Goal: Information Seeking & Learning: Find specific fact

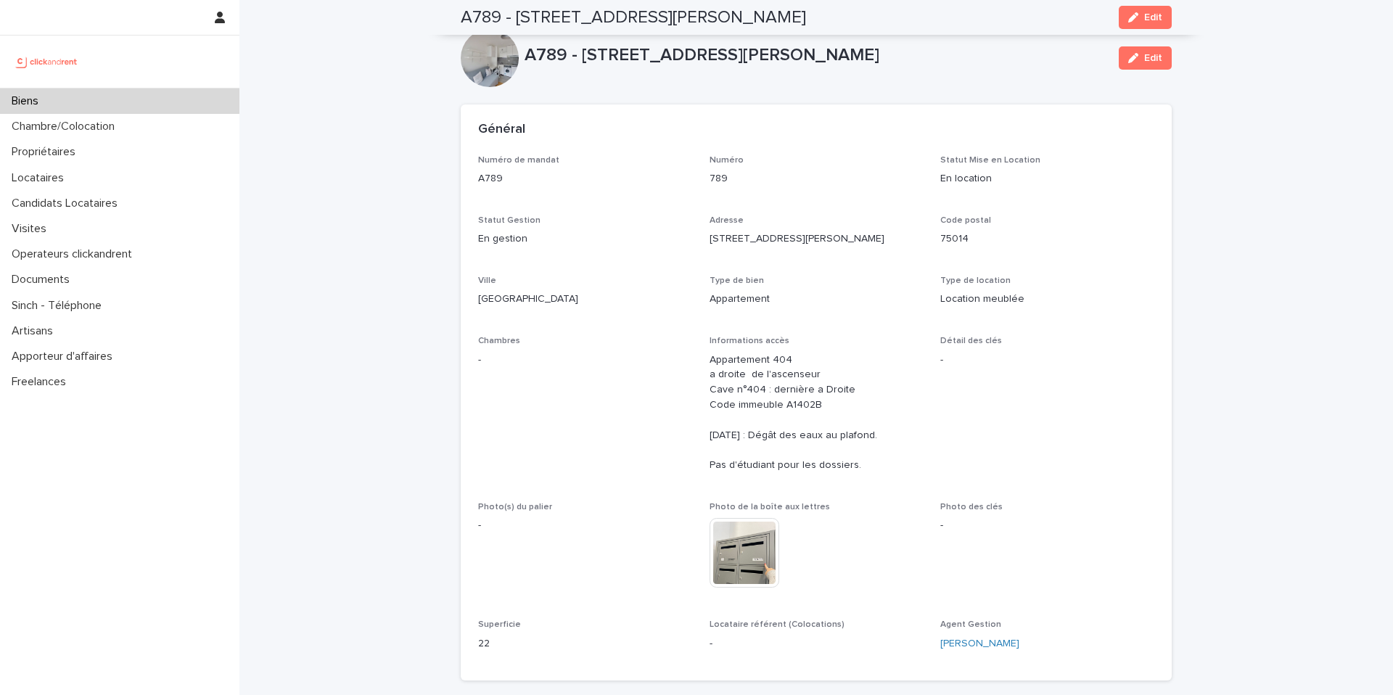
scroll to position [111, 0]
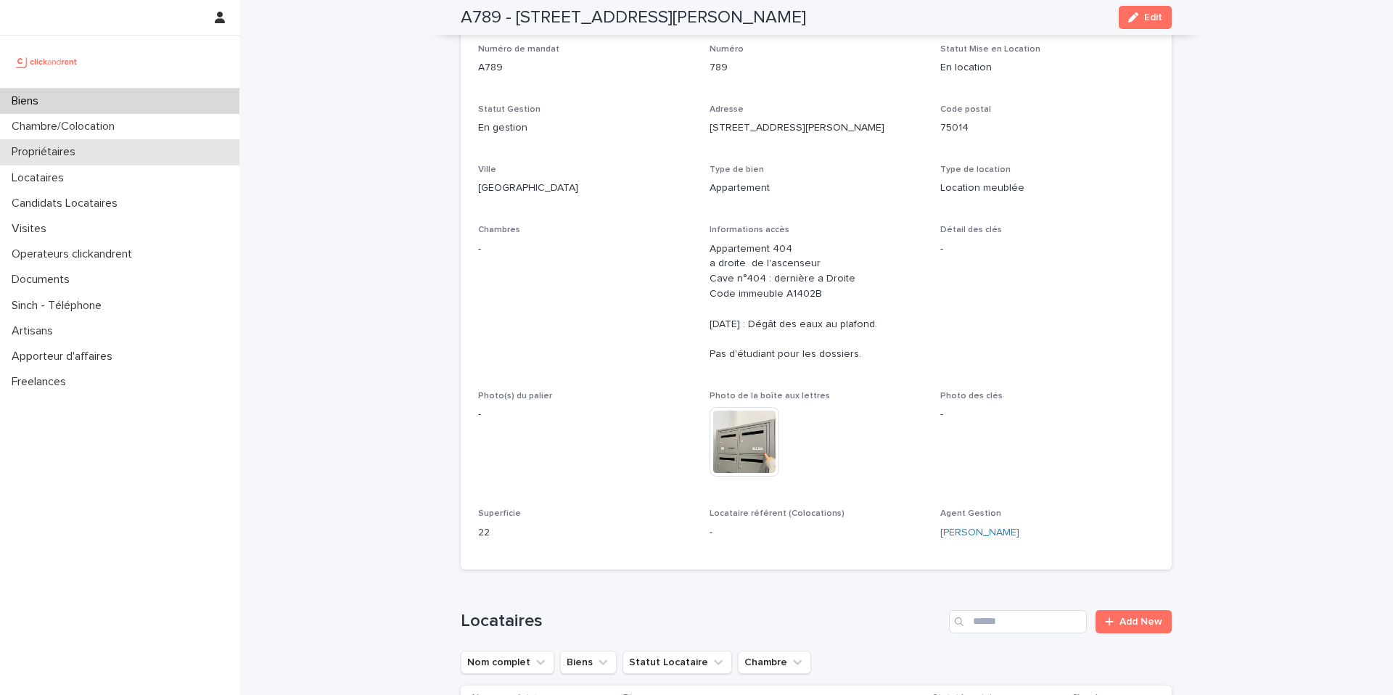
click at [98, 145] on div "Propriétaires" at bounding box center [119, 151] width 239 height 25
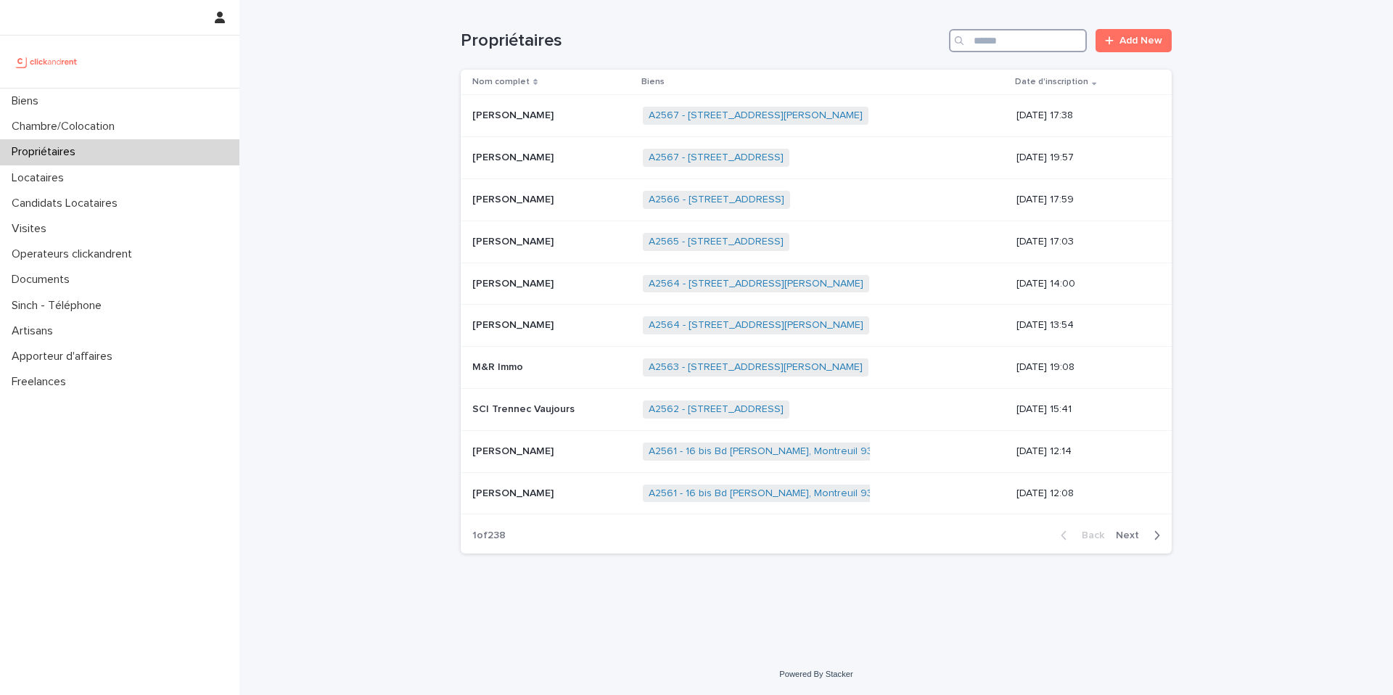
click at [1006, 48] on input "Search" at bounding box center [1018, 40] width 138 height 23
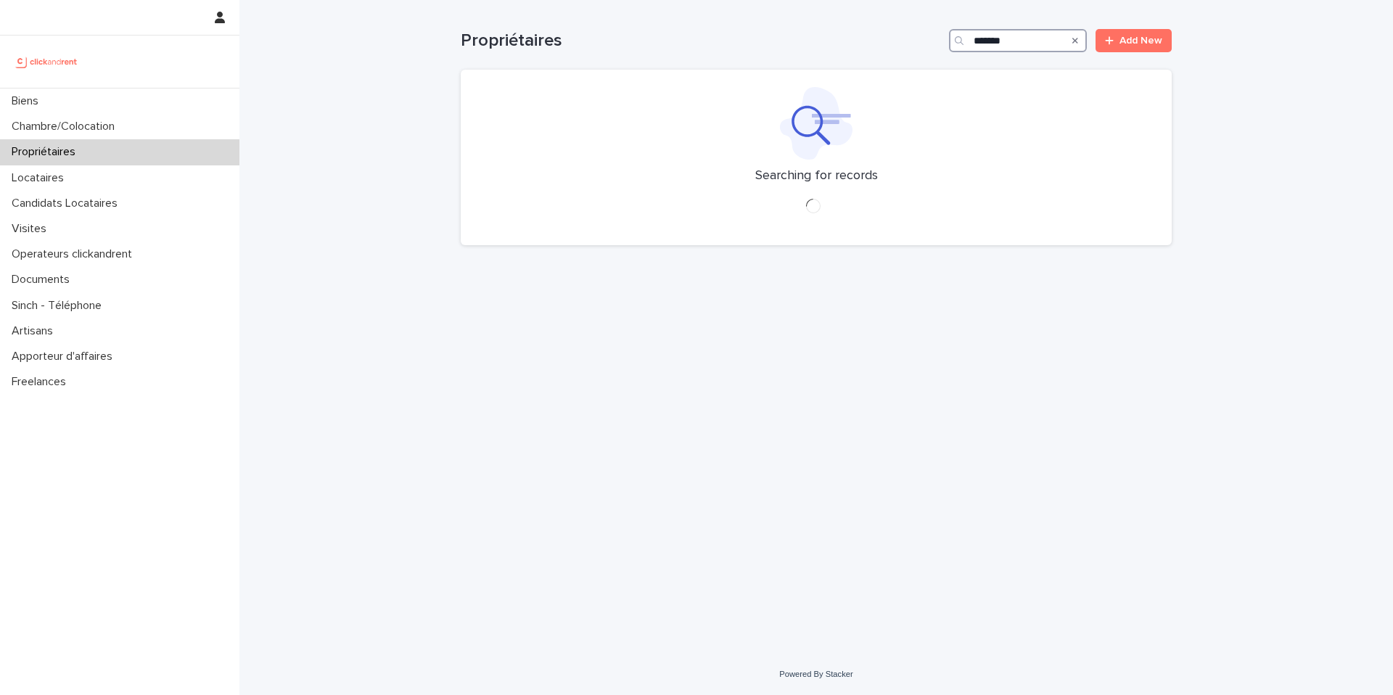
type input "********"
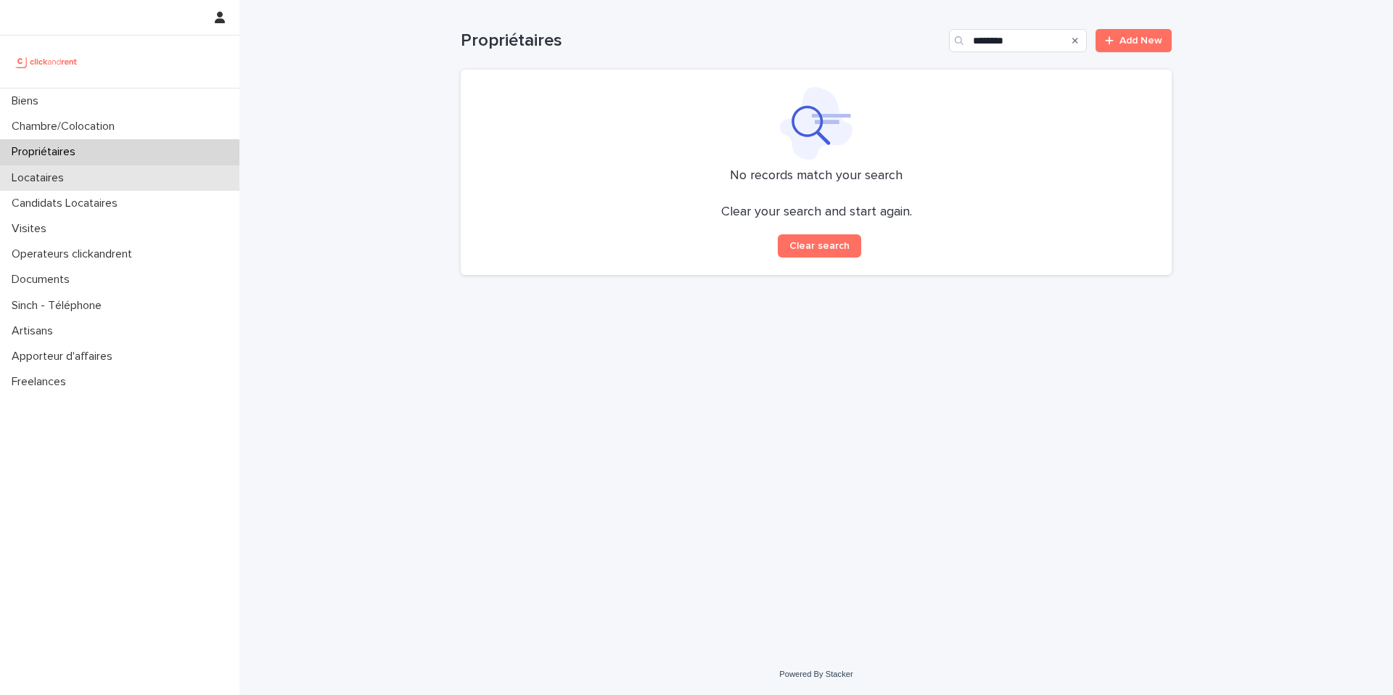
click at [126, 178] on div "Locataires" at bounding box center [119, 177] width 239 height 25
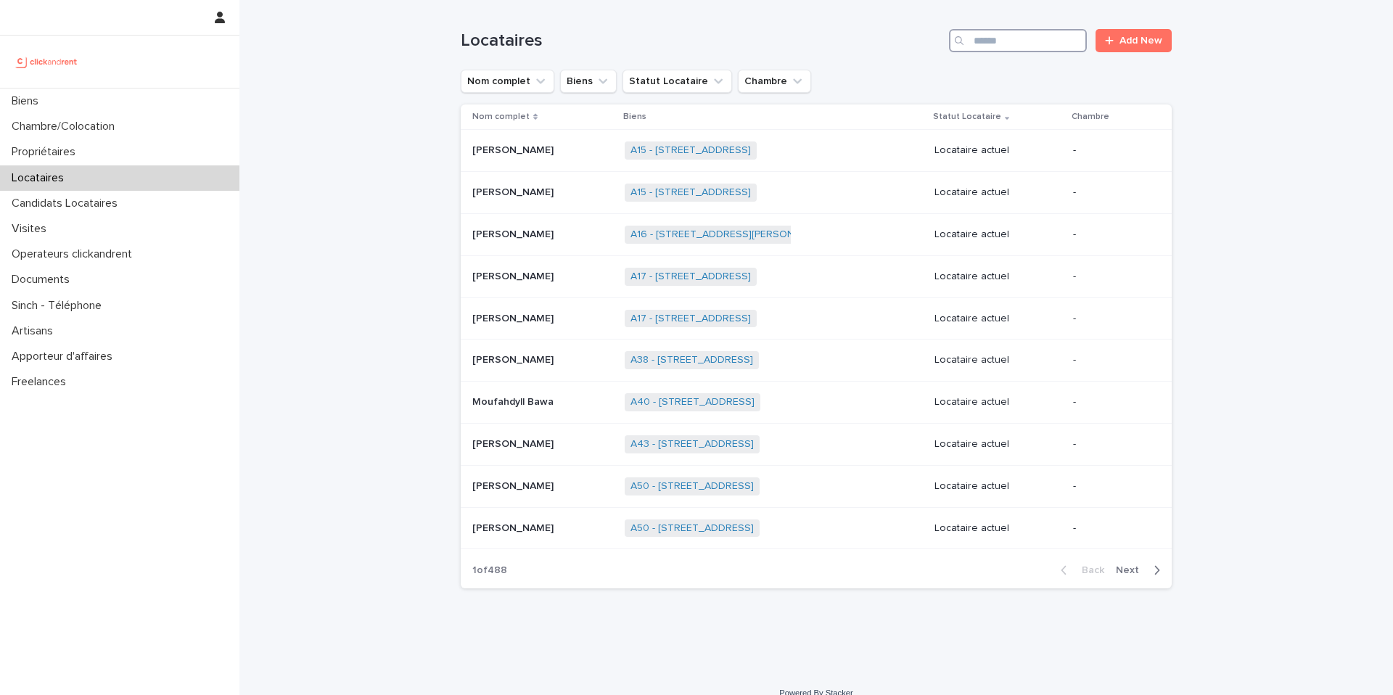
click at [1018, 46] on input "Search" at bounding box center [1018, 40] width 138 height 23
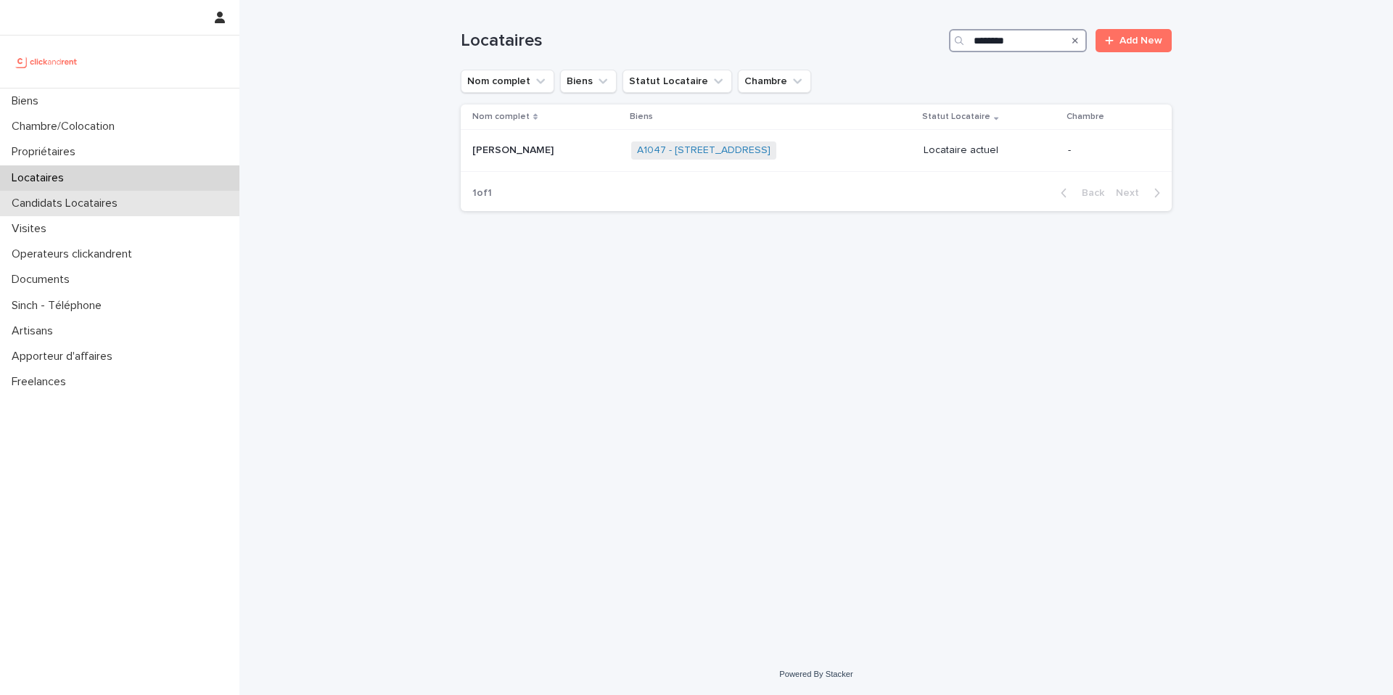
type input "********"
click at [1024, 43] on input "********" at bounding box center [1018, 40] width 138 height 23
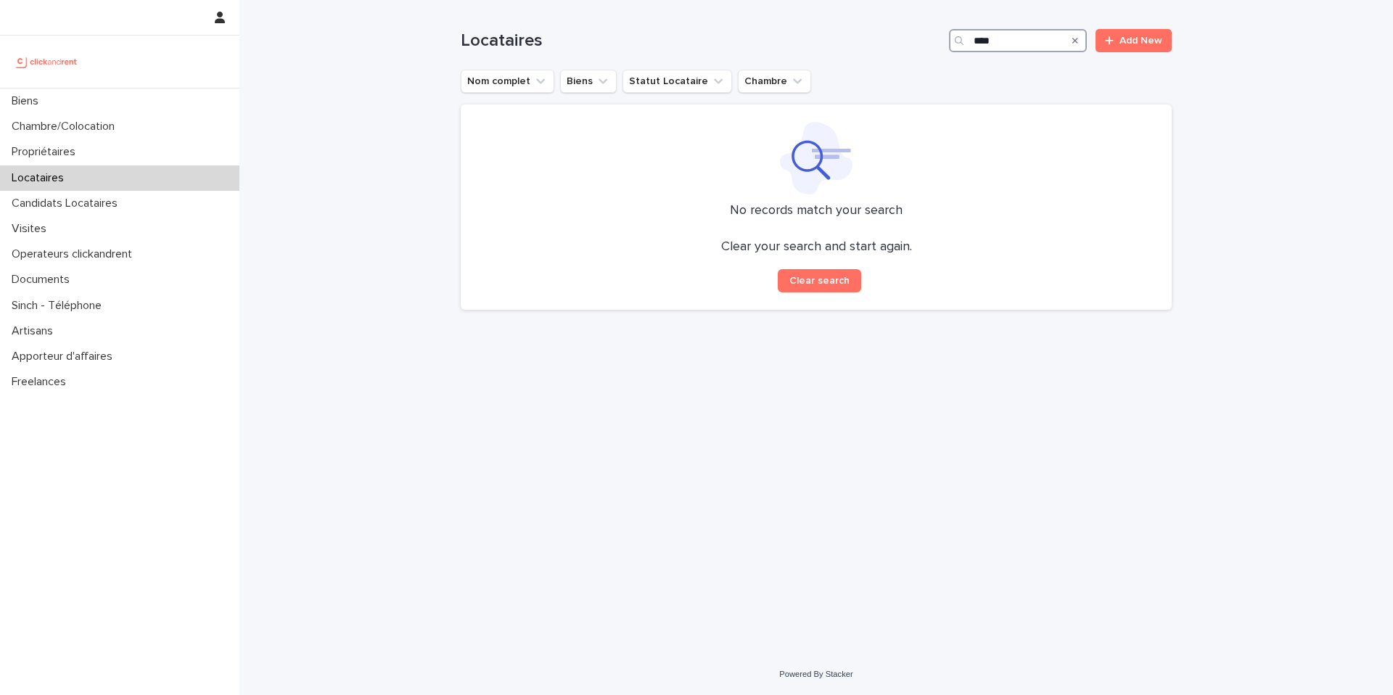
drag, startPoint x: 1002, startPoint y: 41, endPoint x: 972, endPoint y: 41, distance: 29.7
click at [972, 41] on div "****" at bounding box center [1018, 40] width 138 height 23
type input "****"
click at [991, 41] on input "****" at bounding box center [1018, 40] width 138 height 23
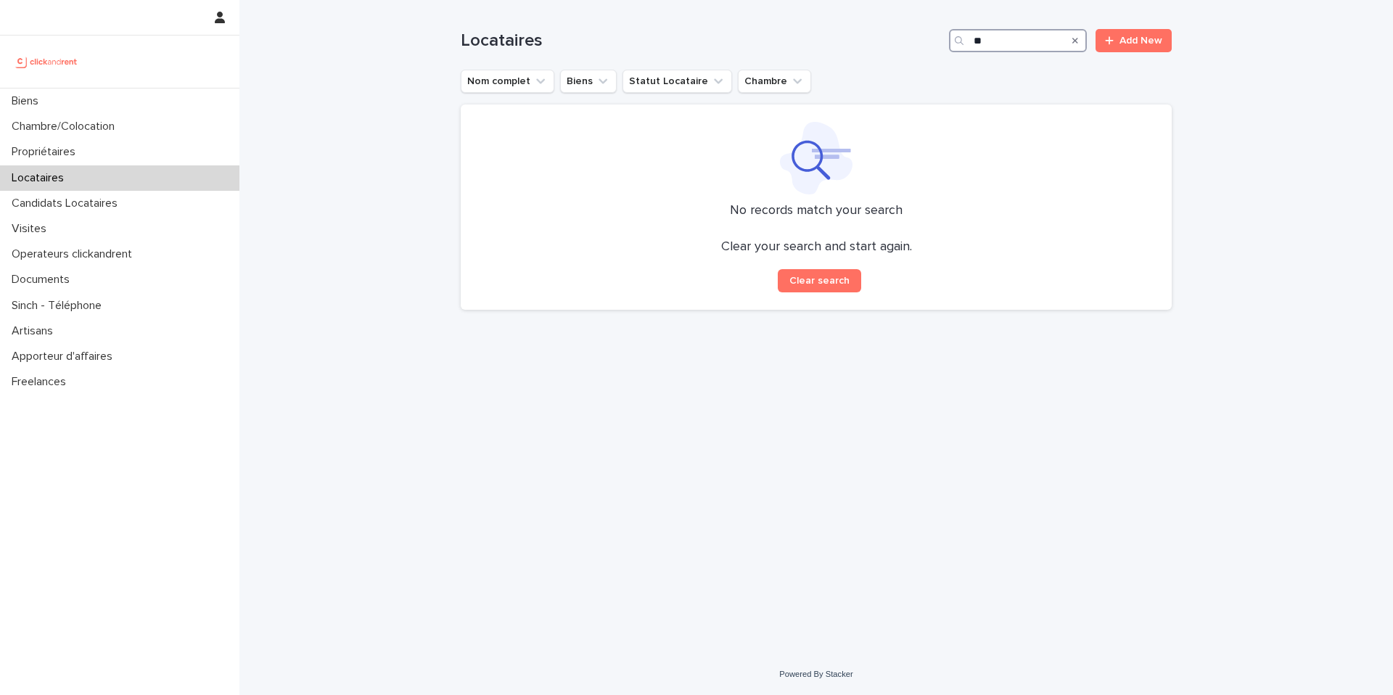
type input "*"
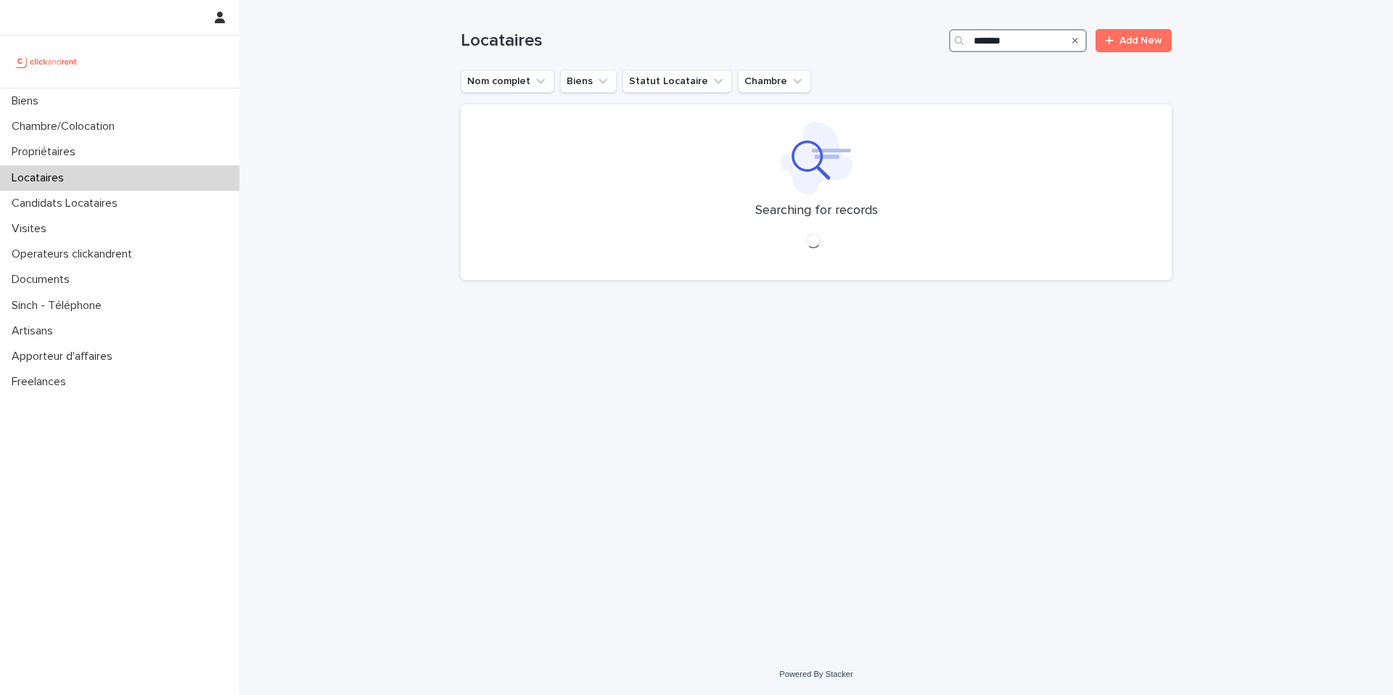
type input "********"
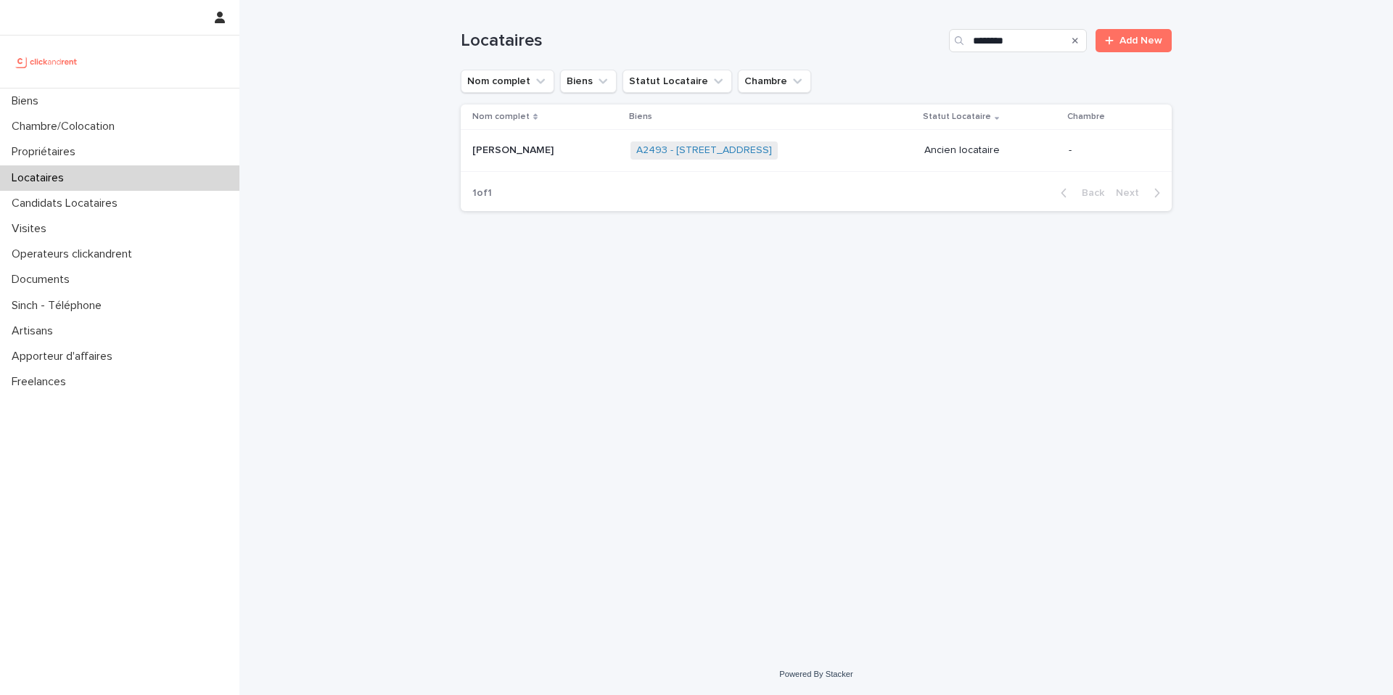
click at [614, 149] on p at bounding box center [545, 150] width 147 height 12
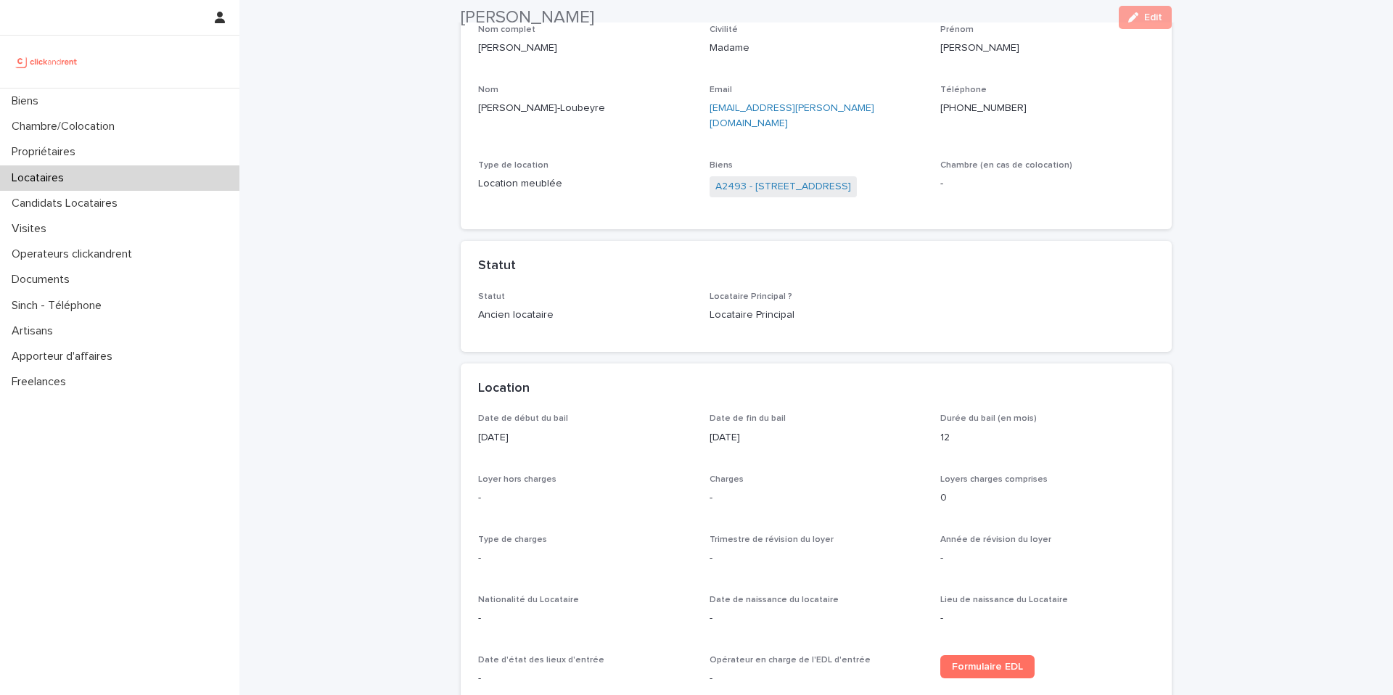
scroll to position [137, 0]
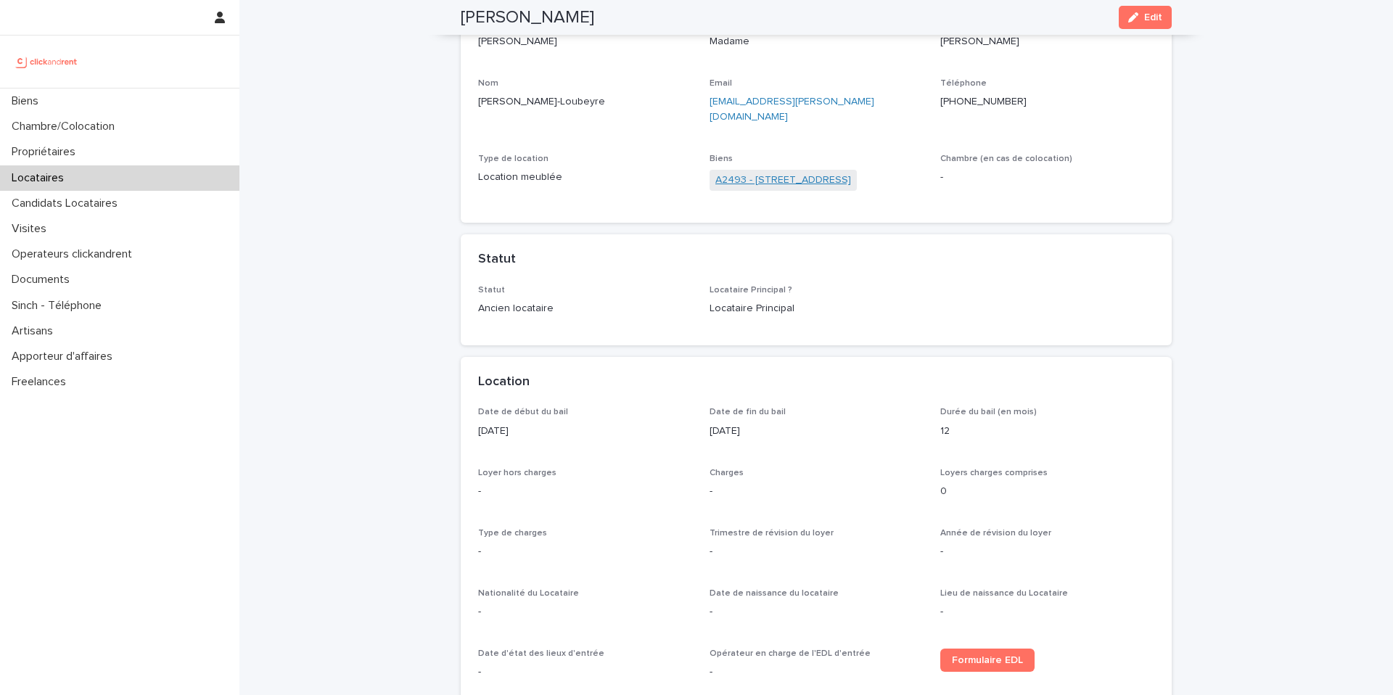
click at [816, 173] on link "A2493 - [STREET_ADDRESS]" at bounding box center [783, 180] width 136 height 15
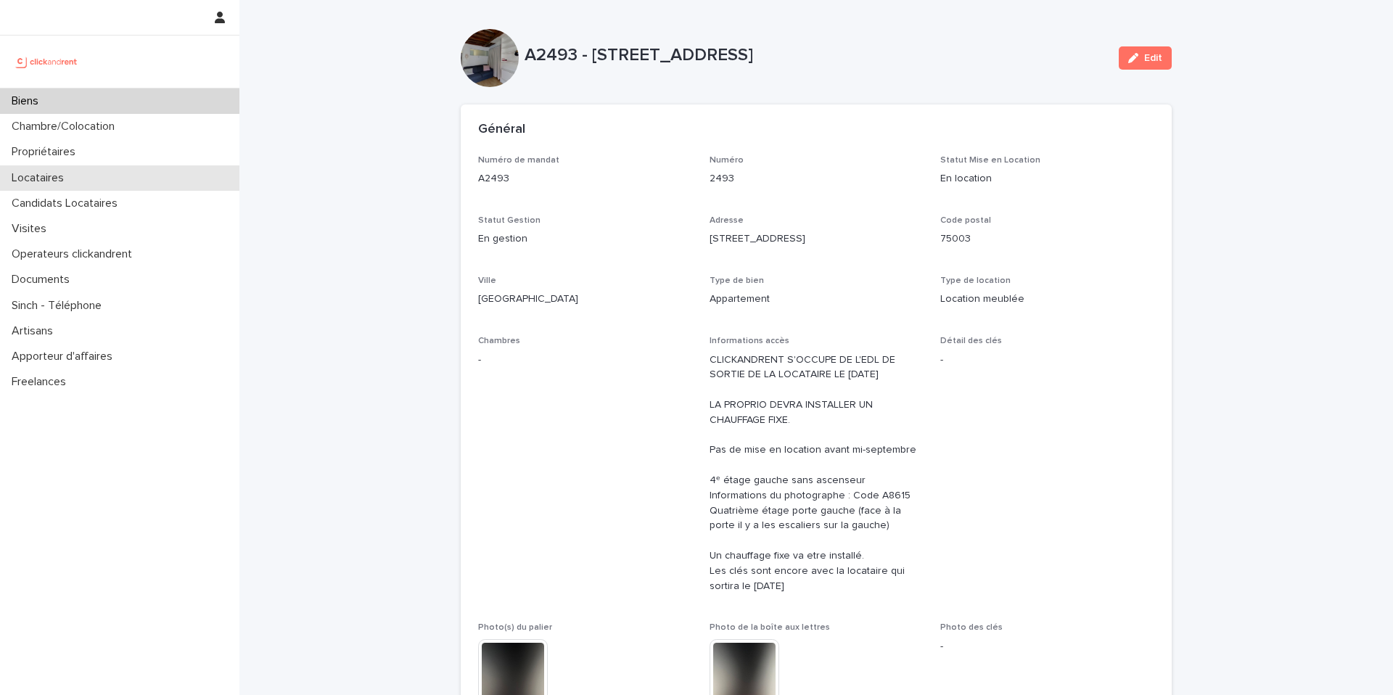
click at [44, 165] on div "Locataires" at bounding box center [119, 177] width 239 height 25
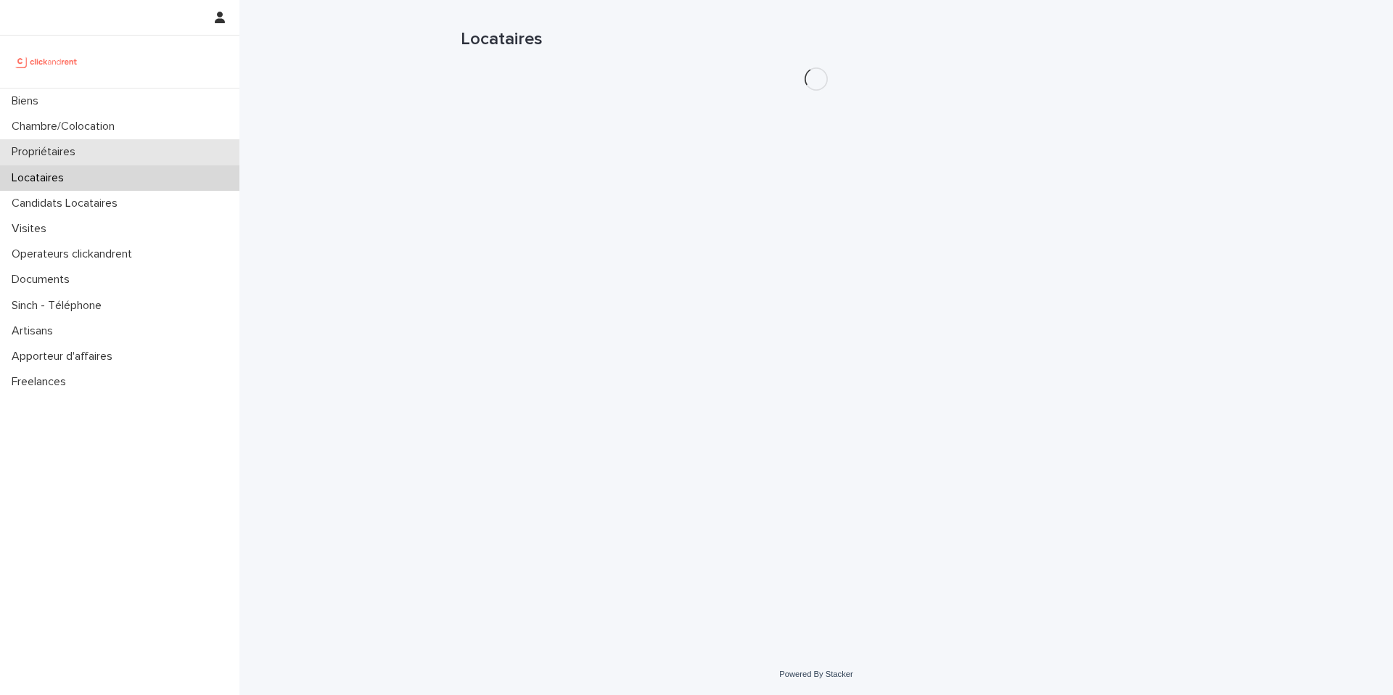
click at [60, 147] on p "Propriétaires" at bounding box center [46, 152] width 81 height 14
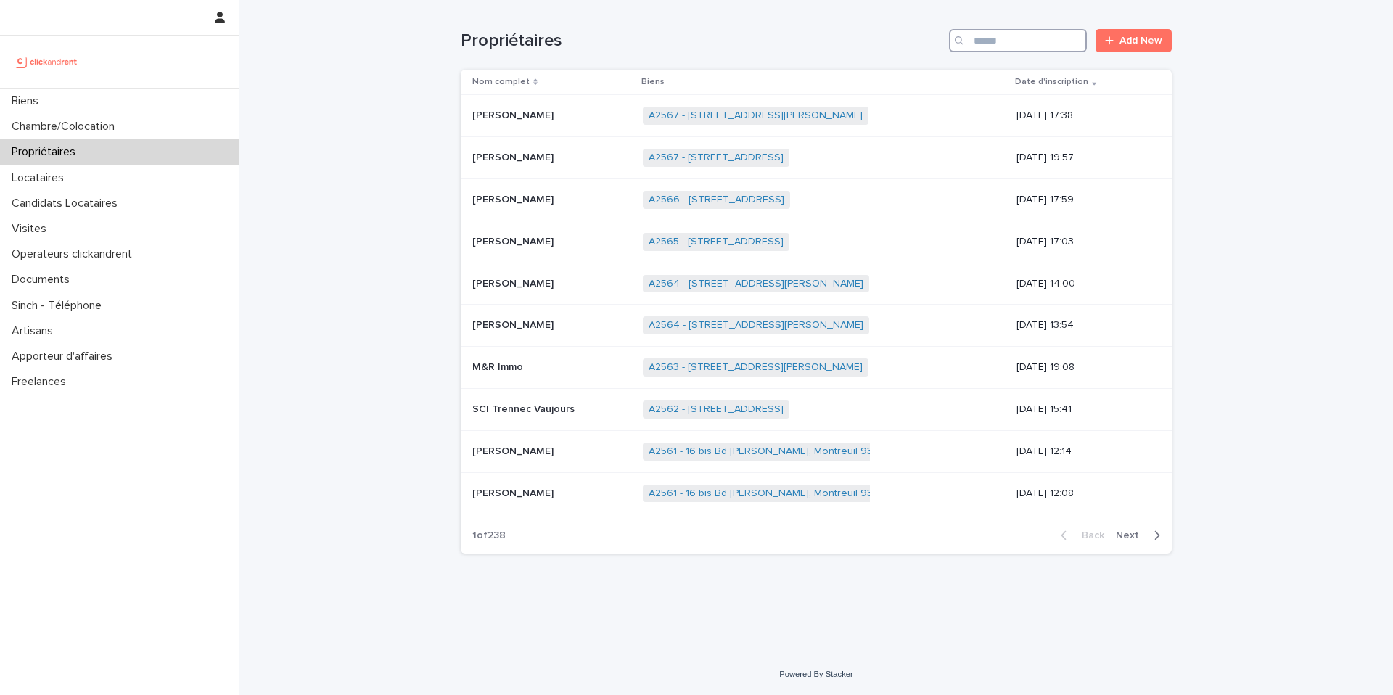
click at [1027, 43] on input "Search" at bounding box center [1018, 40] width 138 height 23
type input "********"
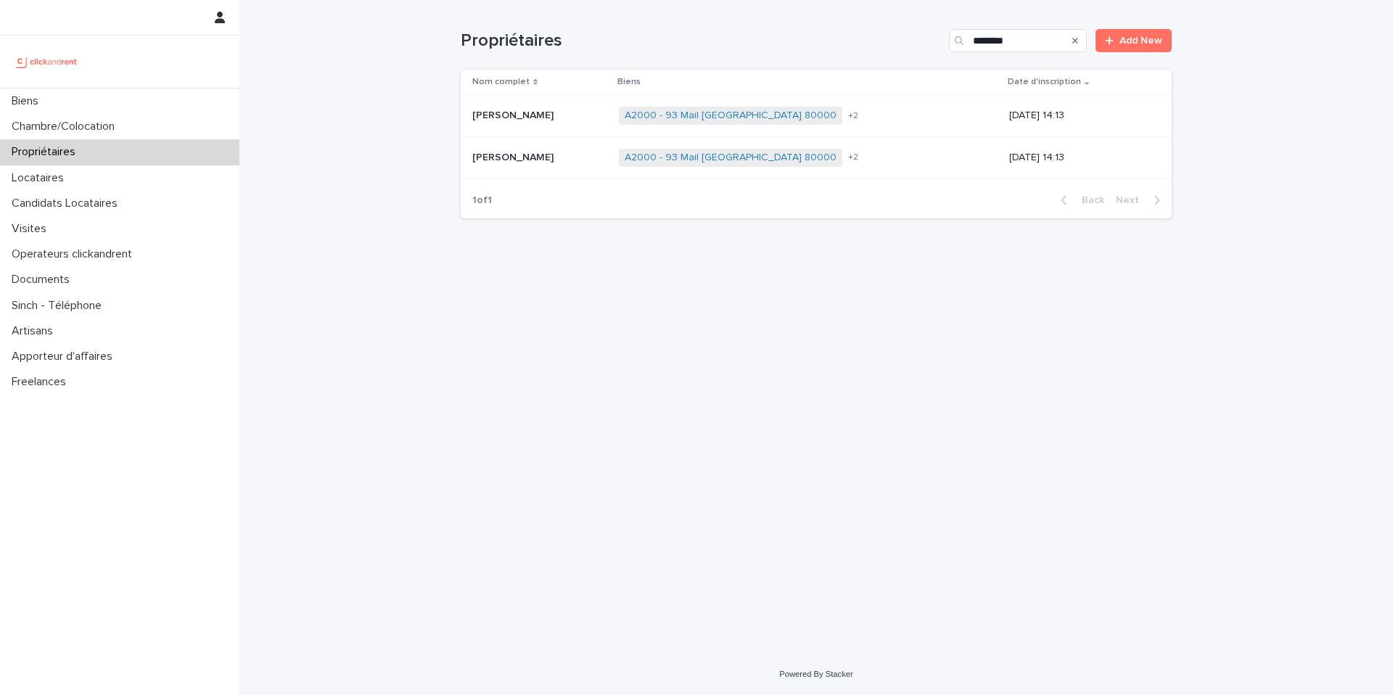
click at [548, 158] on p "[PERSON_NAME]" at bounding box center [514, 156] width 84 height 15
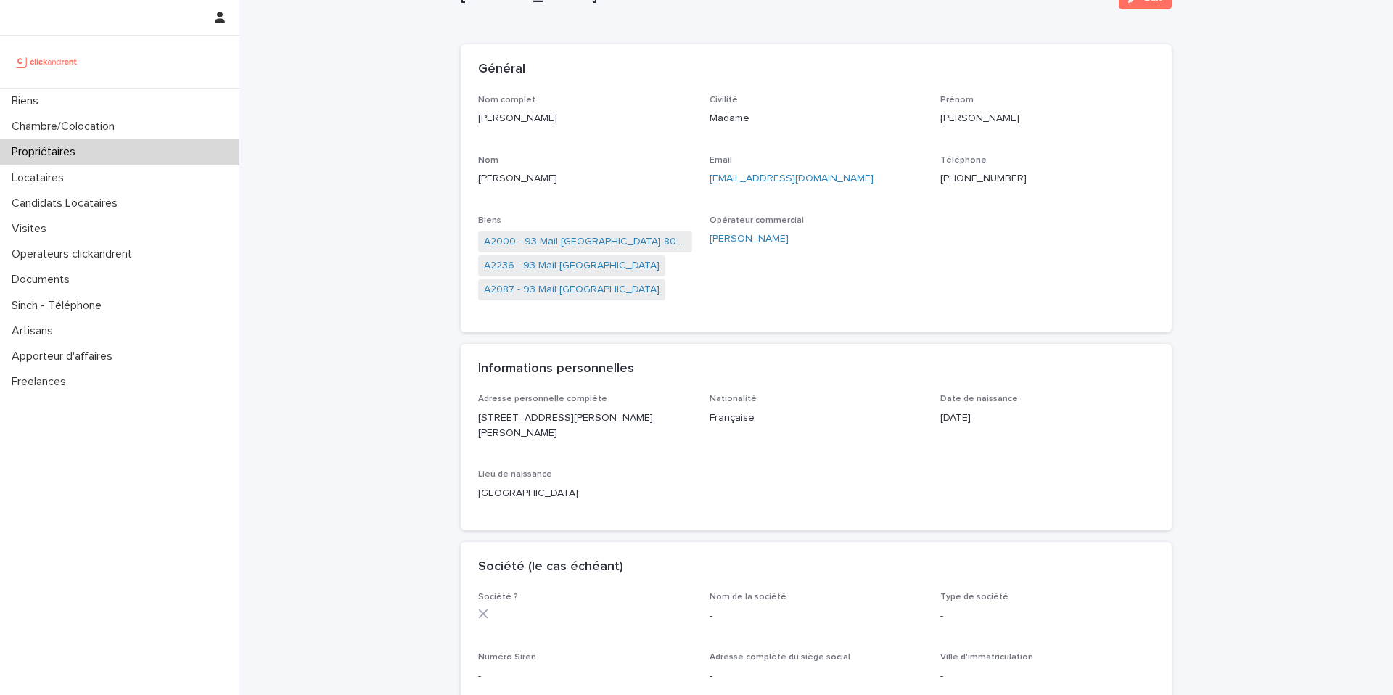
scroll to position [61, 0]
click at [575, 294] on link "A2087 - 93 Mail [GEOGRAPHIC_DATA]" at bounding box center [572, 288] width 176 height 15
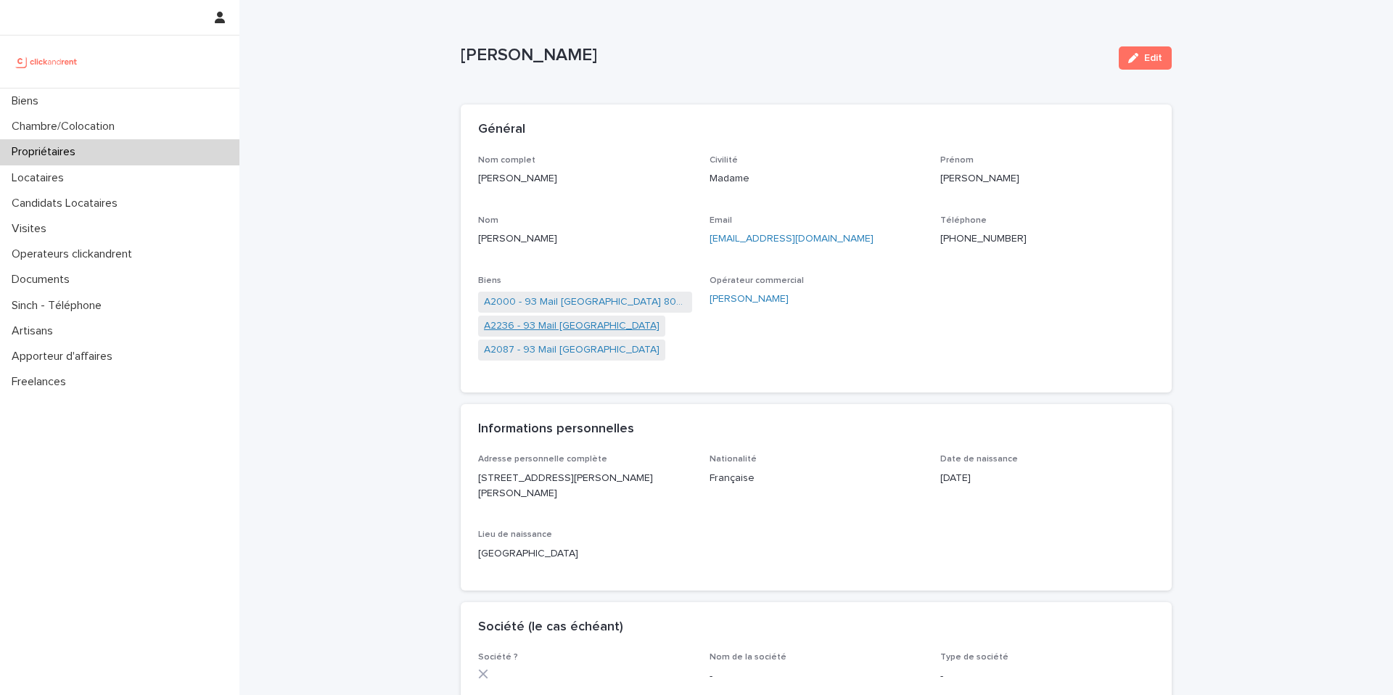
click at [539, 321] on link "A2236 - 93 Mail [GEOGRAPHIC_DATA]" at bounding box center [572, 325] width 176 height 15
click at [550, 332] on link "A2000 - 93 Mail [GEOGRAPHIC_DATA] 80000" at bounding box center [585, 325] width 202 height 15
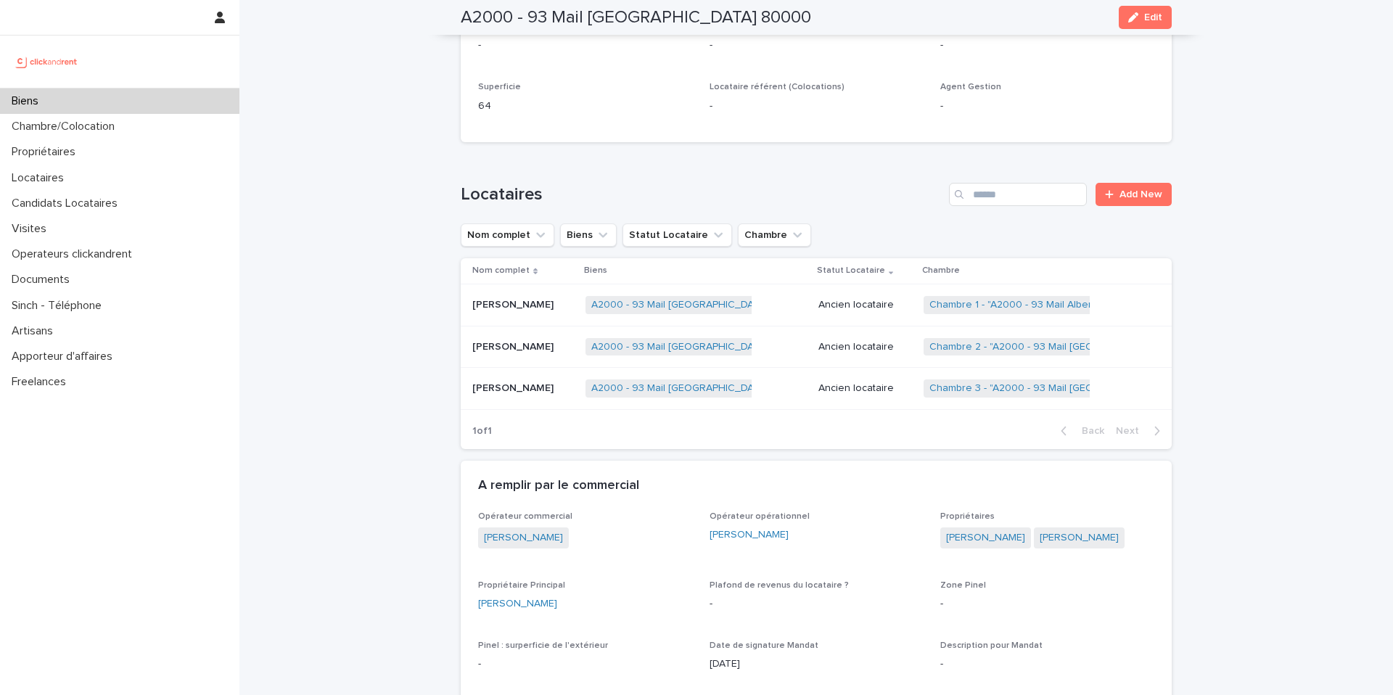
scroll to position [406, 0]
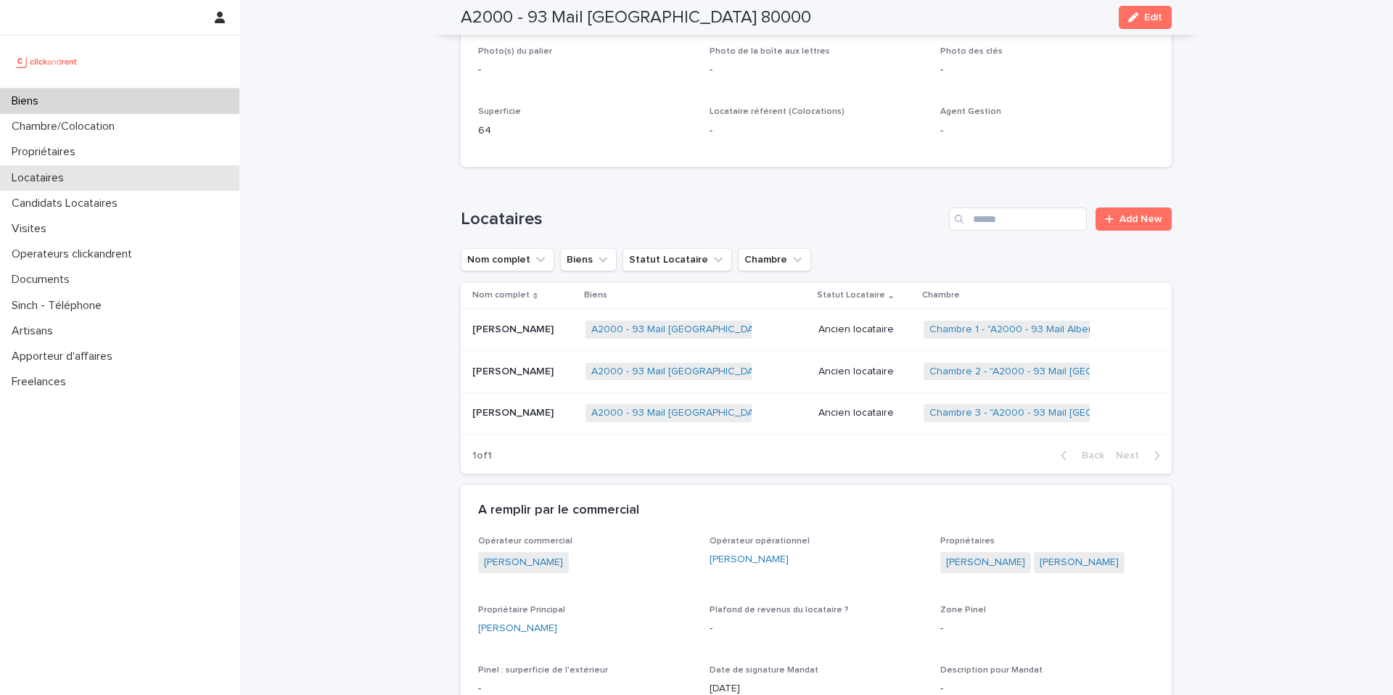
click at [73, 178] on p "Locataires" at bounding box center [41, 178] width 70 height 14
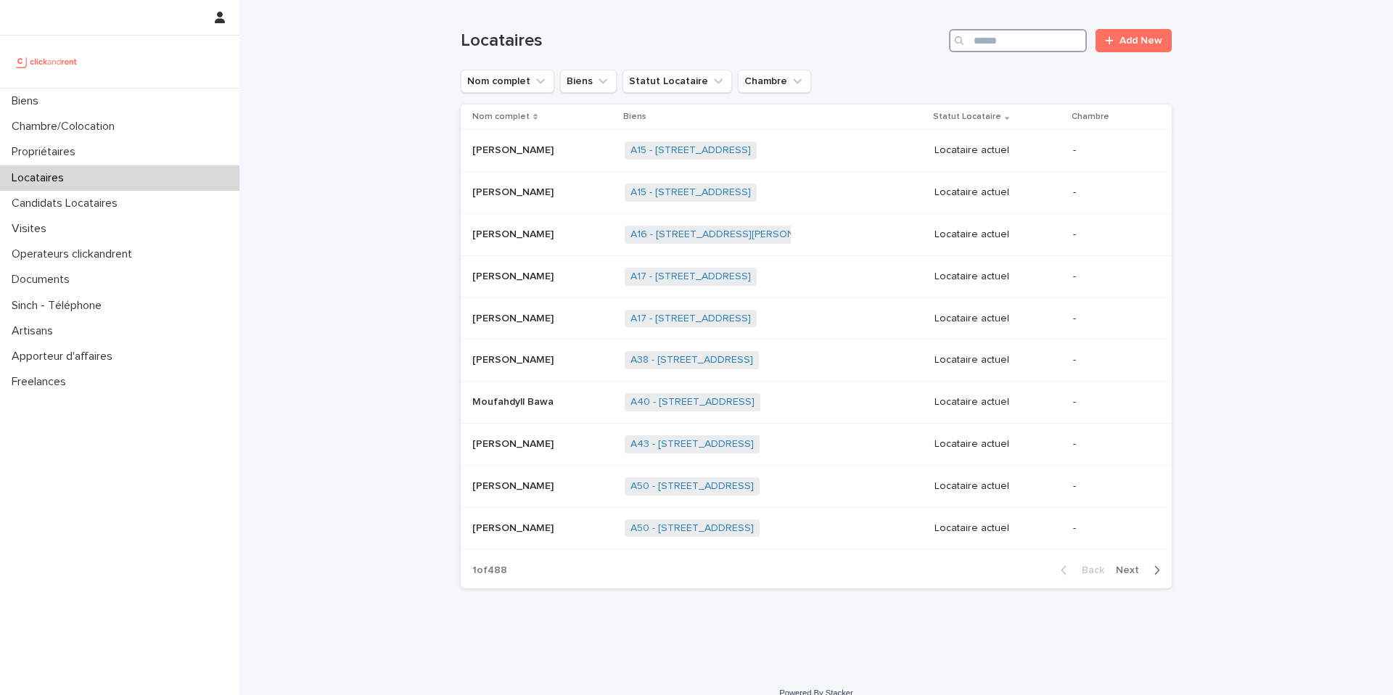
click at [1025, 39] on input "Search" at bounding box center [1018, 40] width 138 height 23
type input "*****"
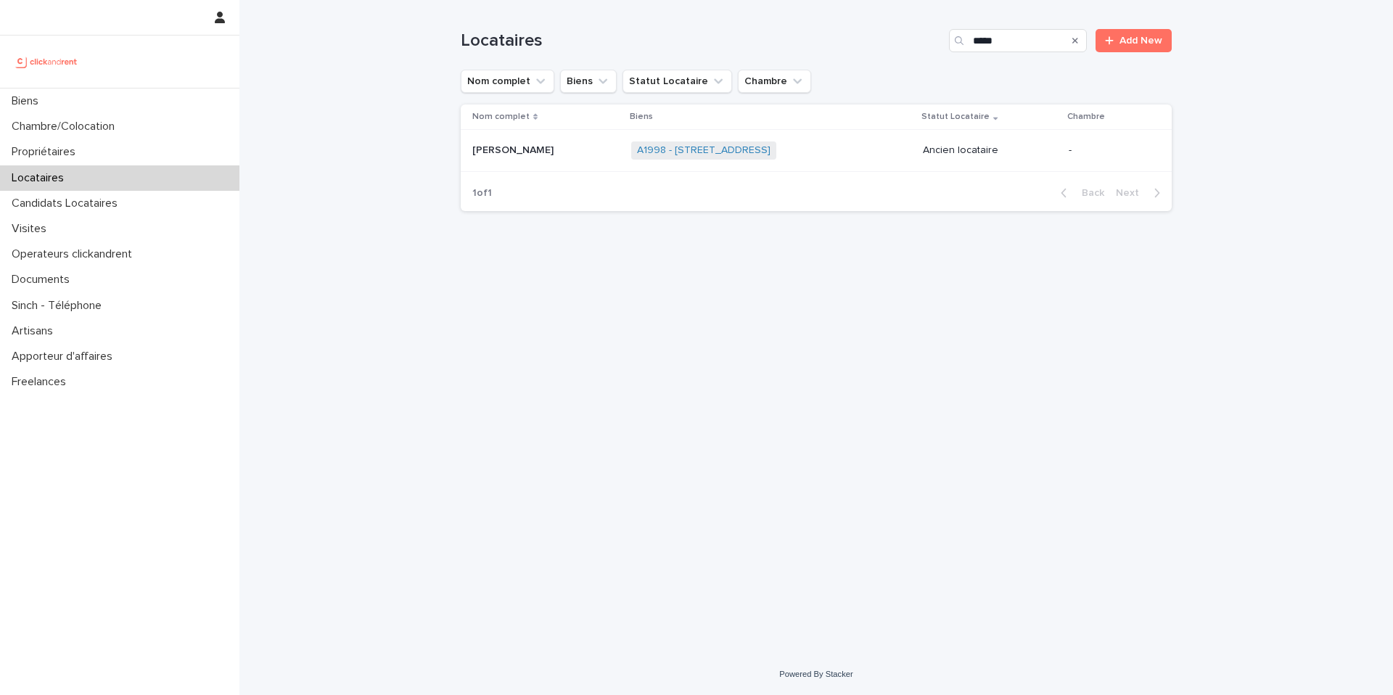
click at [552, 162] on div "[PERSON_NAME] [PERSON_NAME]" at bounding box center [545, 151] width 147 height 24
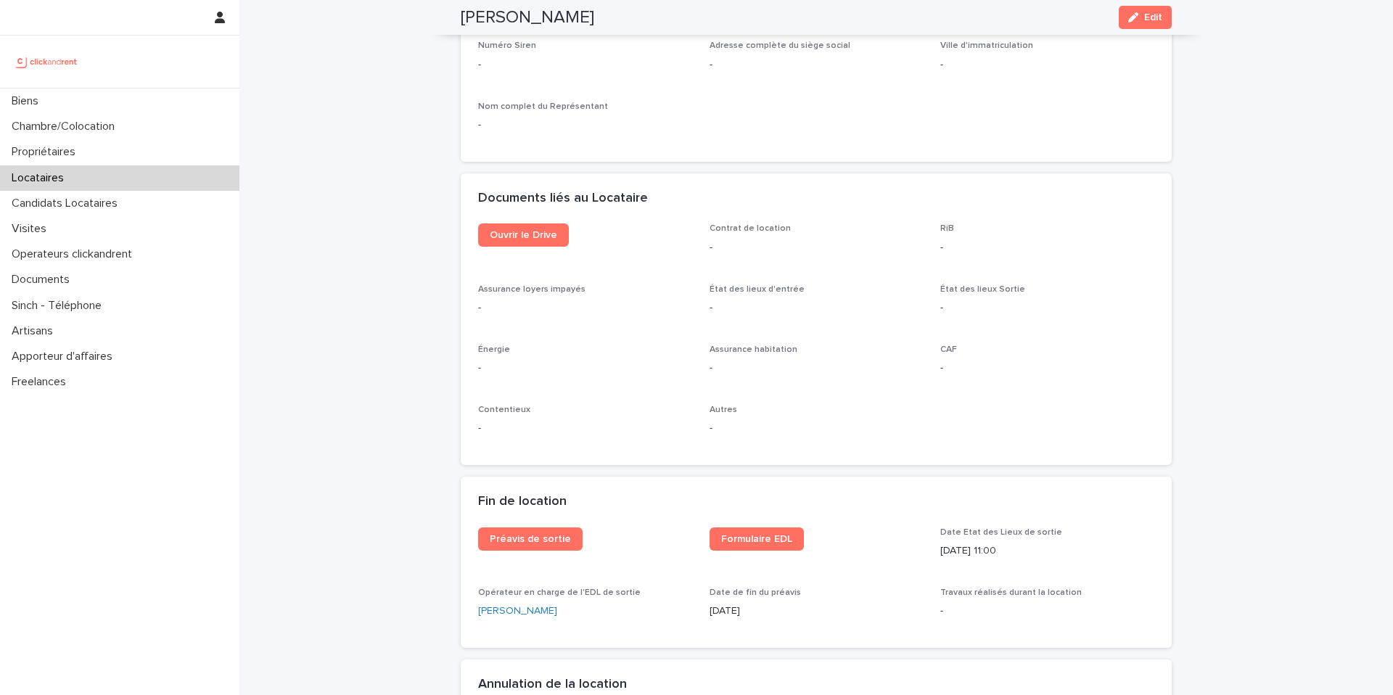
scroll to position [1452, 0]
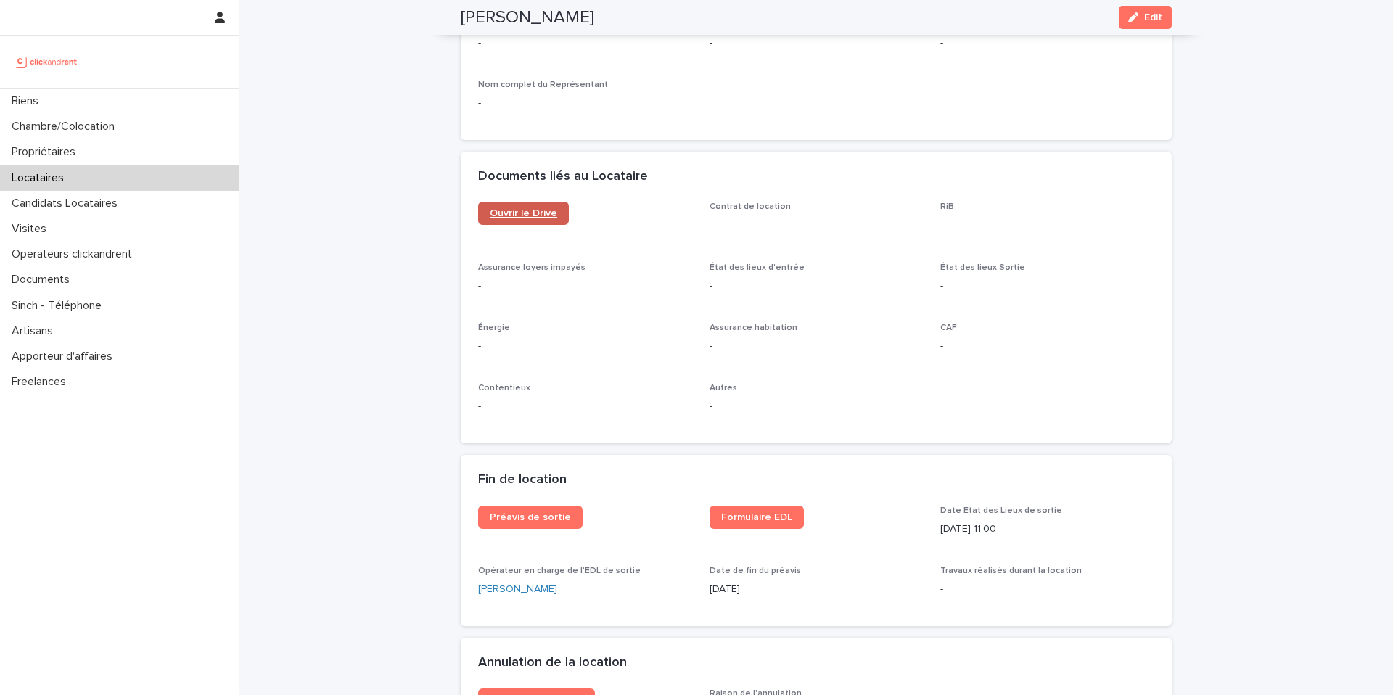
click at [551, 220] on link "Ouvrir le Drive" at bounding box center [523, 213] width 91 height 23
click at [61, 176] on p "Locataires" at bounding box center [41, 178] width 70 height 14
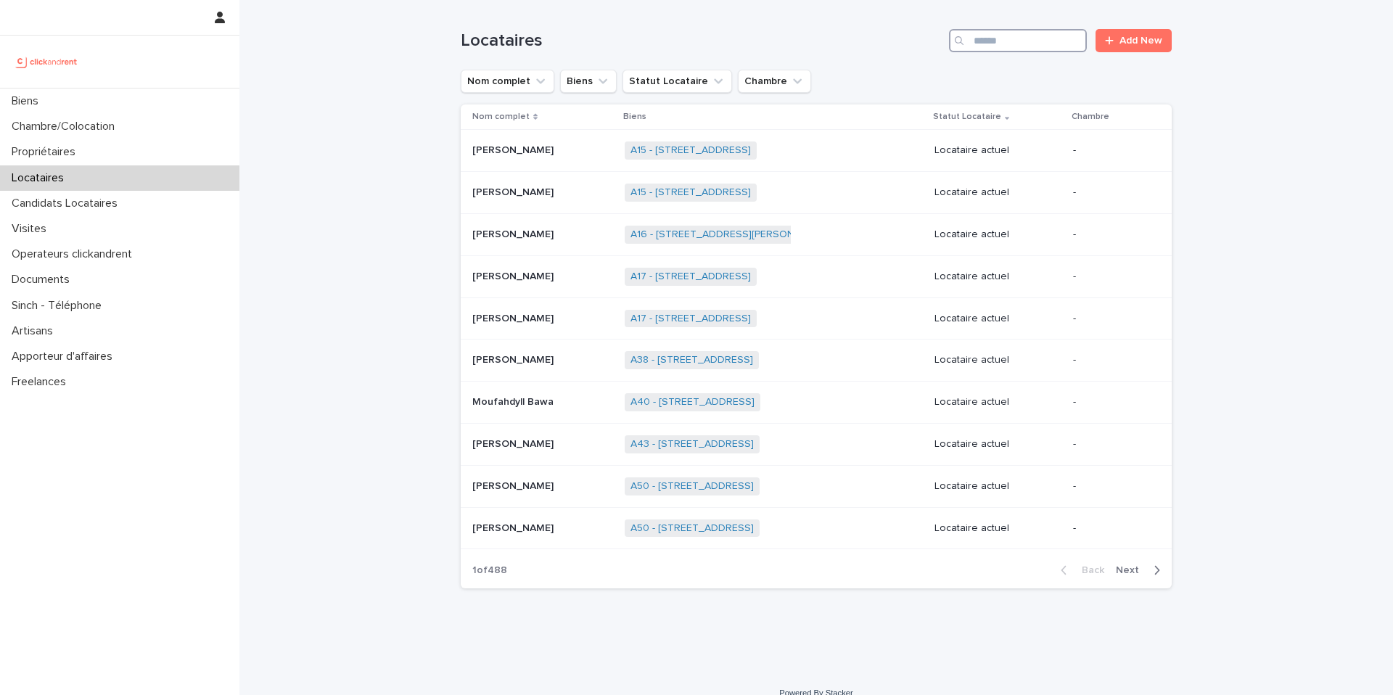
click at [1068, 38] on input "Search" at bounding box center [1018, 40] width 138 height 23
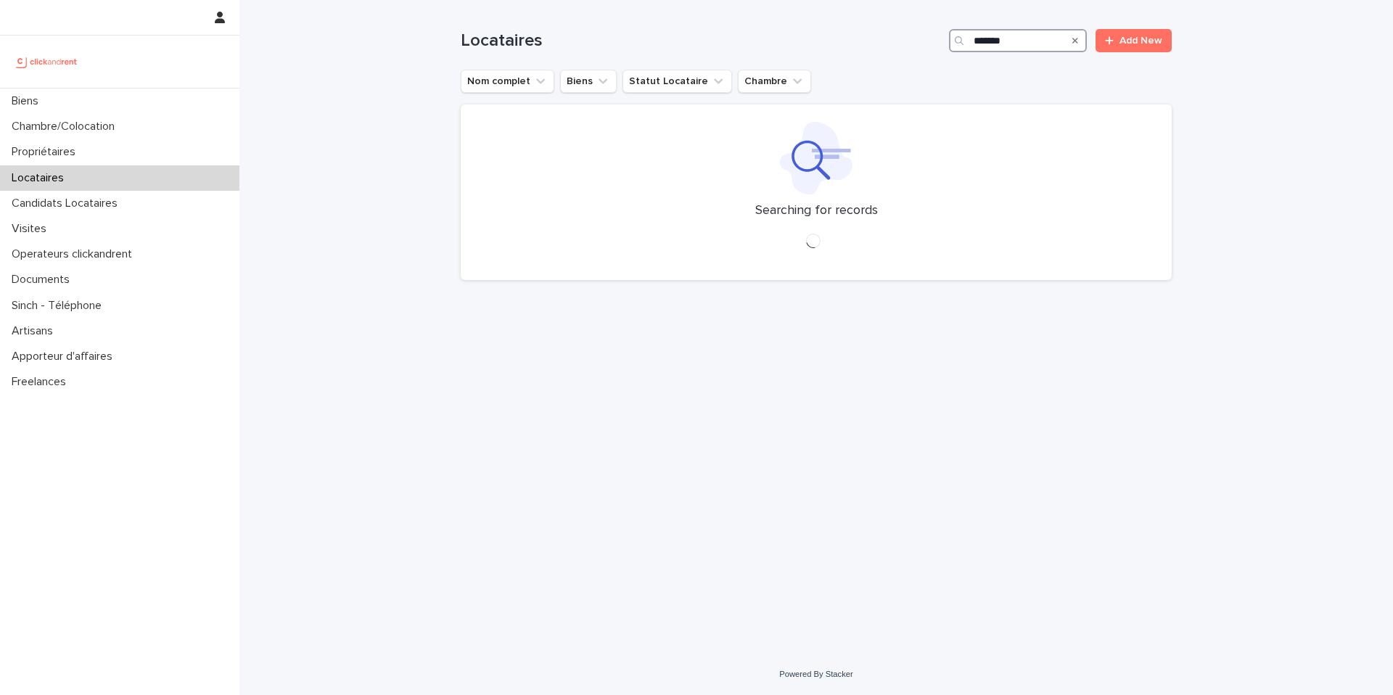
type input "********"
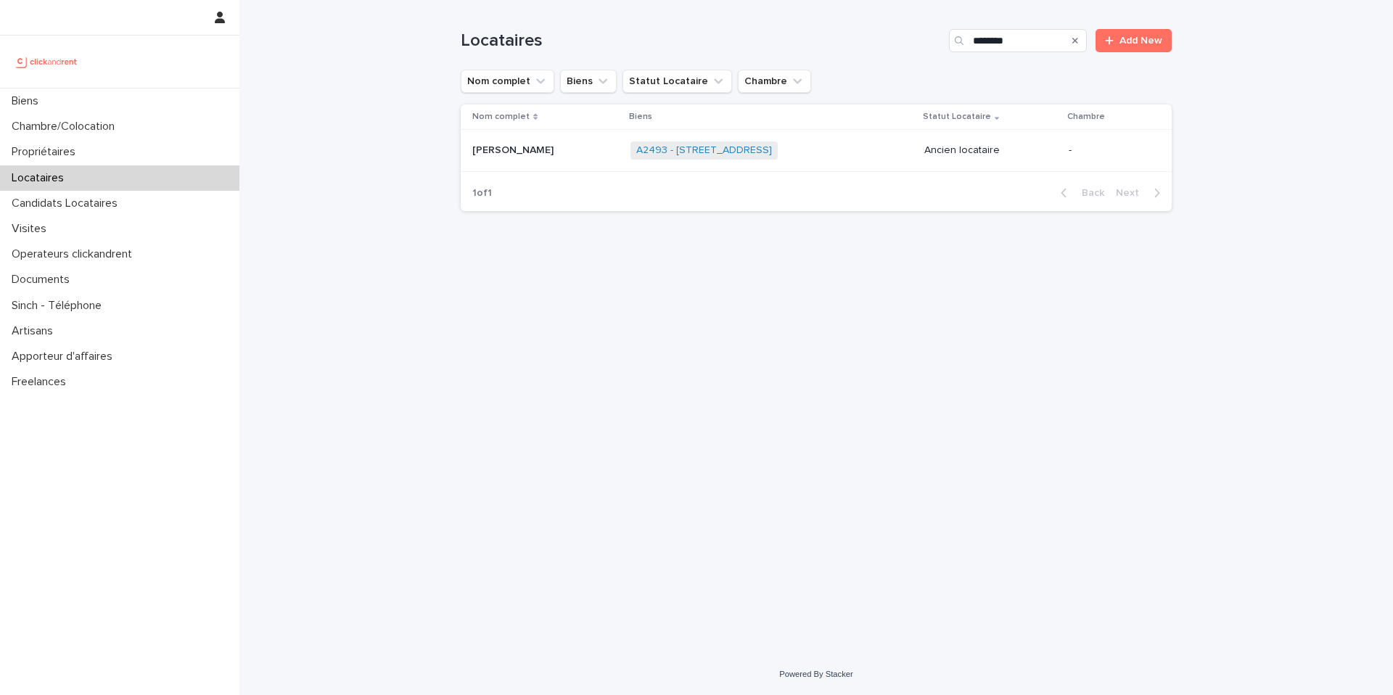
click at [556, 155] on p "[PERSON_NAME]" at bounding box center [514, 148] width 84 height 15
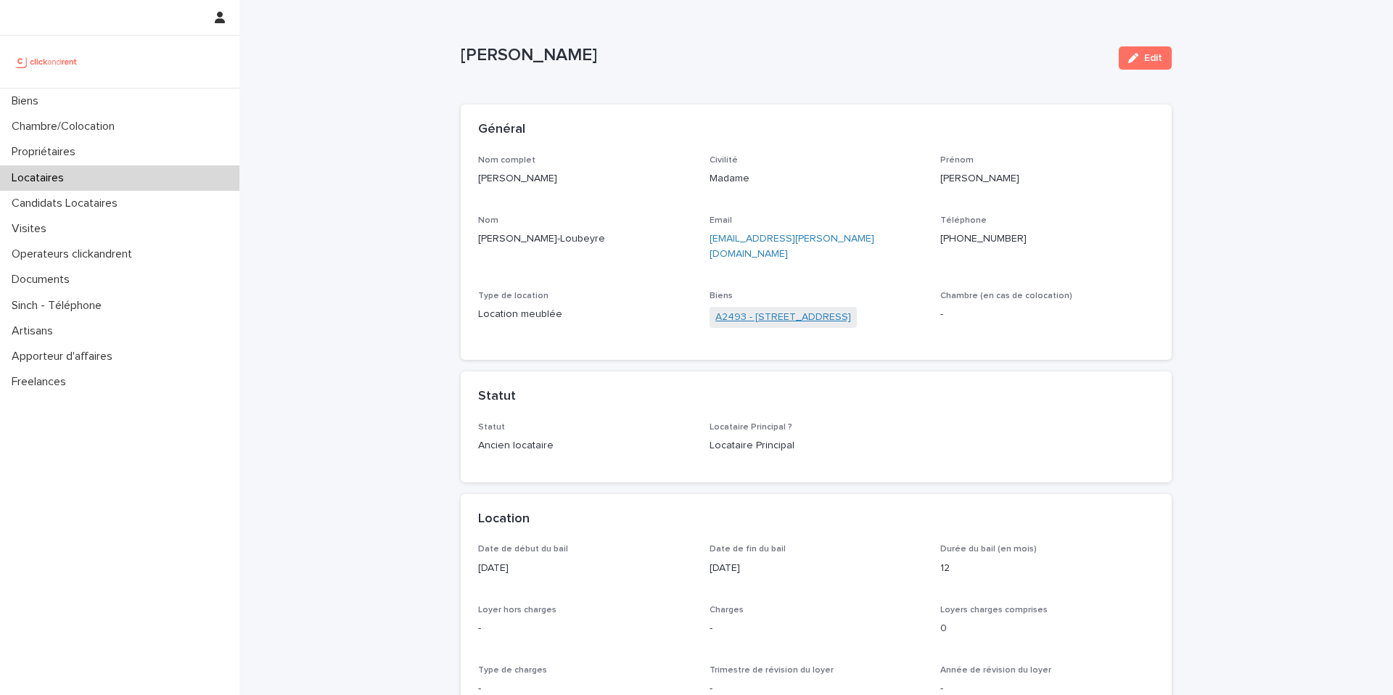
click at [796, 310] on link "A2493 - [STREET_ADDRESS]" at bounding box center [783, 317] width 136 height 15
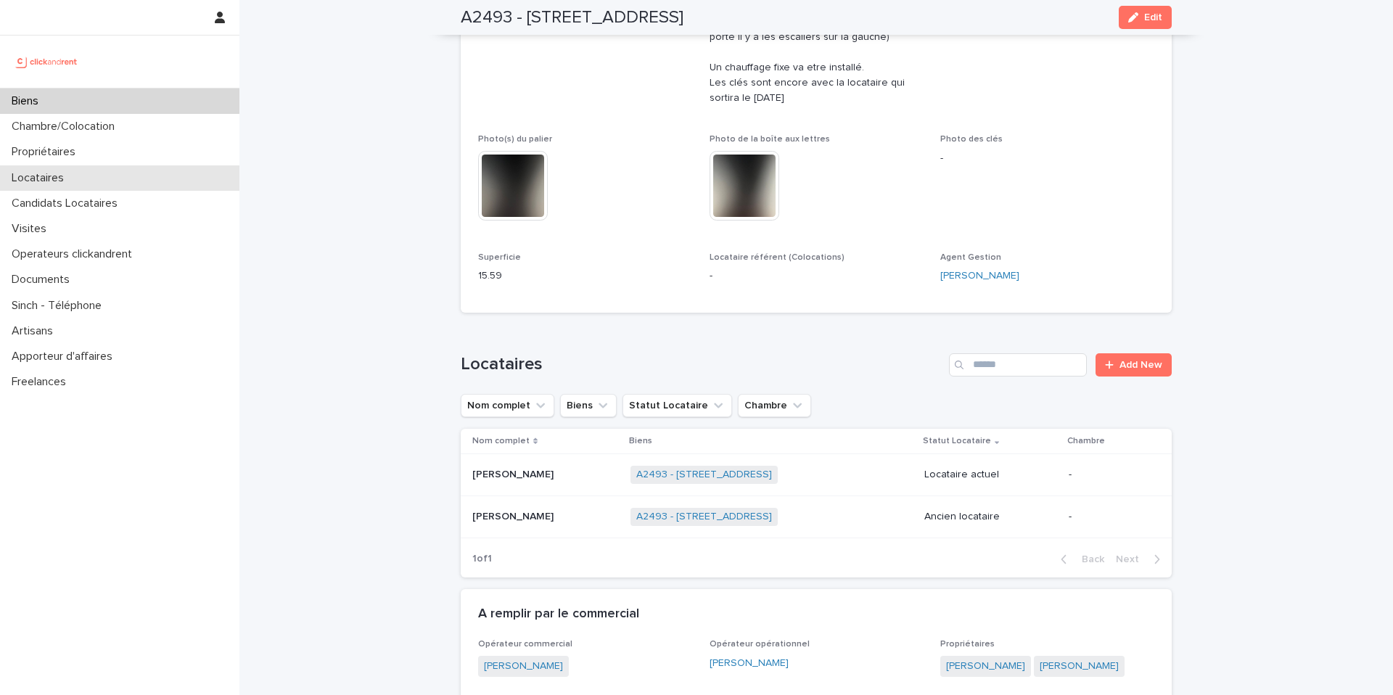
scroll to position [514, 0]
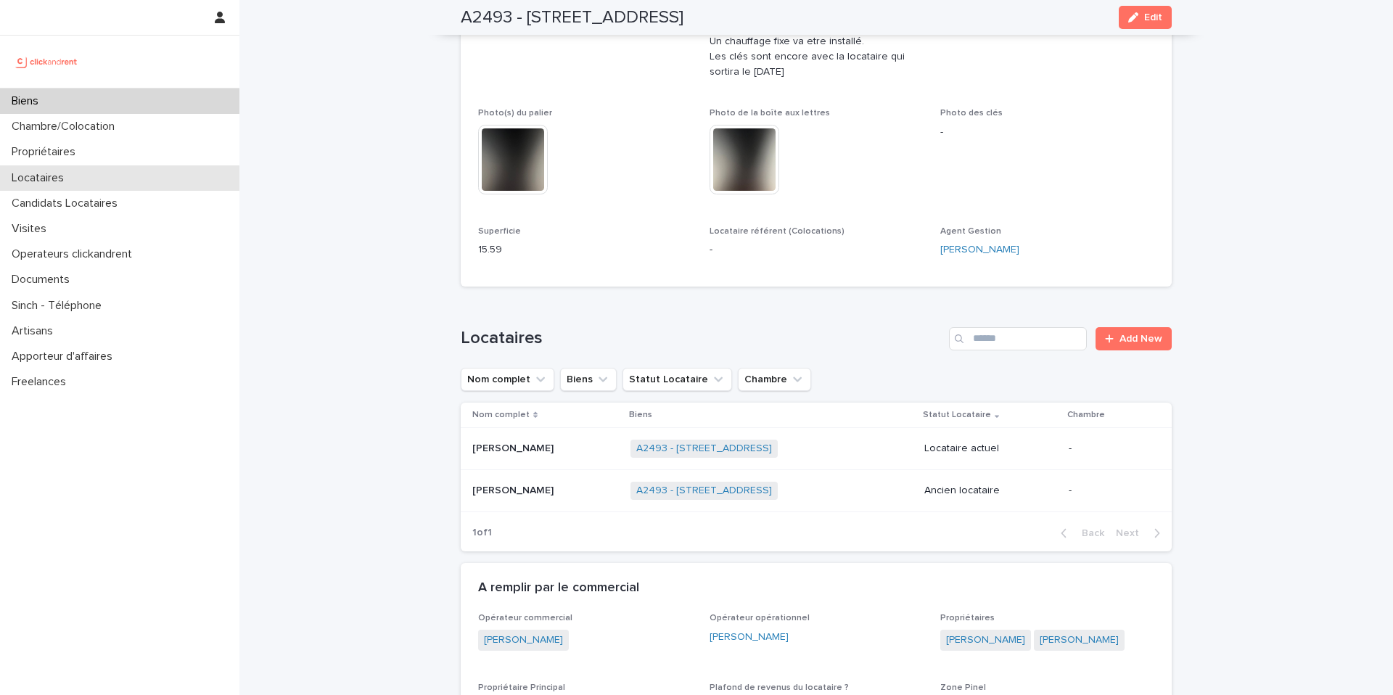
click at [97, 173] on div "Locataires" at bounding box center [119, 177] width 239 height 25
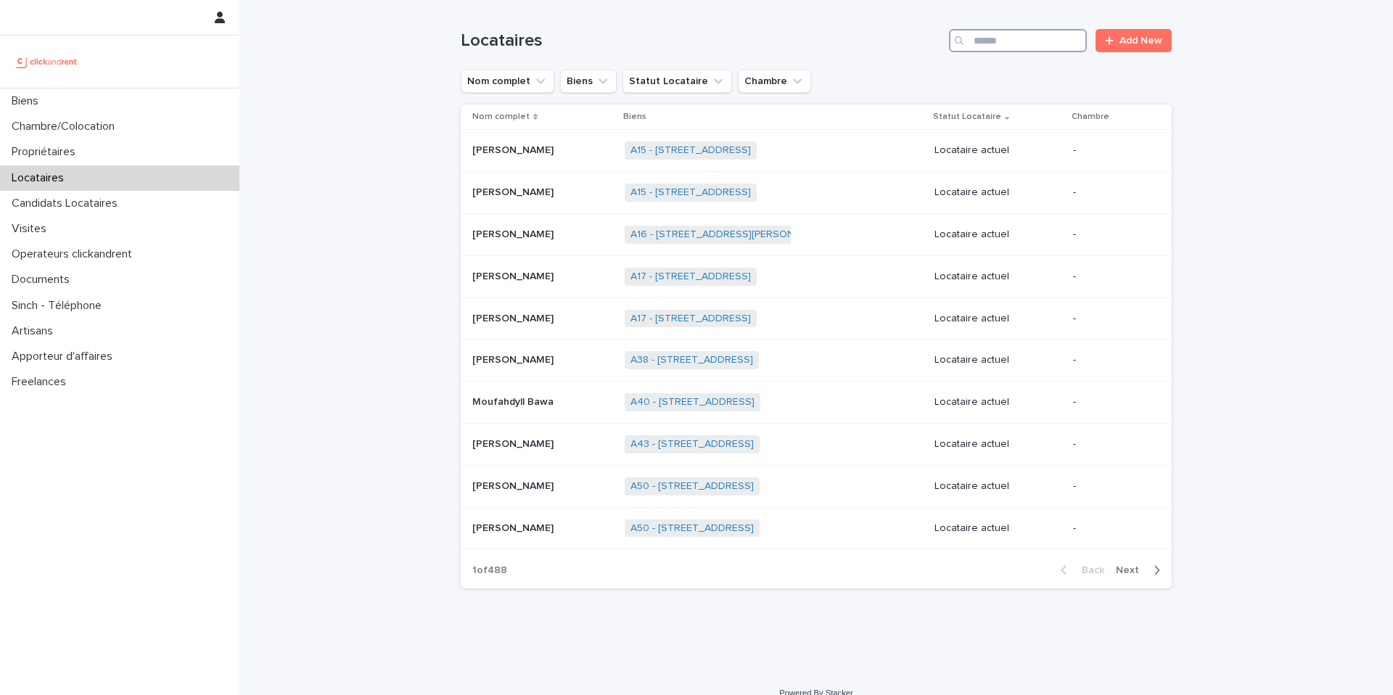
click at [980, 41] on input "Search" at bounding box center [1018, 40] width 138 height 23
type input "**********"
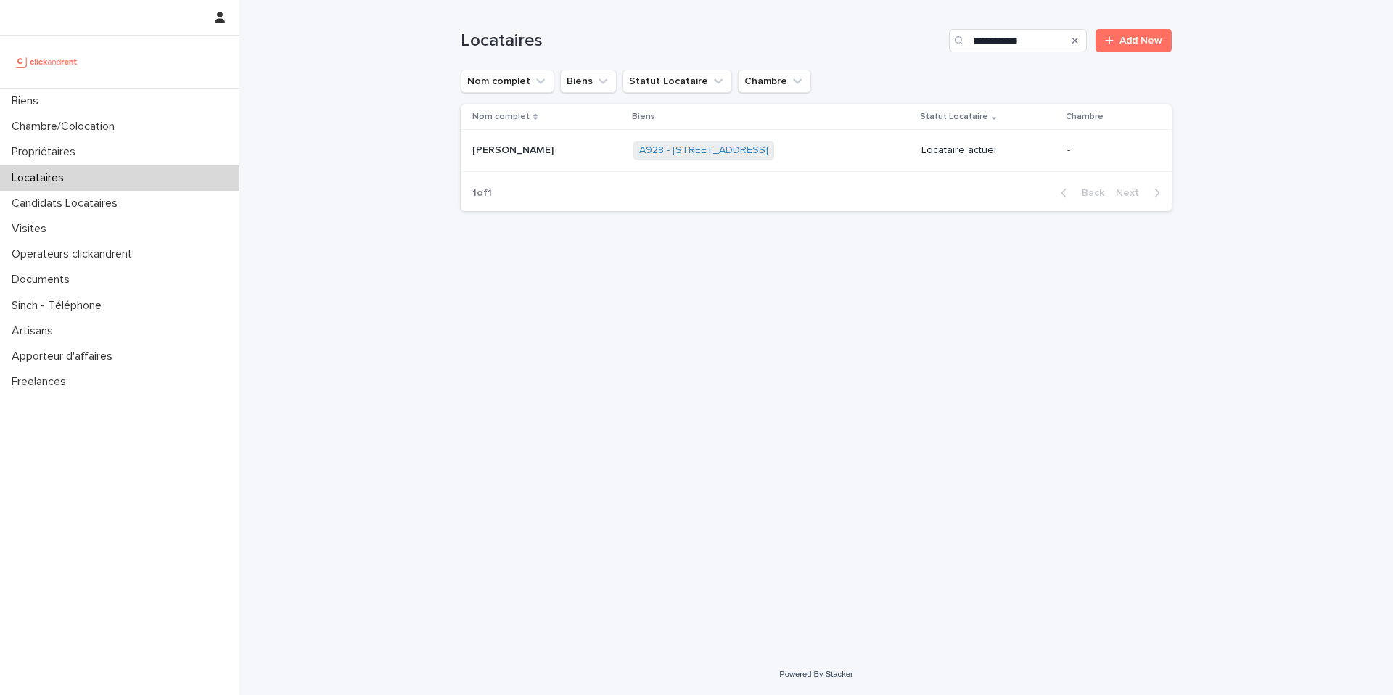
click at [535, 147] on p at bounding box center [546, 150] width 149 height 12
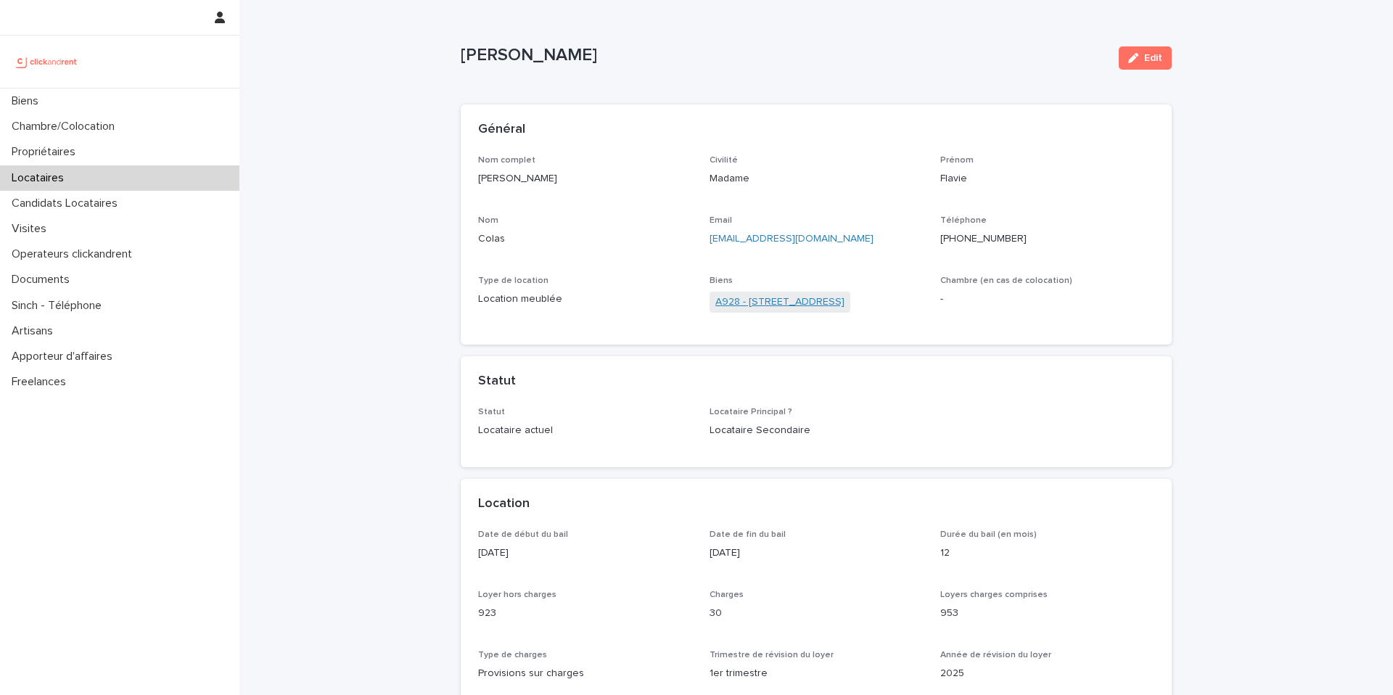
click at [741, 305] on link "A928 - [STREET_ADDRESS]" at bounding box center [779, 302] width 129 height 15
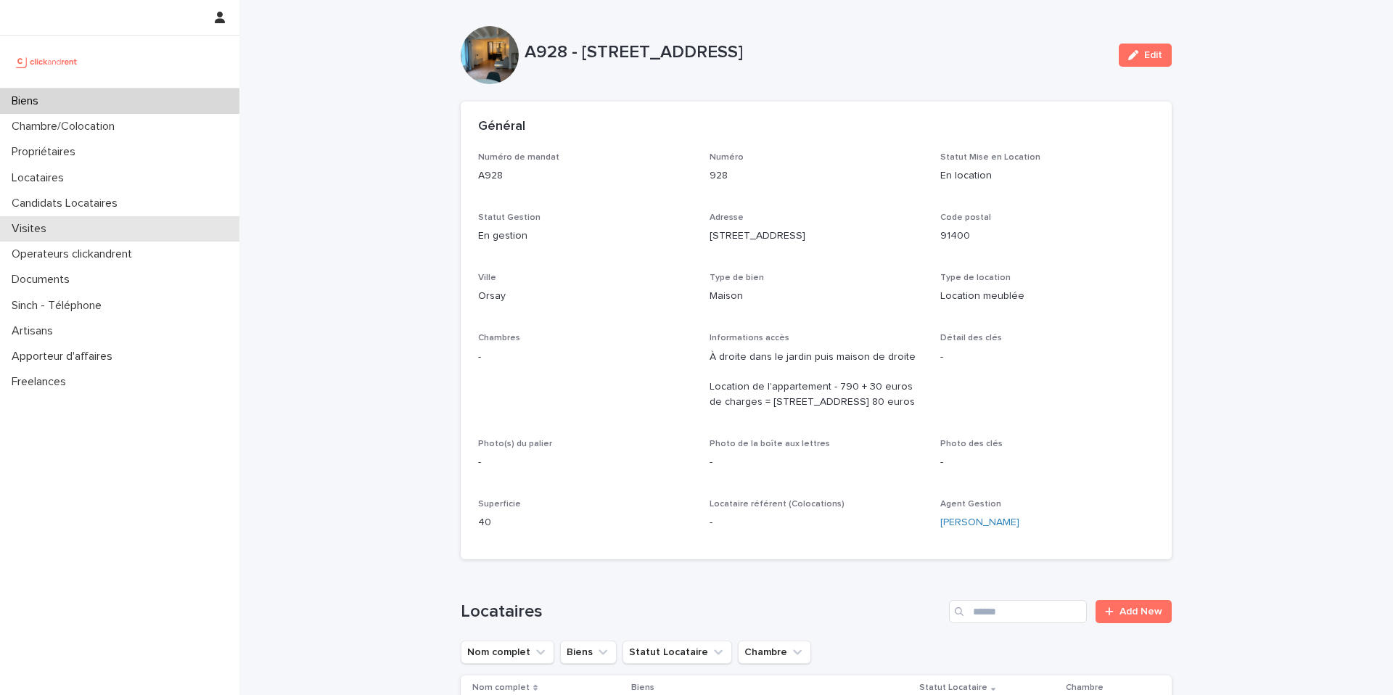
scroll to position [3, 0]
click at [74, 197] on p "Candidats Locataires" at bounding box center [67, 204] width 123 height 14
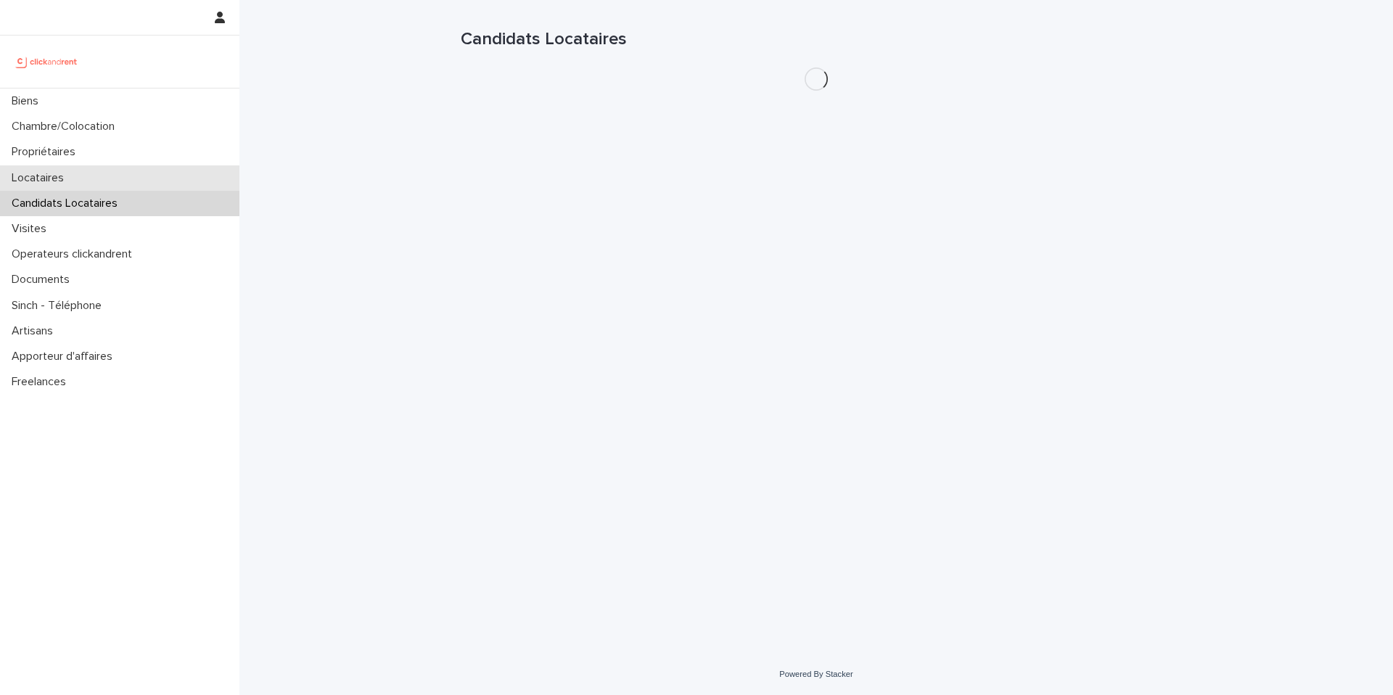
click at [84, 189] on div "Locataires" at bounding box center [119, 177] width 239 height 25
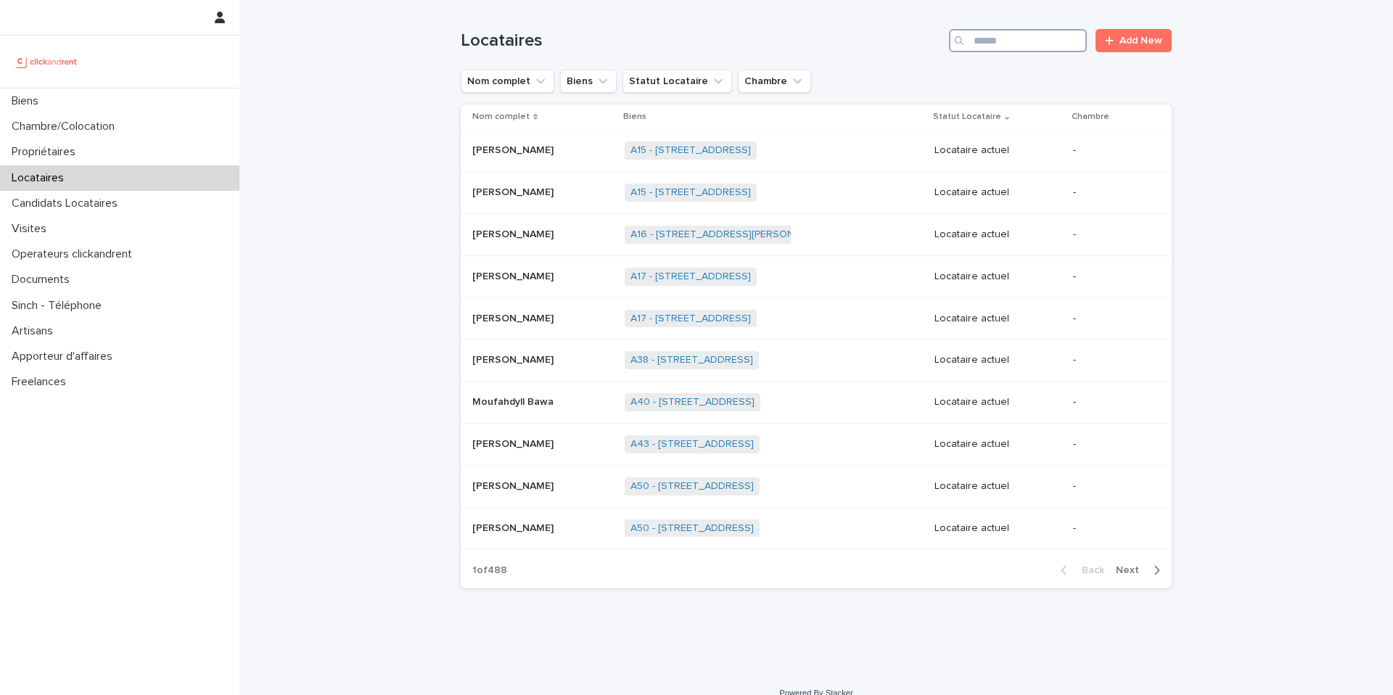
click at [998, 38] on input "Search" at bounding box center [1018, 40] width 138 height 23
type input "*"
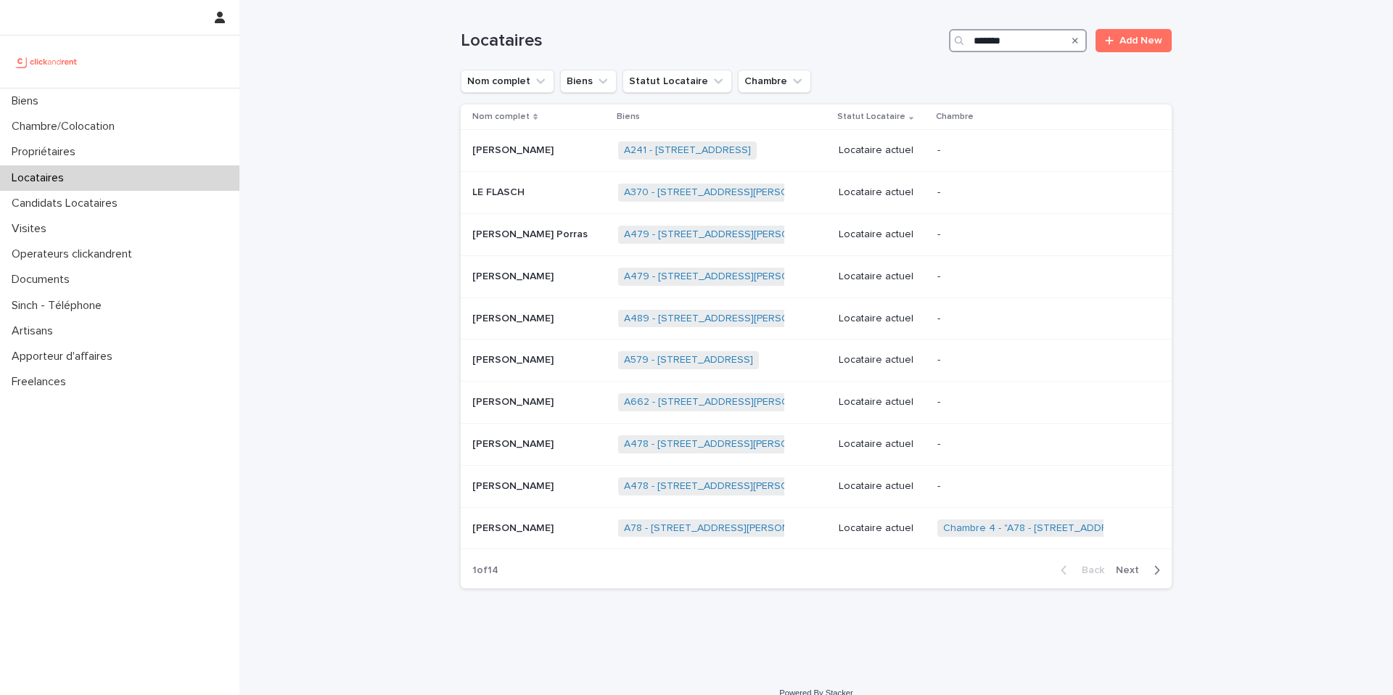
type input "******"
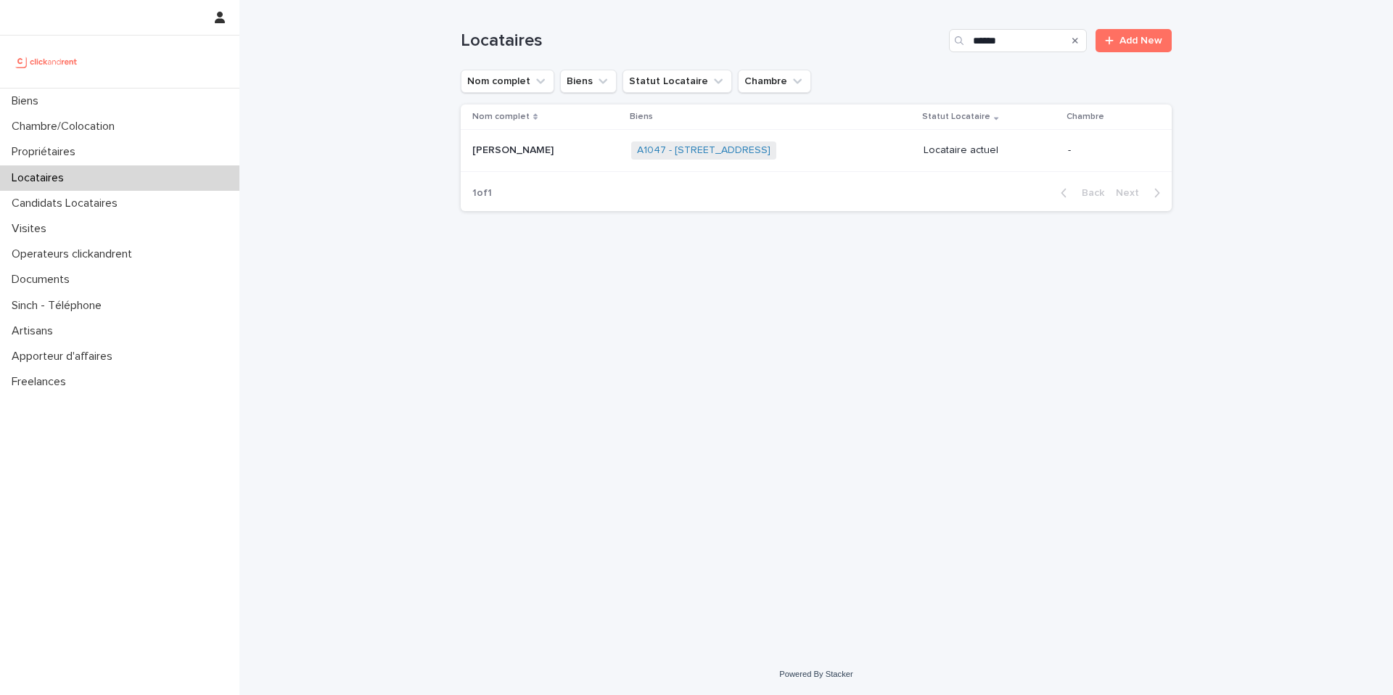
click at [575, 157] on div "[PERSON_NAME]" at bounding box center [545, 151] width 147 height 24
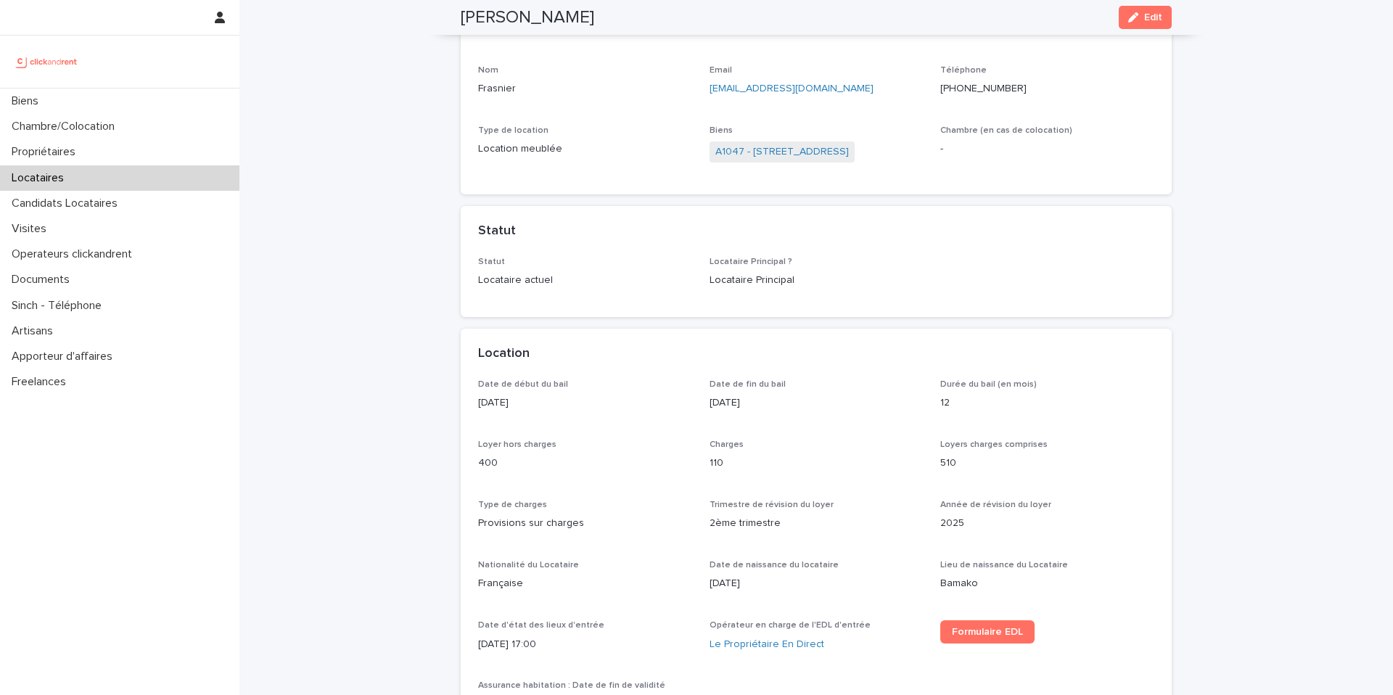
scroll to position [48, 0]
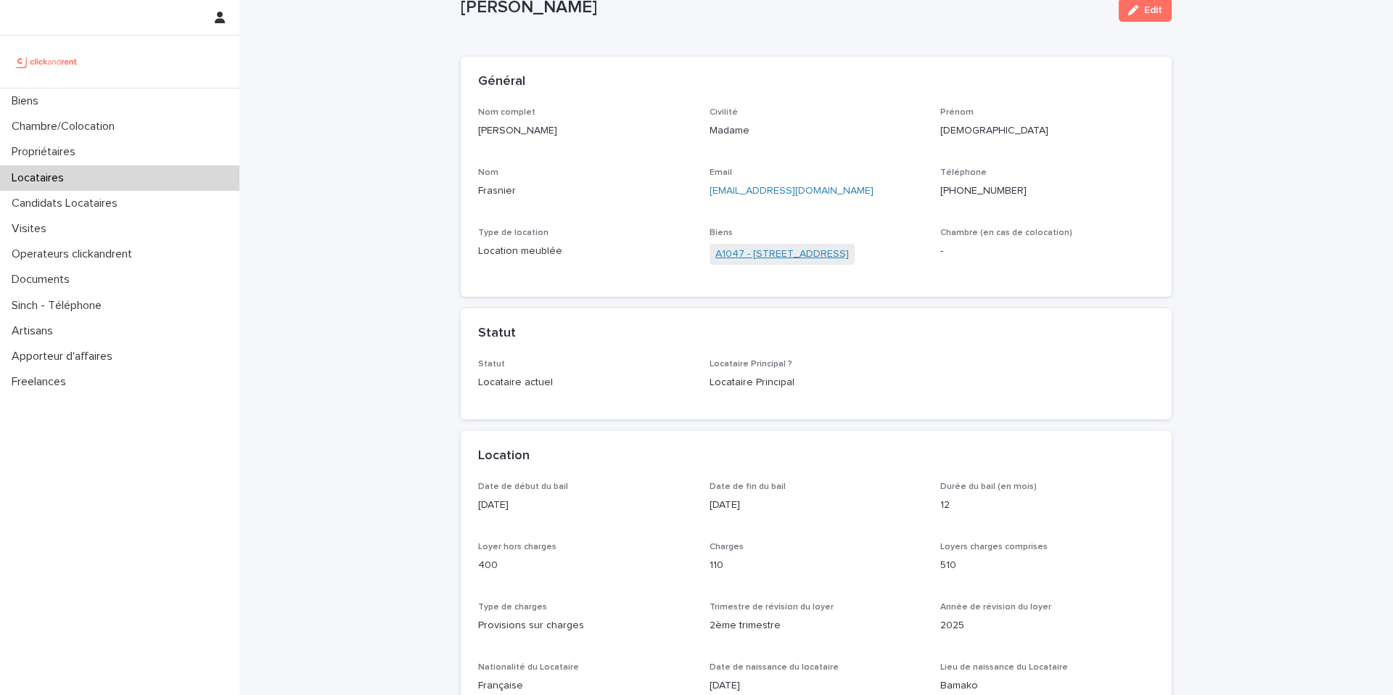
click at [818, 247] on link "A1047 - [STREET_ADDRESS]" at bounding box center [781, 254] width 133 height 15
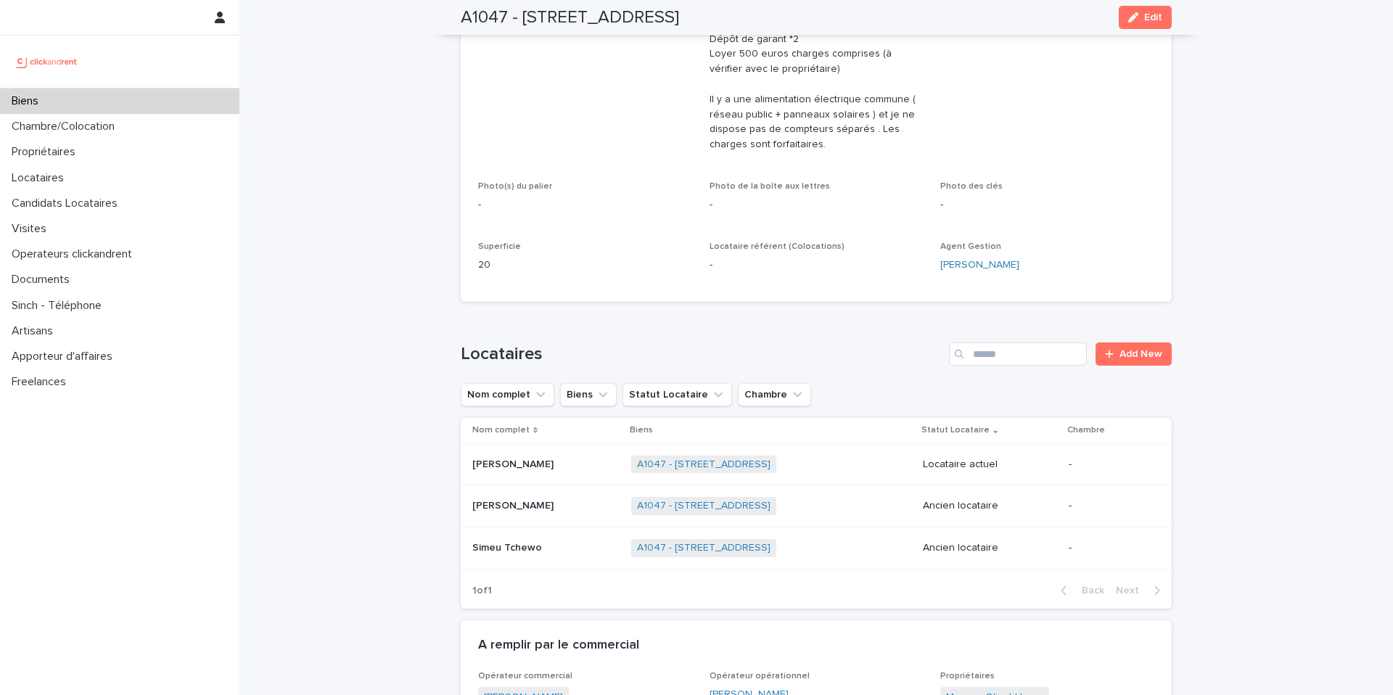
scroll to position [398, 0]
click at [671, 460] on link "A1047 - [STREET_ADDRESS]" at bounding box center [703, 462] width 133 height 12
click at [60, 168] on div "Locataires" at bounding box center [119, 177] width 239 height 25
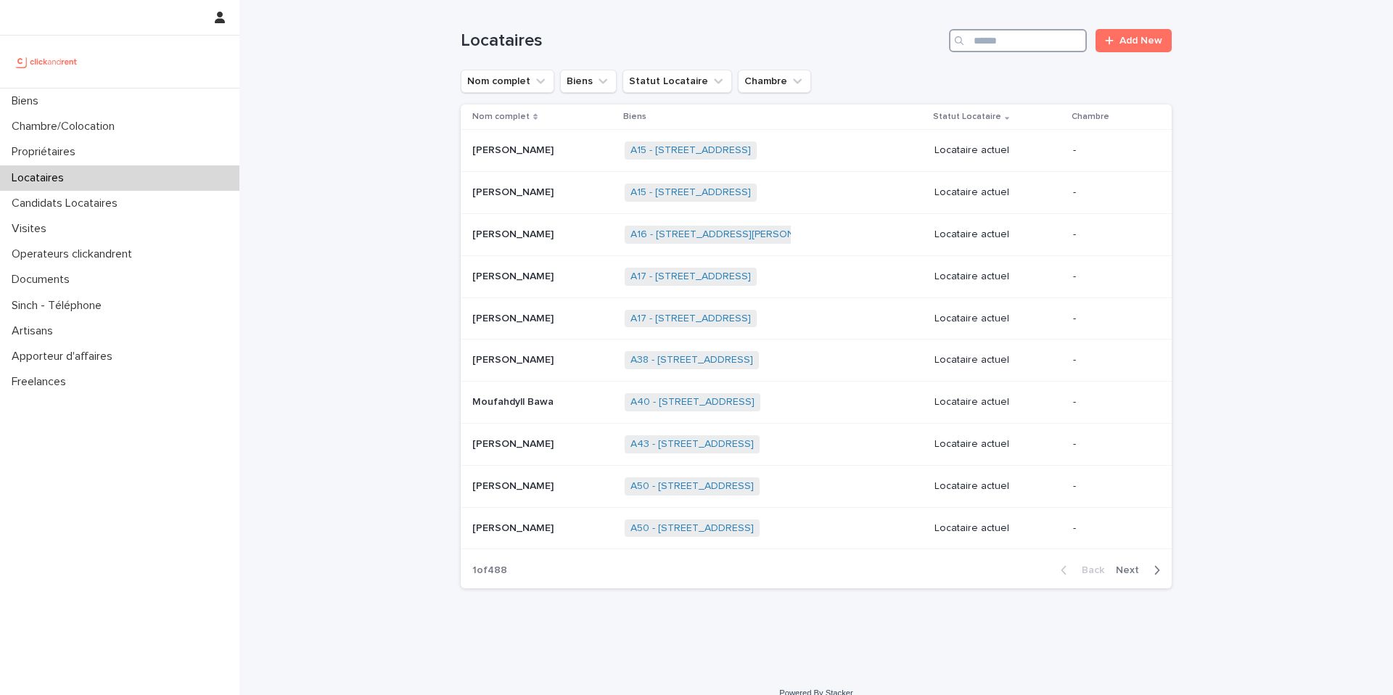
click at [979, 47] on input "Search" at bounding box center [1018, 40] width 138 height 23
type input "*****"
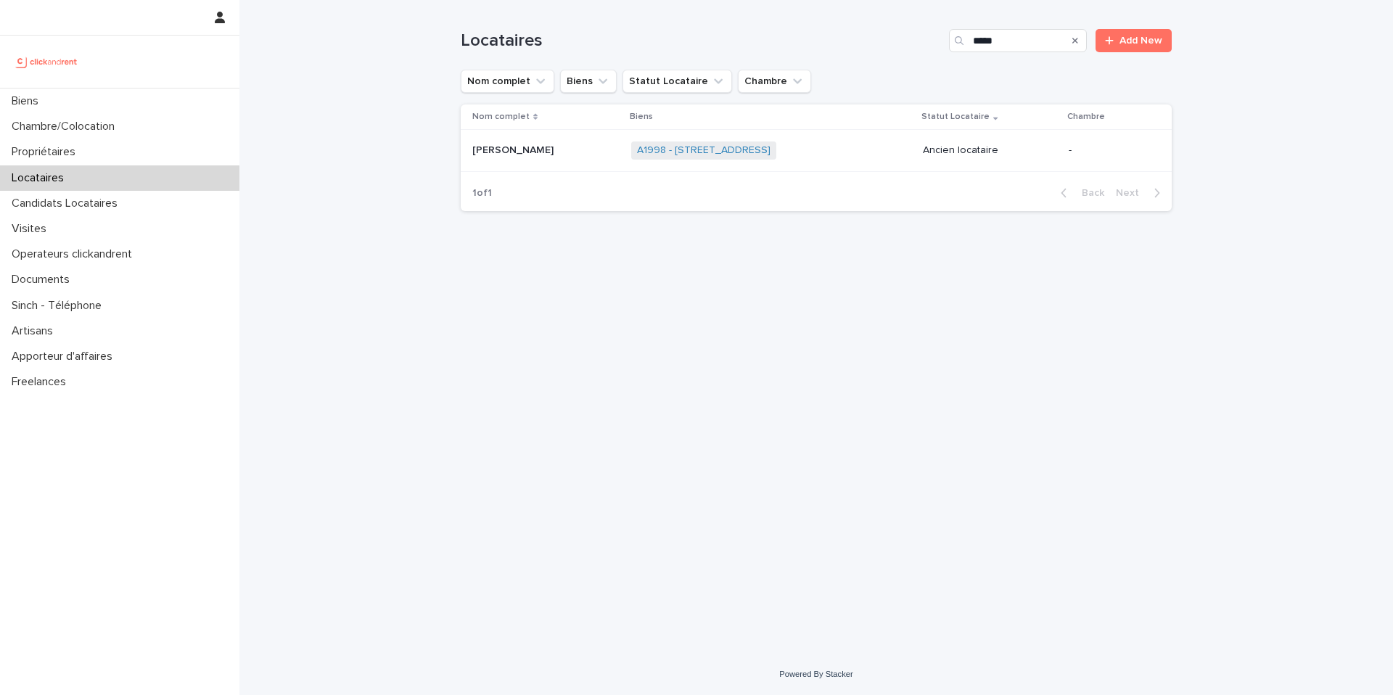
click at [552, 147] on p at bounding box center [545, 150] width 147 height 12
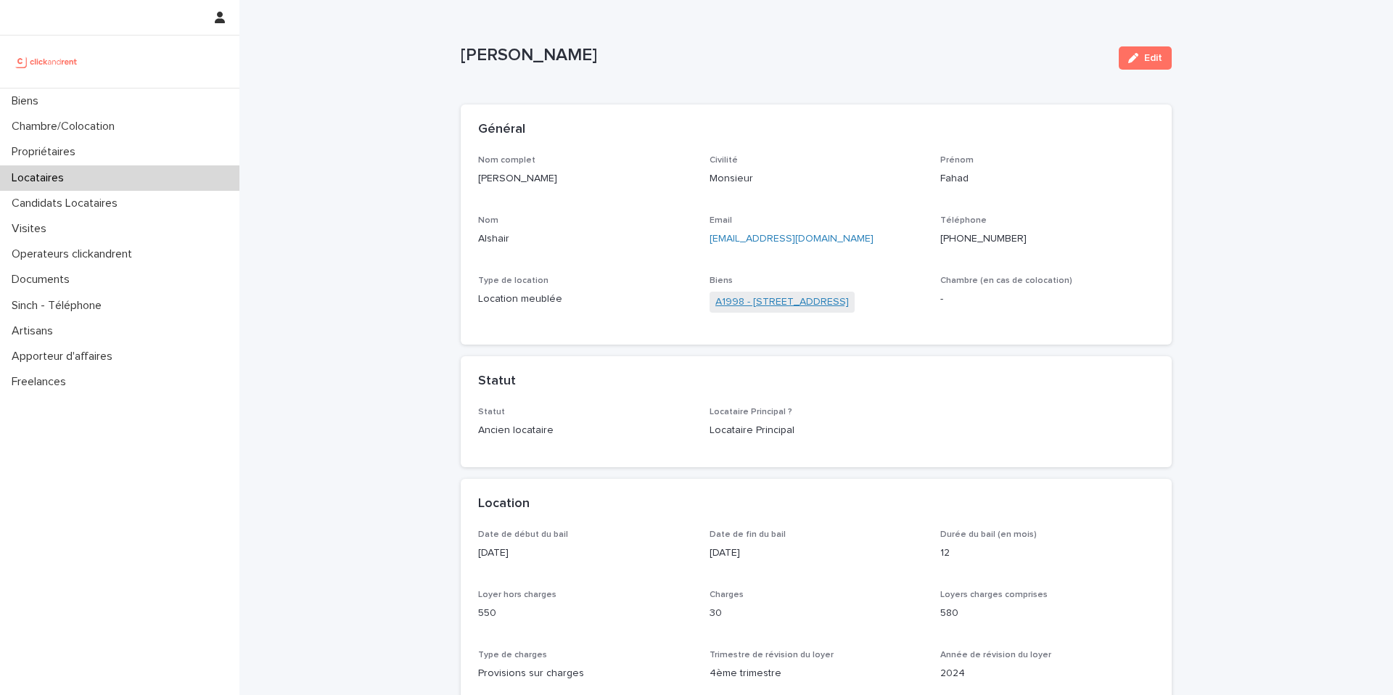
click at [751, 300] on link "A1998 - [STREET_ADDRESS]" at bounding box center [781, 302] width 133 height 15
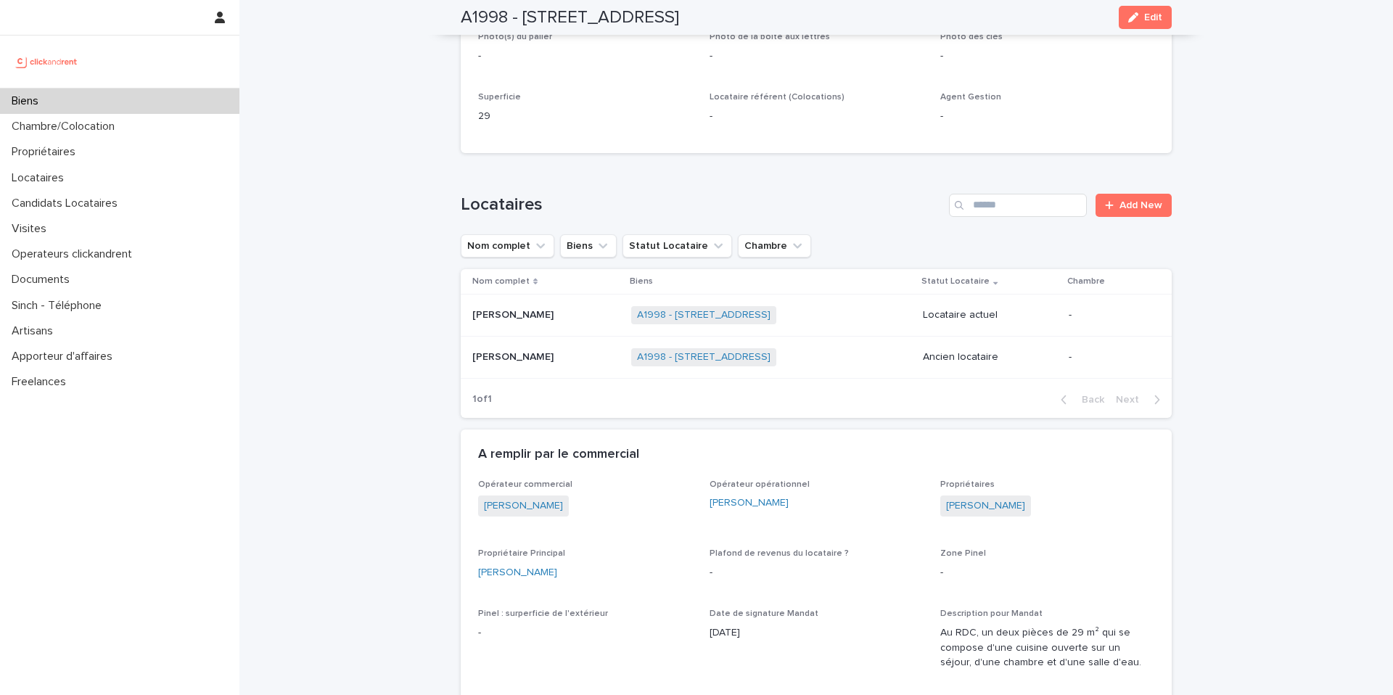
scroll to position [381, 0]
click at [540, 357] on p at bounding box center [545, 356] width 147 height 12
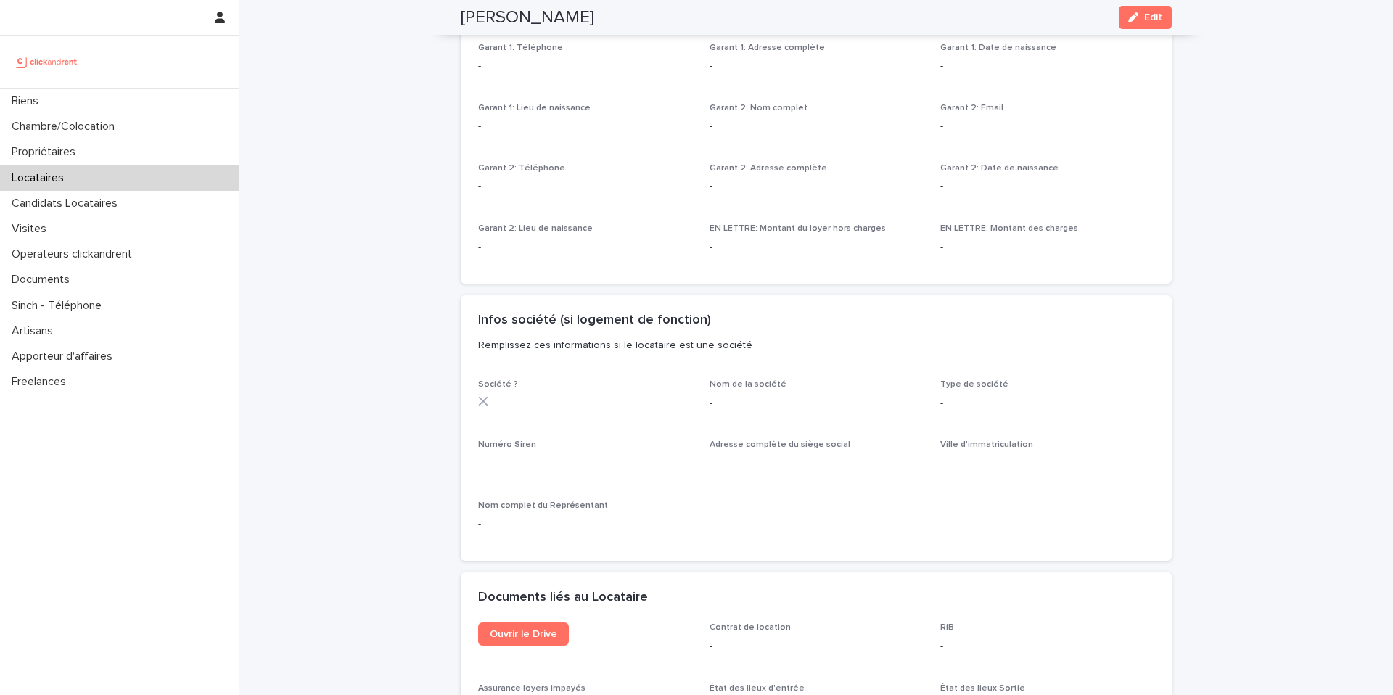
scroll to position [1046, 0]
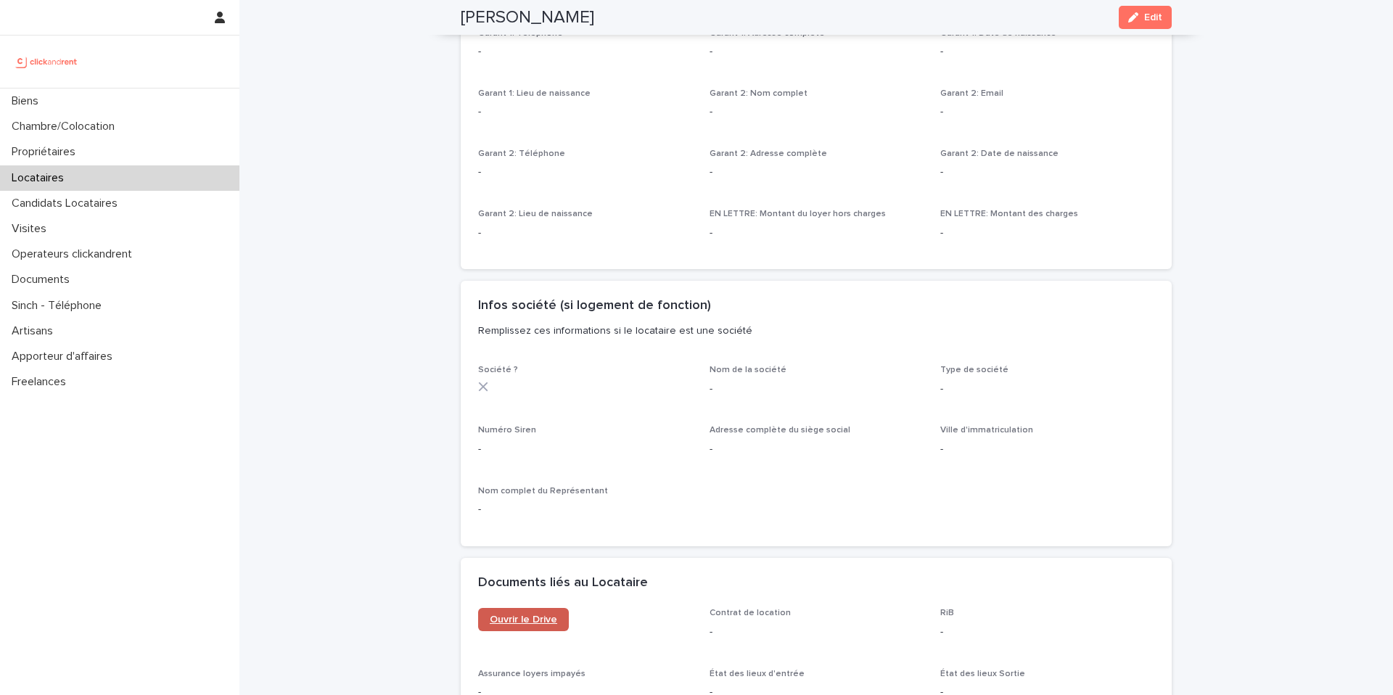
click at [501, 614] on span "Ouvrir le Drive" at bounding box center [523, 619] width 67 height 10
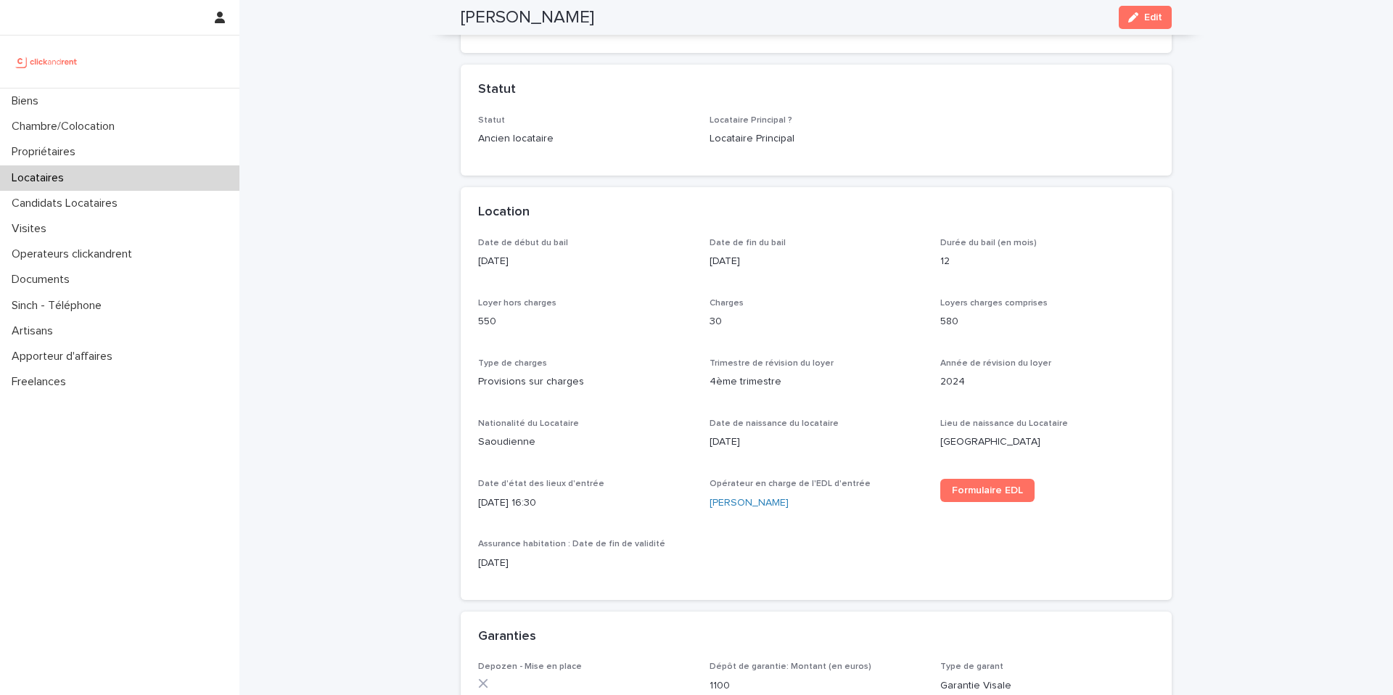
scroll to position [0, 0]
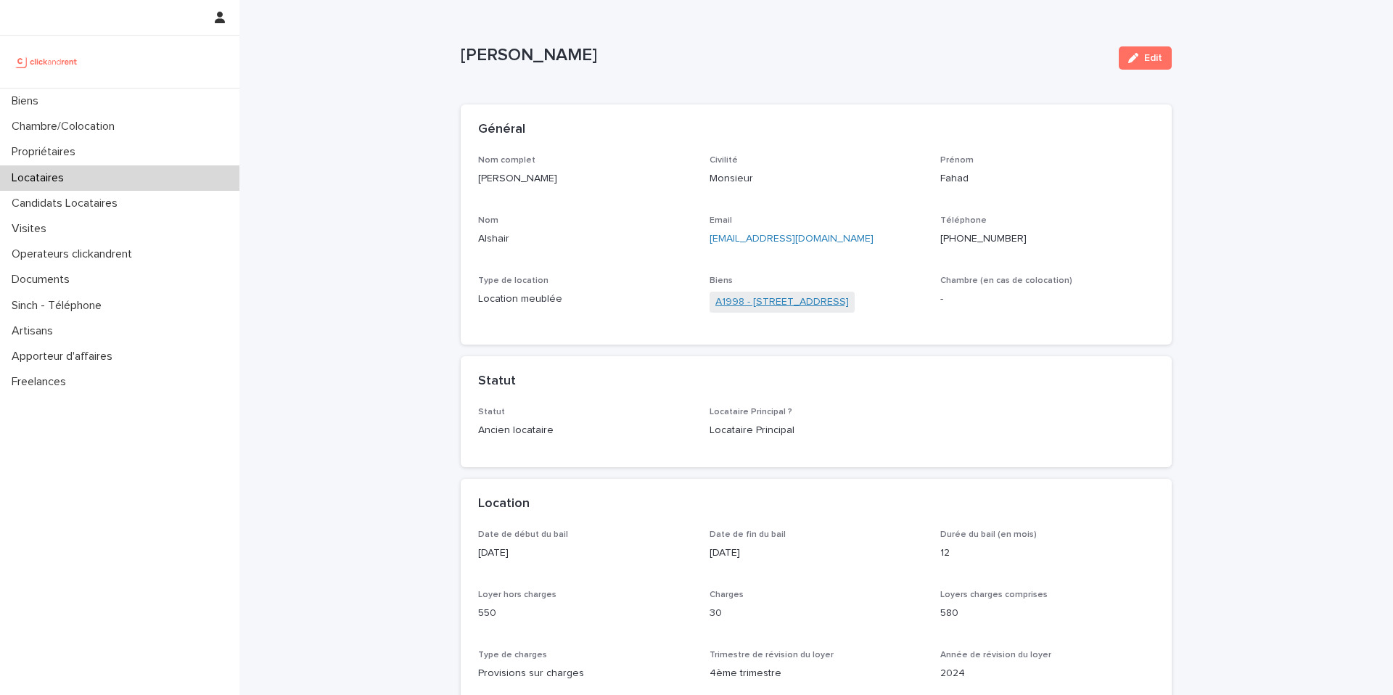
click at [764, 301] on link "A1998 - [STREET_ADDRESS]" at bounding box center [781, 302] width 133 height 15
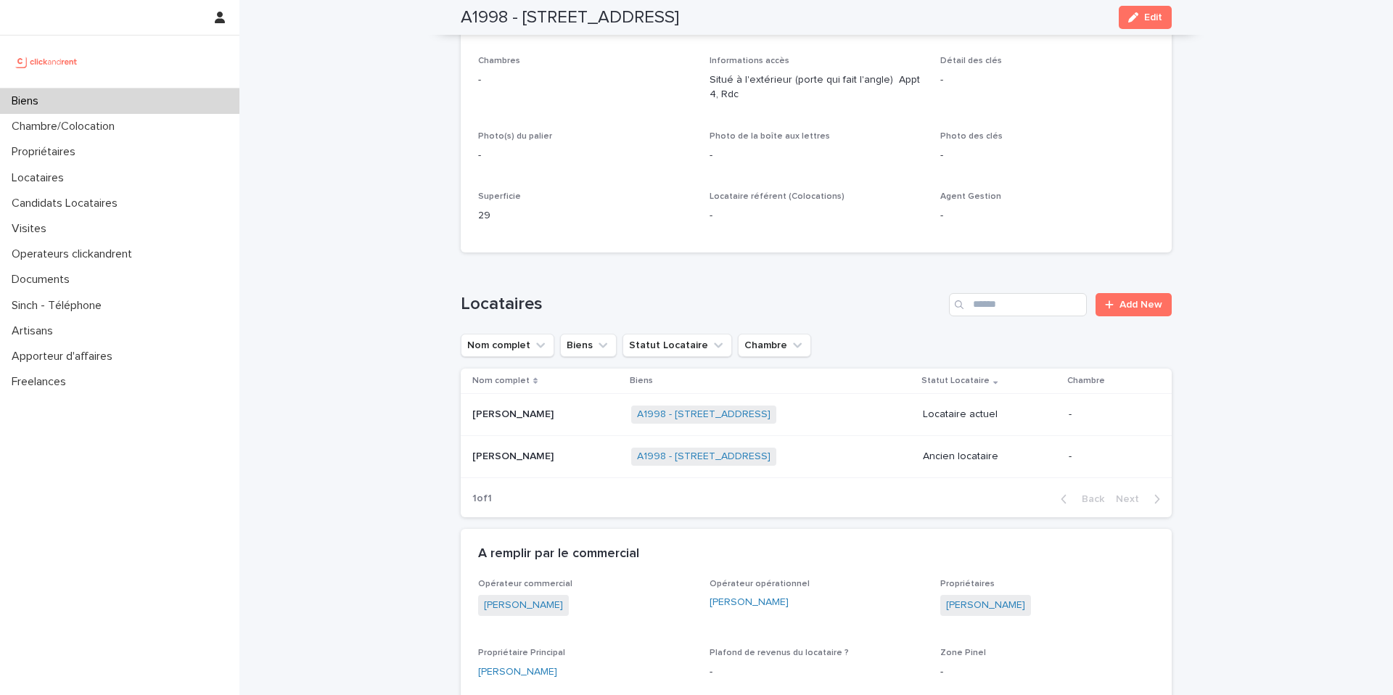
scroll to position [283, 0]
click at [510, 662] on link "[PERSON_NAME]" at bounding box center [517, 669] width 79 height 15
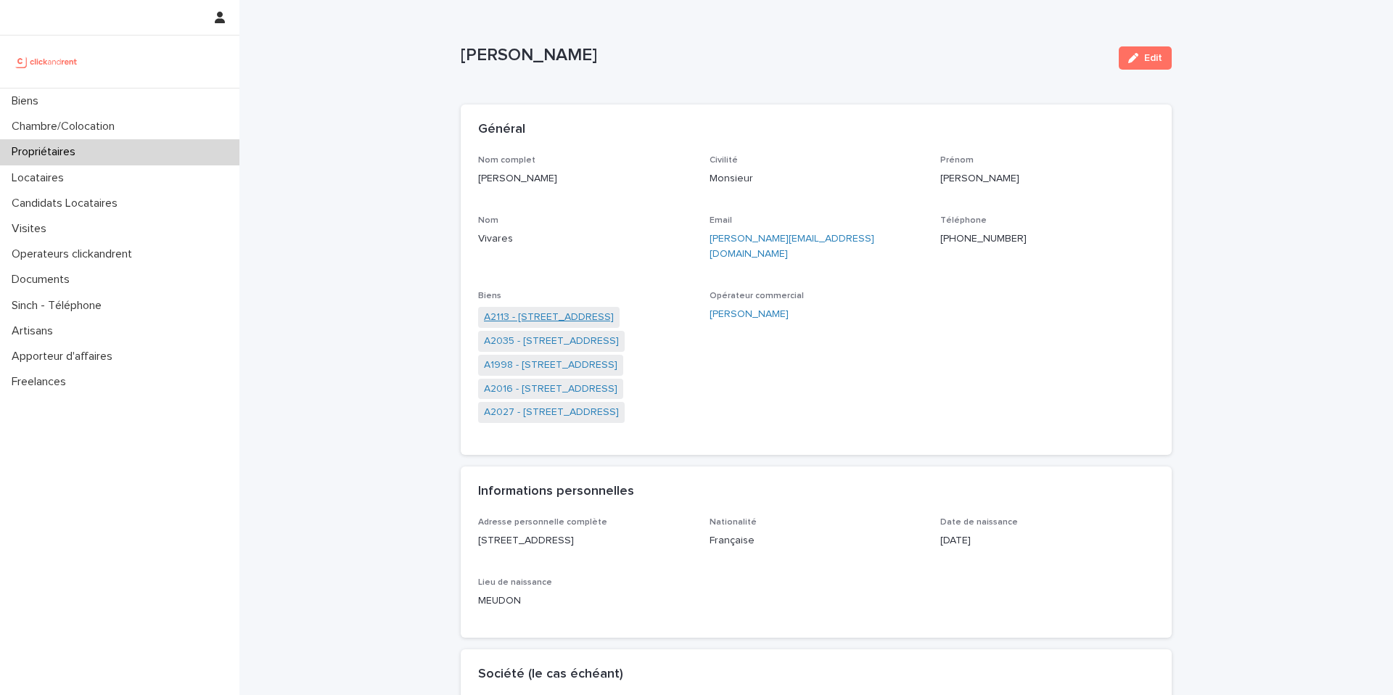
click at [585, 310] on link "A2113 - [STREET_ADDRESS]" at bounding box center [549, 317] width 130 height 15
click at [575, 310] on link "A1998 - [STREET_ADDRESS]" at bounding box center [550, 317] width 133 height 15
click at [567, 334] on link "A2027 - [STREET_ADDRESS]" at bounding box center [551, 341] width 135 height 15
click at [590, 310] on link "A2016 - [STREET_ADDRESS]" at bounding box center [550, 317] width 133 height 15
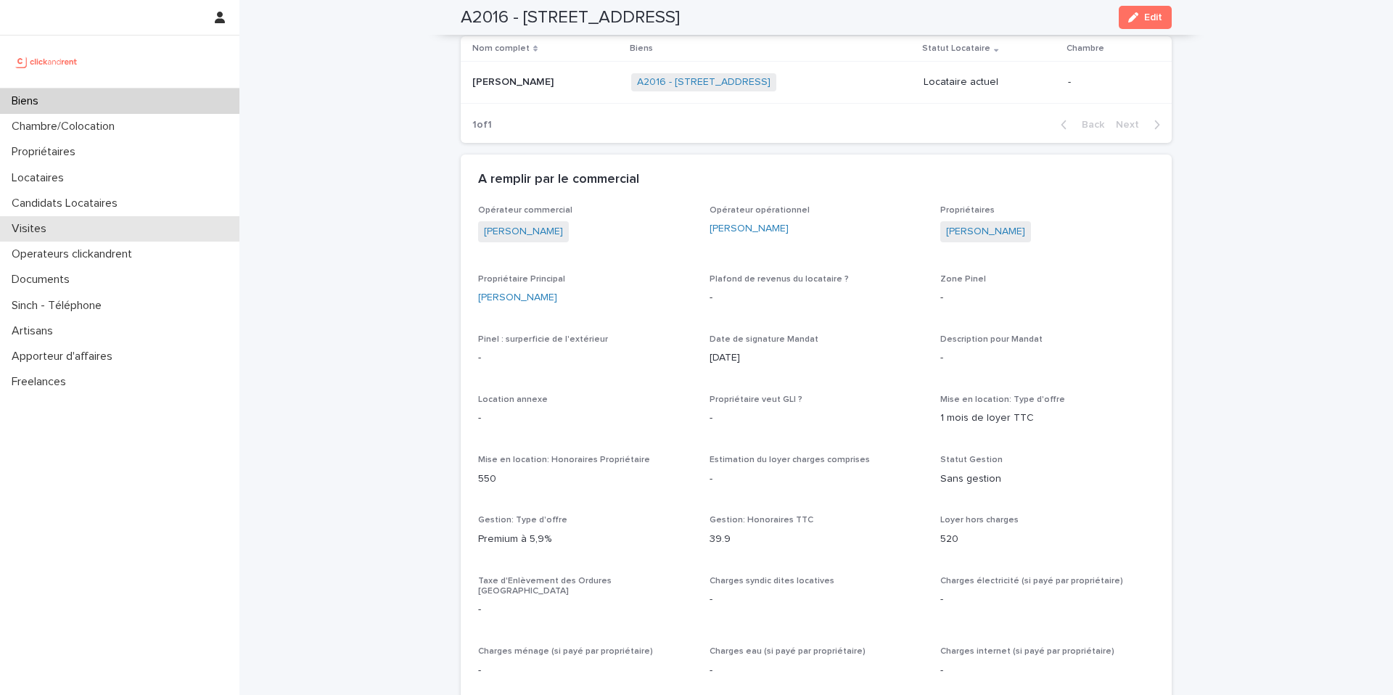
scroll to position [593, 0]
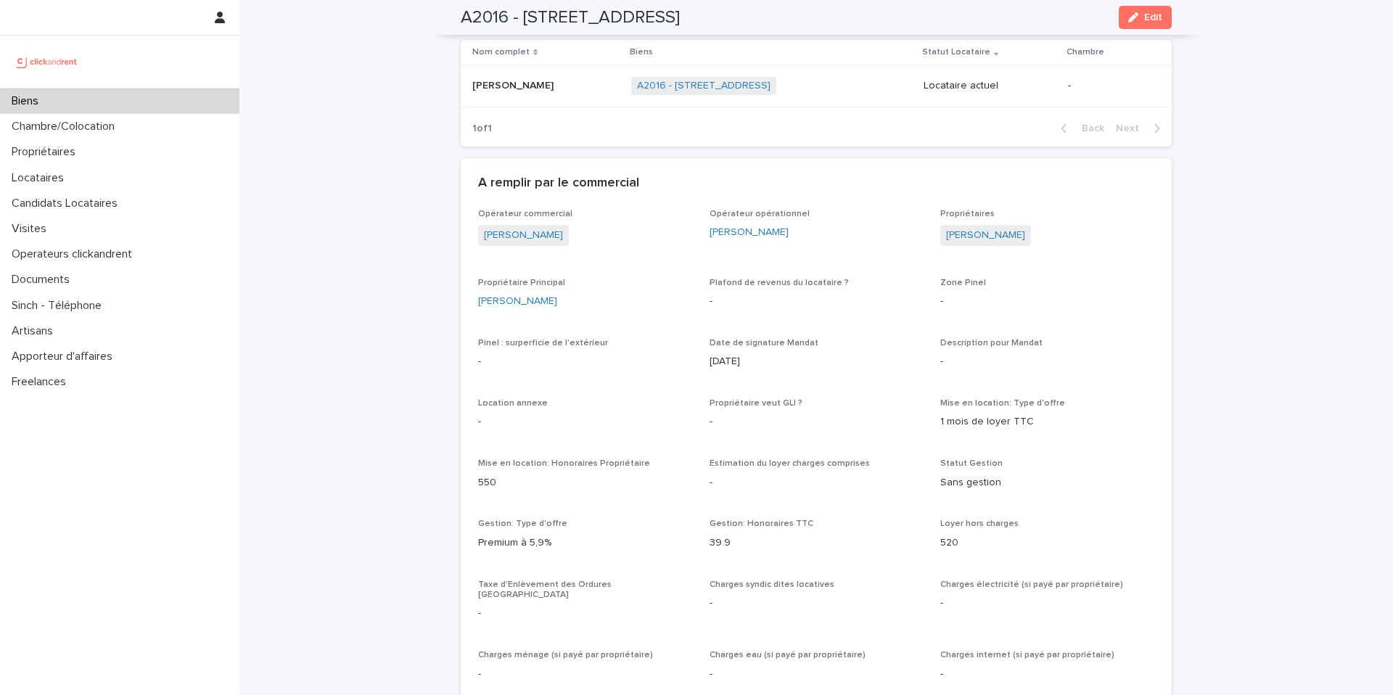
click at [160, 86] on div at bounding box center [119, 62] width 239 height 52
click at [156, 102] on div "Biens" at bounding box center [119, 101] width 239 height 25
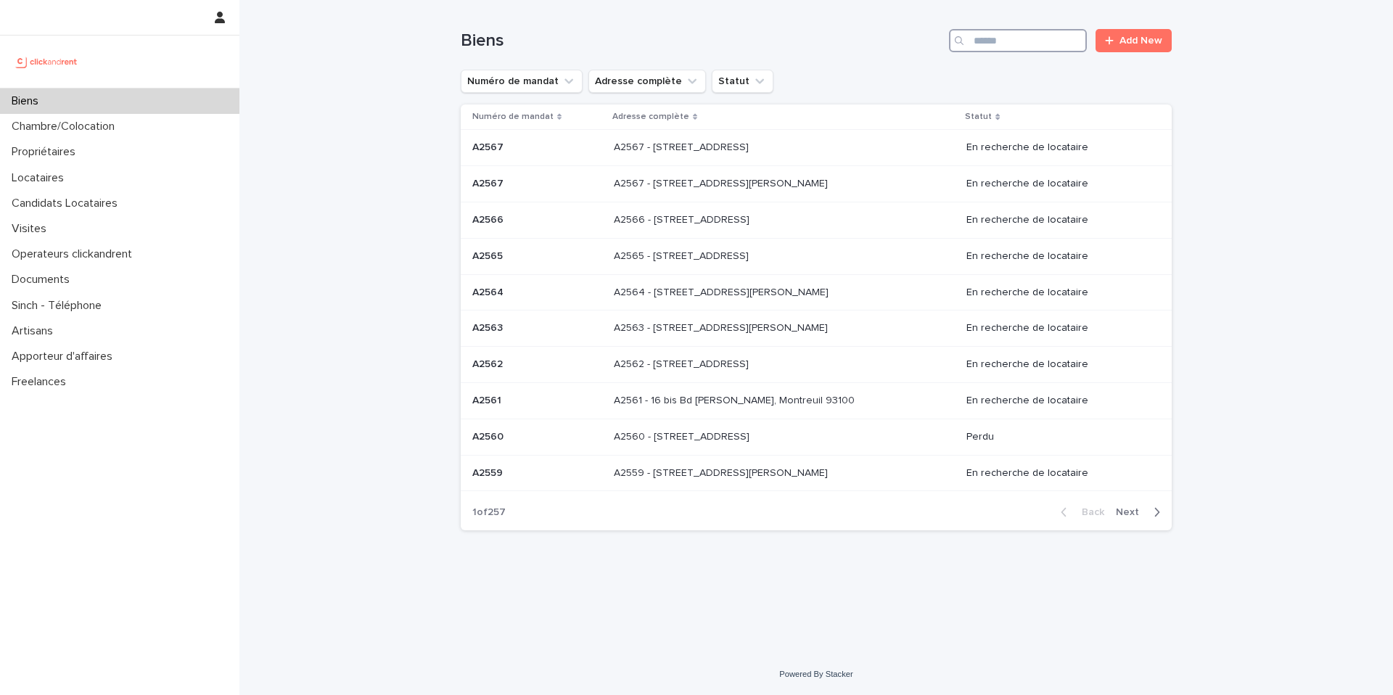
click at [1026, 41] on input "Search" at bounding box center [1018, 40] width 138 height 23
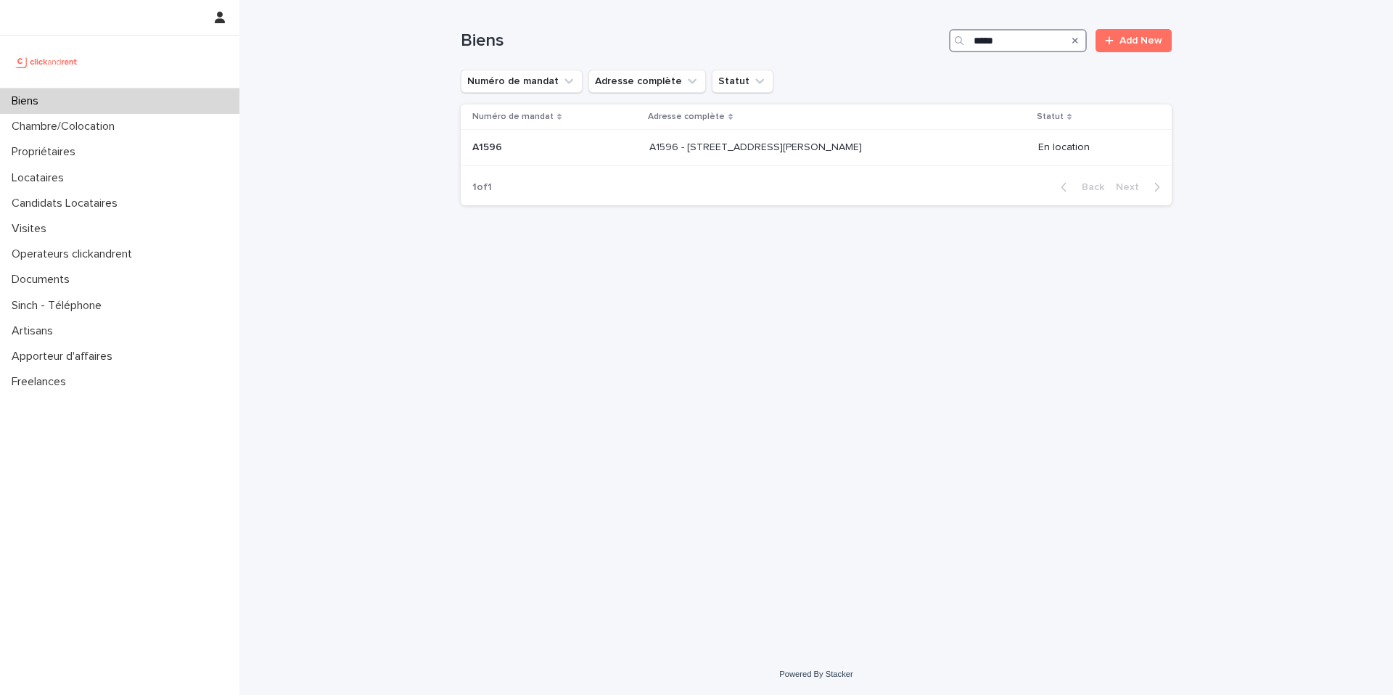
type input "*****"
click at [63, 176] on p "Locataires" at bounding box center [41, 178] width 70 height 14
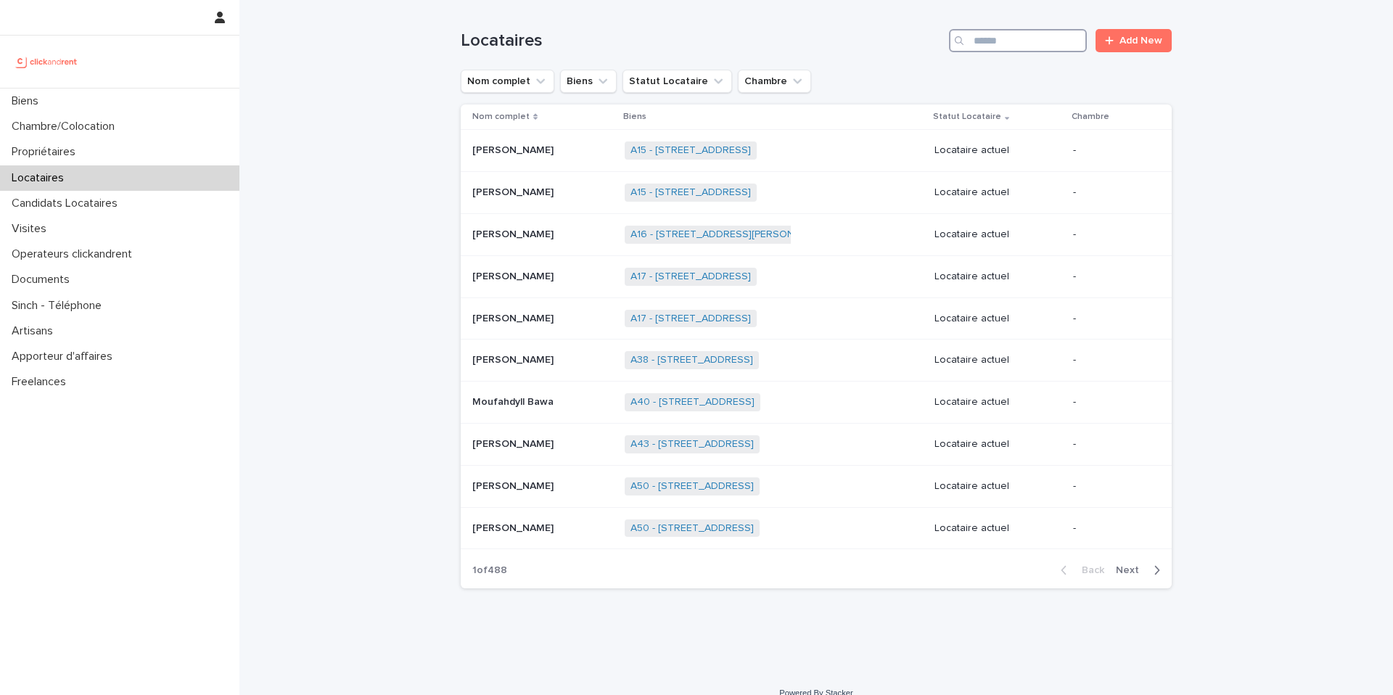
click at [1011, 46] on input "Search" at bounding box center [1018, 40] width 138 height 23
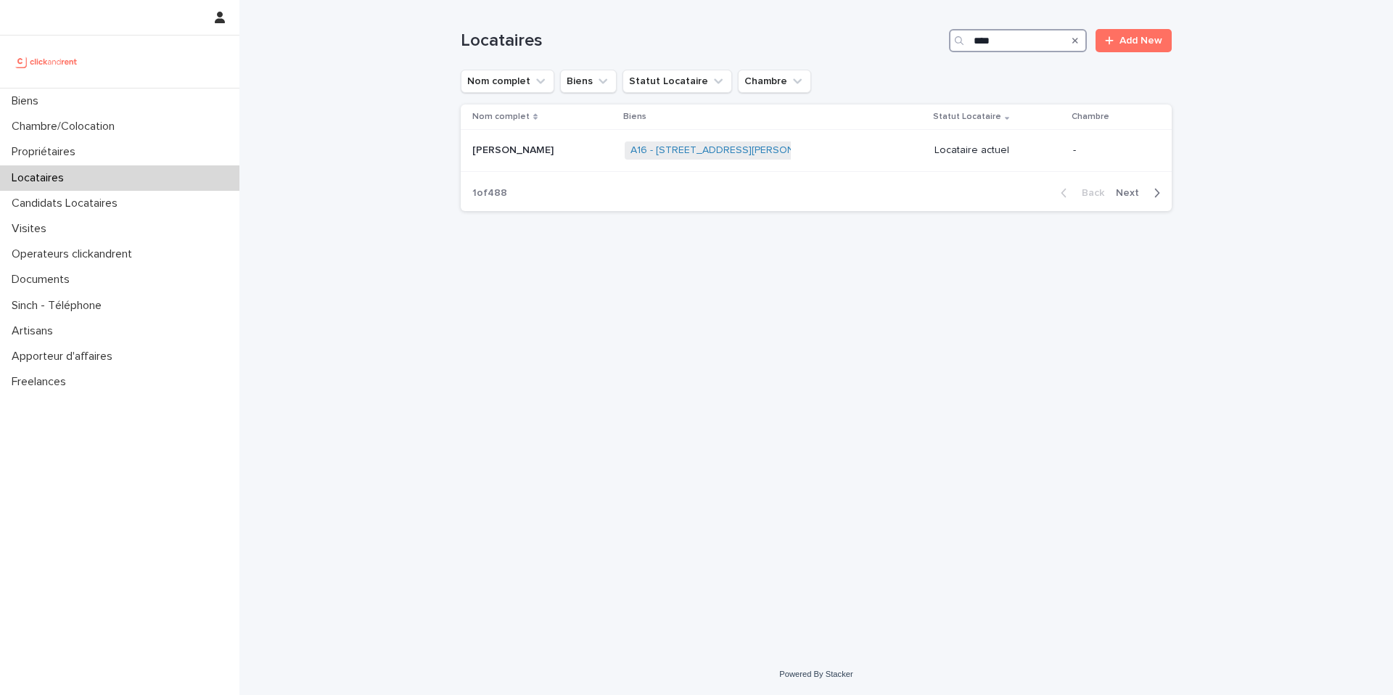
type input "*****"
click at [556, 159] on div "Nouel & Associés Nouel & Associés" at bounding box center [546, 151] width 149 height 24
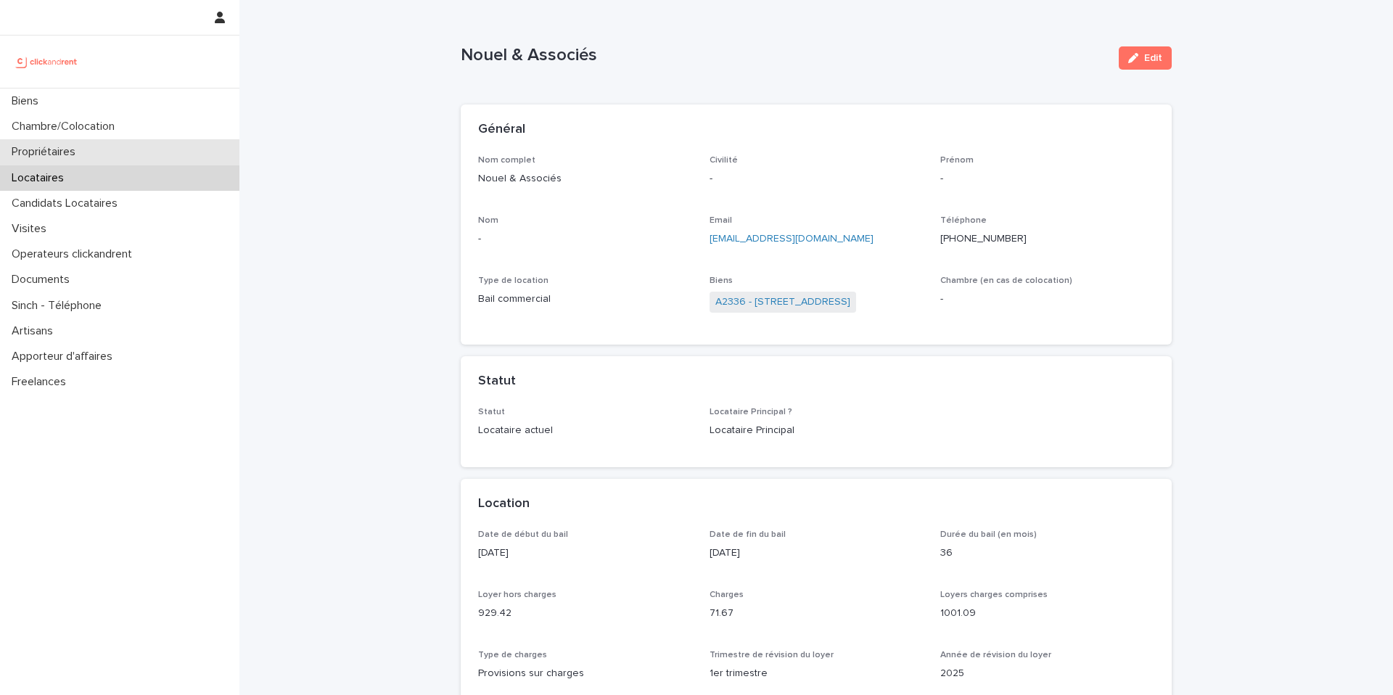
click at [102, 152] on div "Propriétaires" at bounding box center [119, 151] width 239 height 25
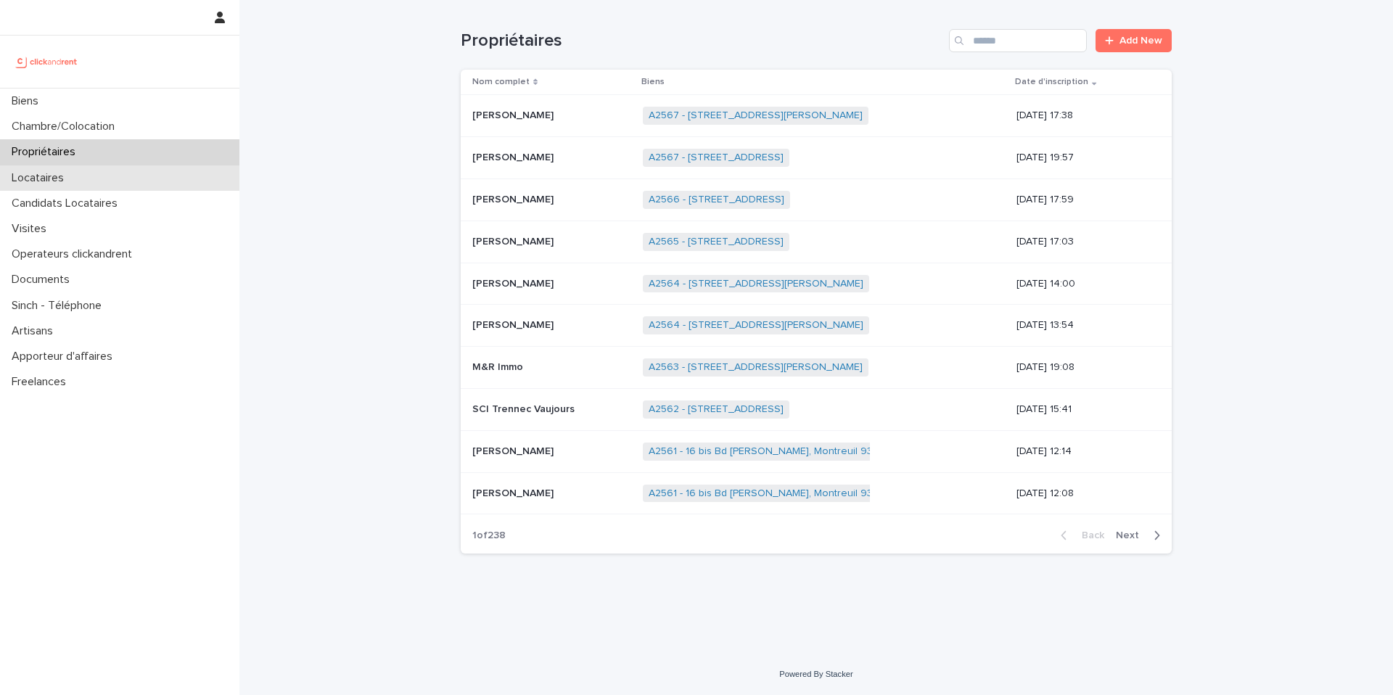
click at [137, 169] on div "Locataires" at bounding box center [119, 177] width 239 height 25
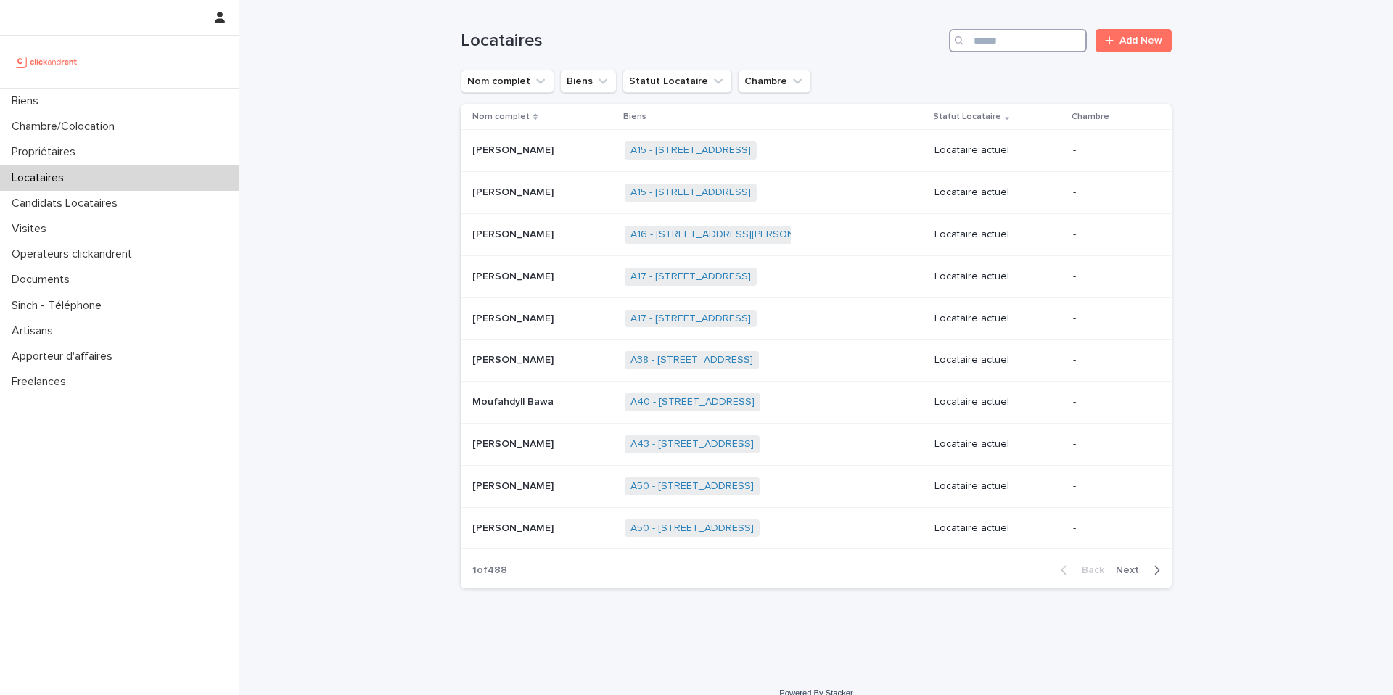
click at [1058, 44] on input "Search" at bounding box center [1018, 40] width 138 height 23
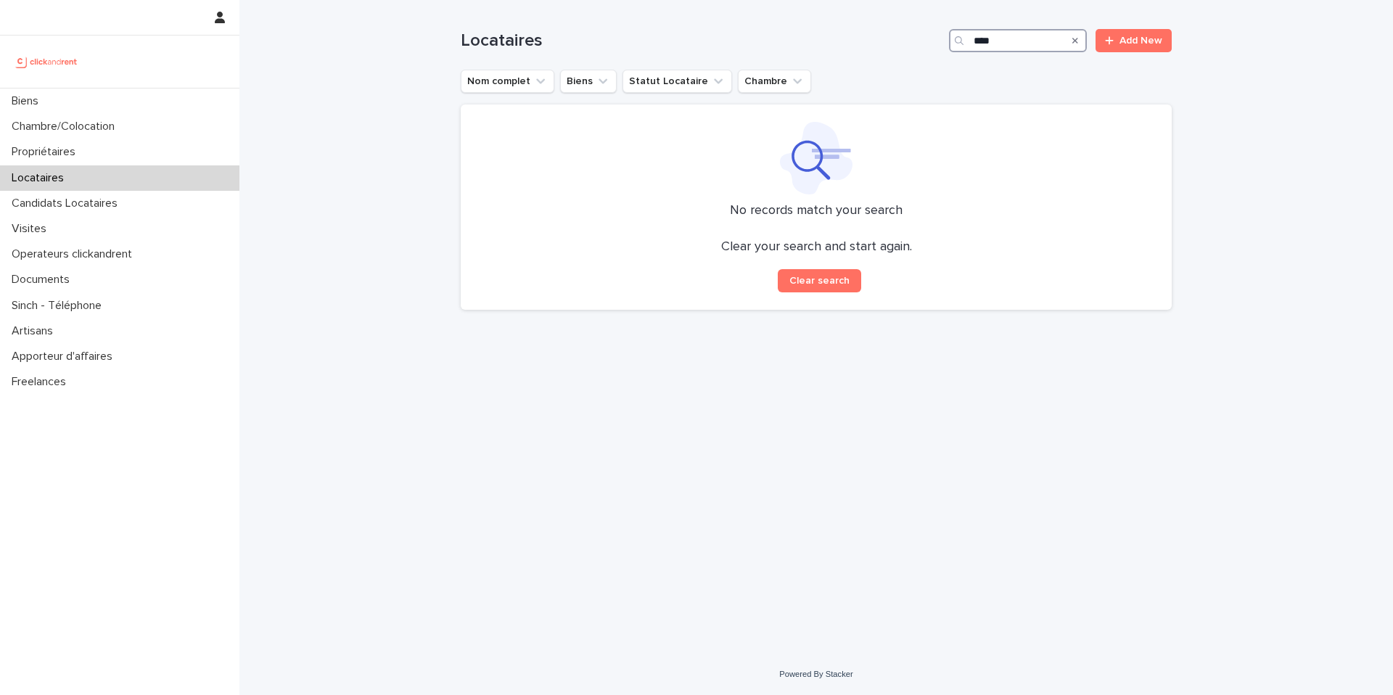
type input "***"
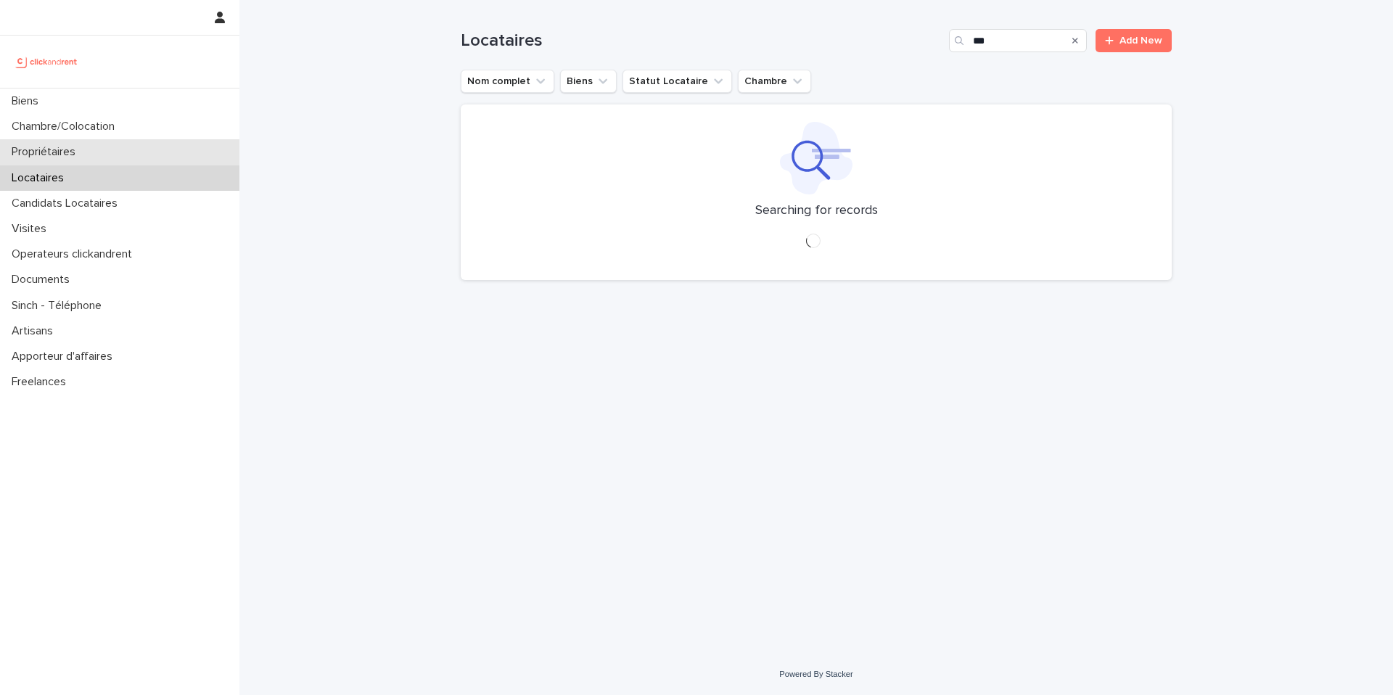
click at [144, 140] on div "Propriétaires" at bounding box center [119, 151] width 239 height 25
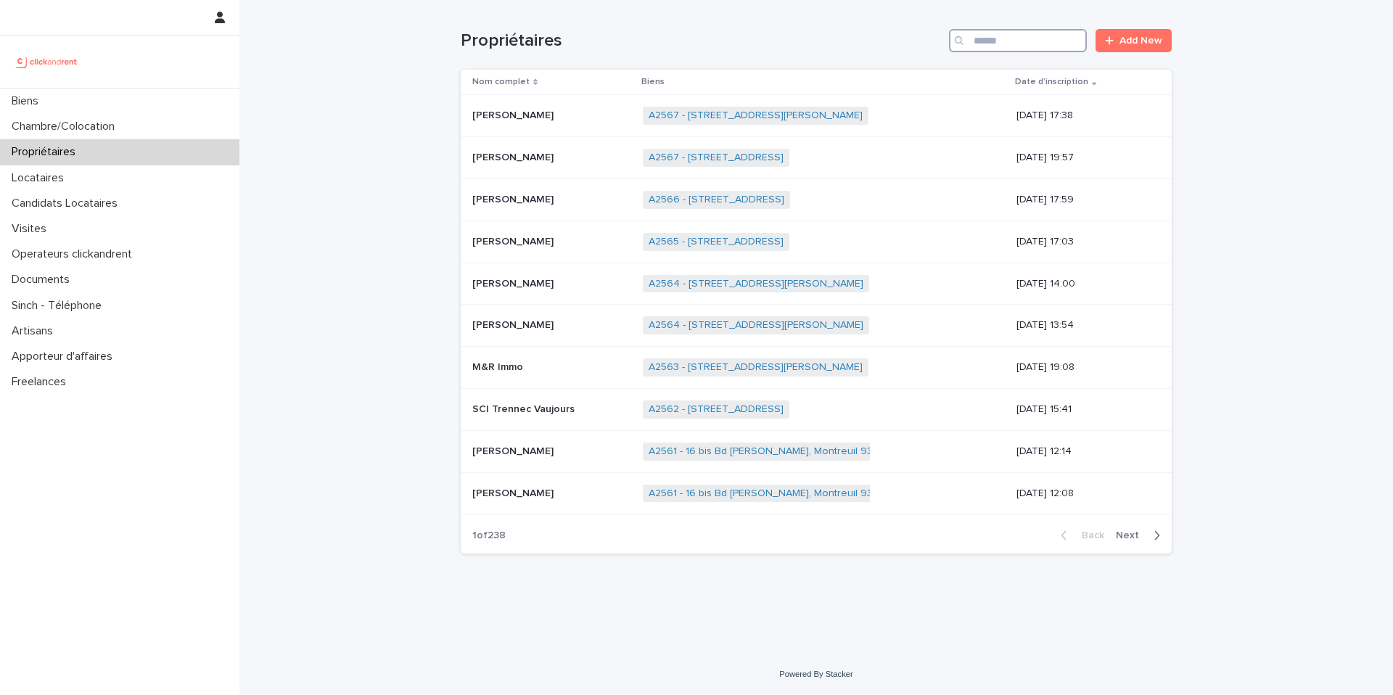
click at [991, 37] on input "Search" at bounding box center [1018, 40] width 138 height 23
type input "*"
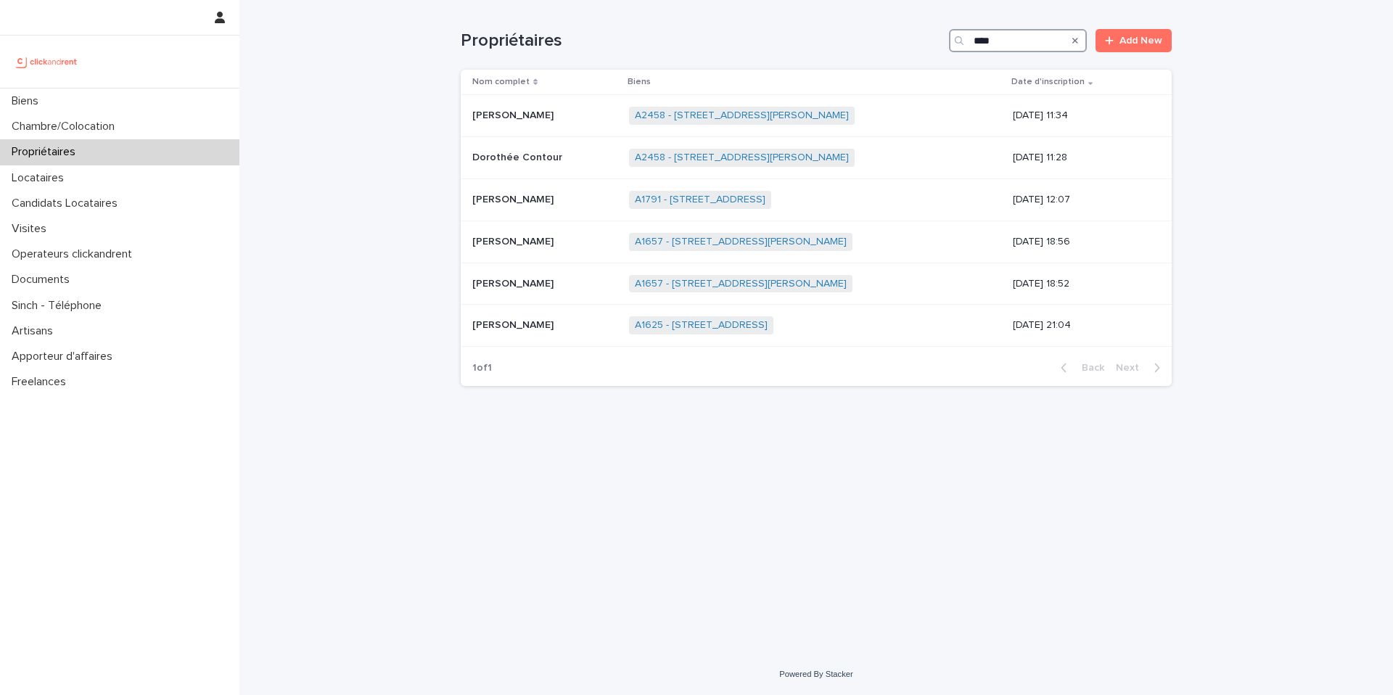
click at [1016, 44] on input "****" at bounding box center [1018, 40] width 138 height 23
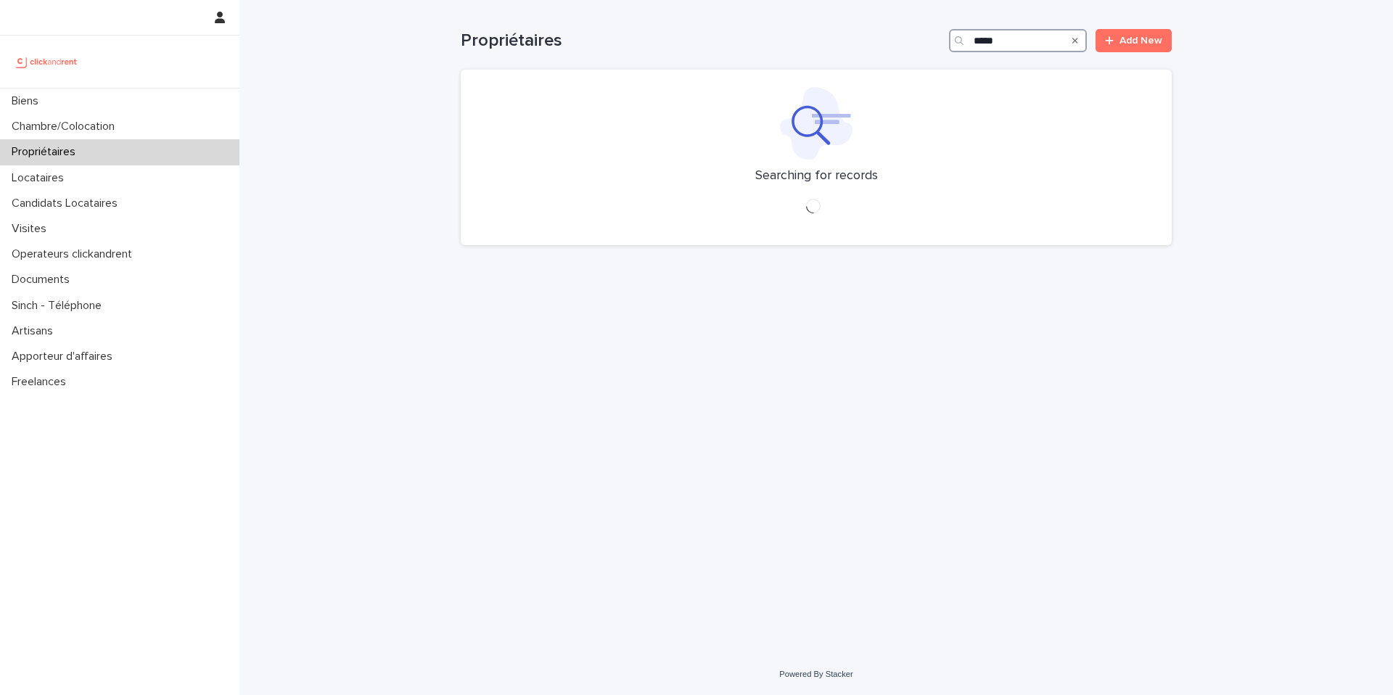
type input "******"
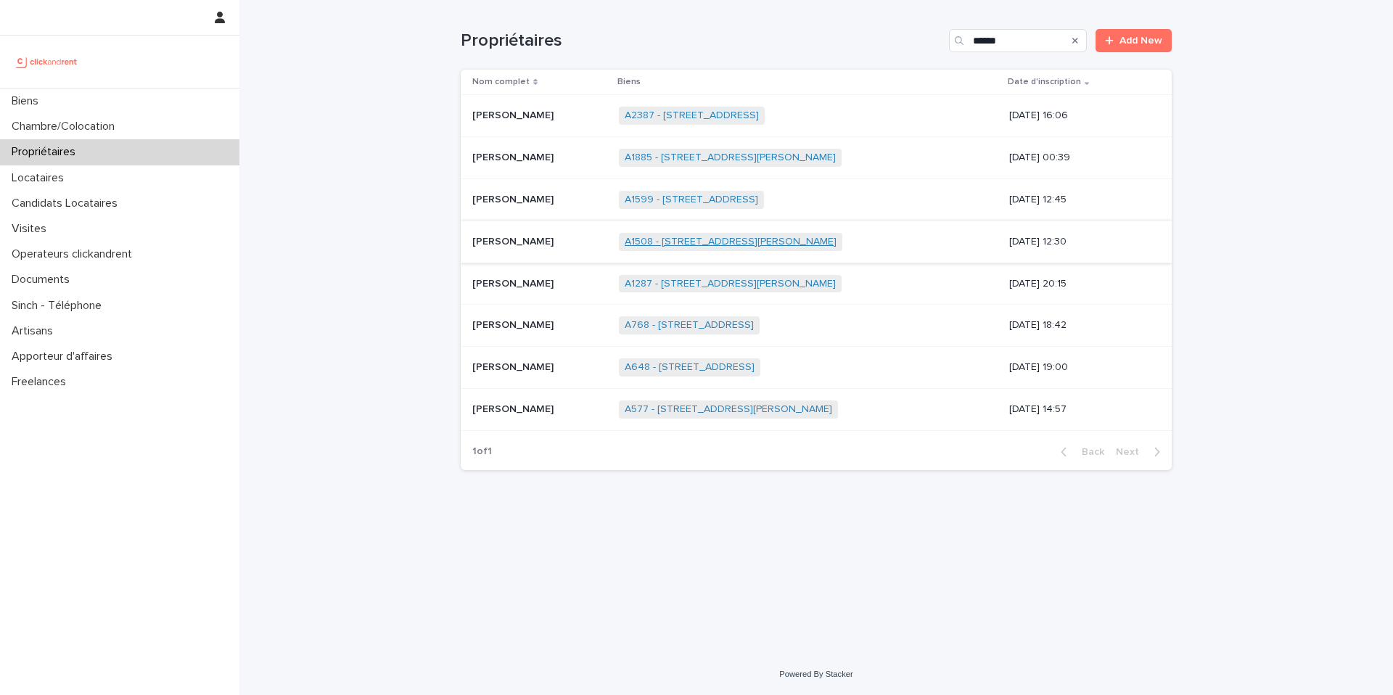
click at [670, 239] on link "A1508 - [STREET_ADDRESS][PERSON_NAME]" at bounding box center [731, 242] width 212 height 12
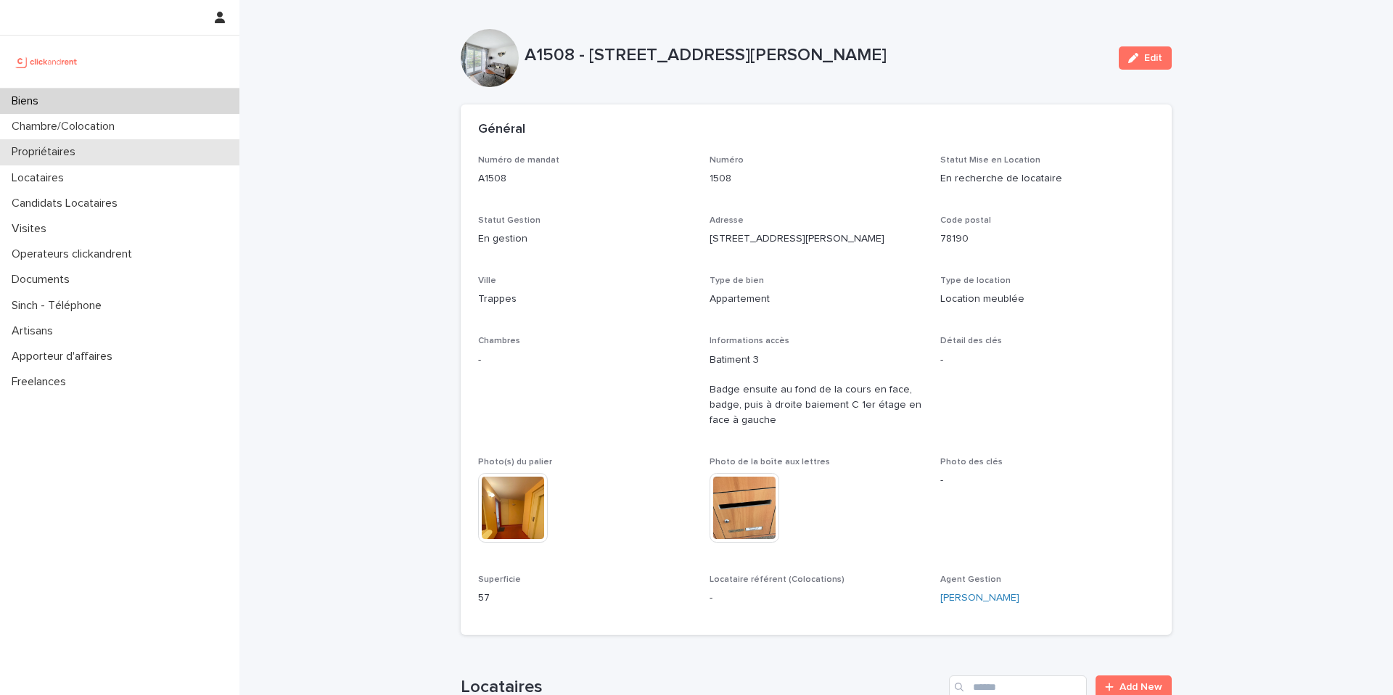
click at [95, 157] on div "Propriétaires" at bounding box center [119, 151] width 239 height 25
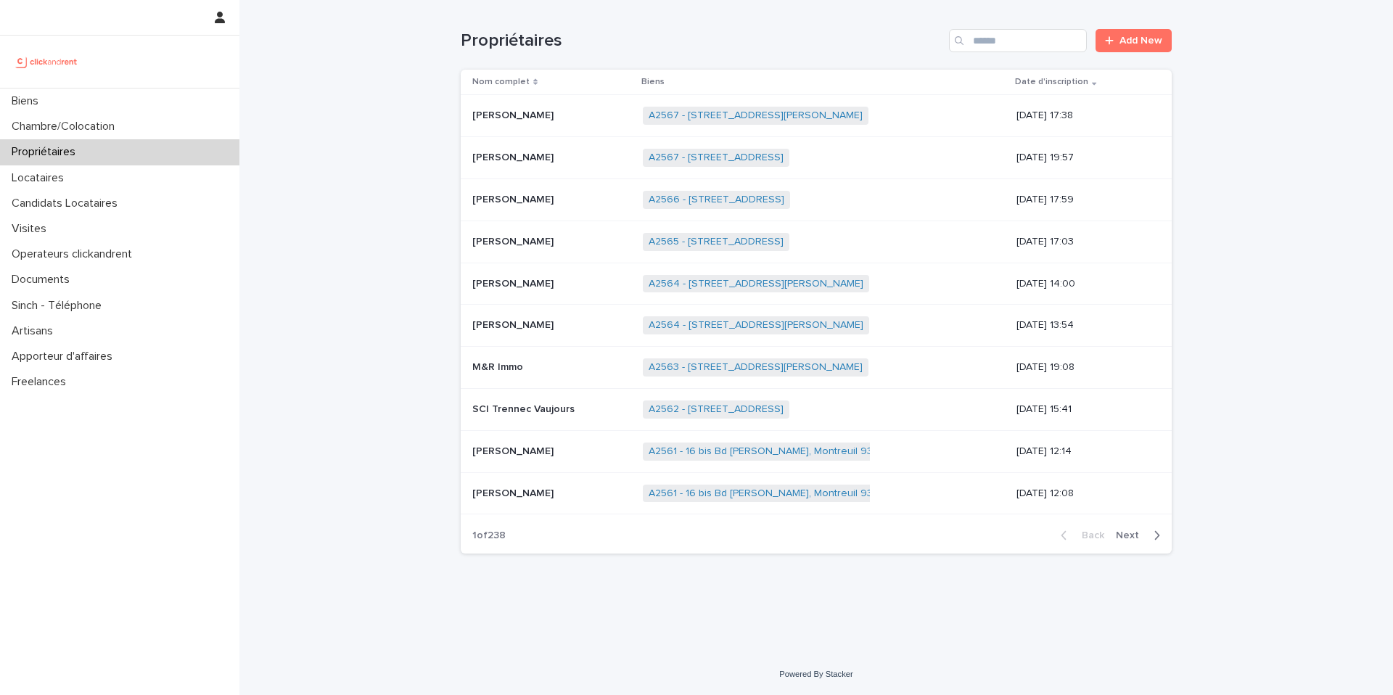
click at [971, 35] on div "Search" at bounding box center [960, 40] width 23 height 23
click at [990, 36] on input "Search" at bounding box center [1018, 40] width 138 height 23
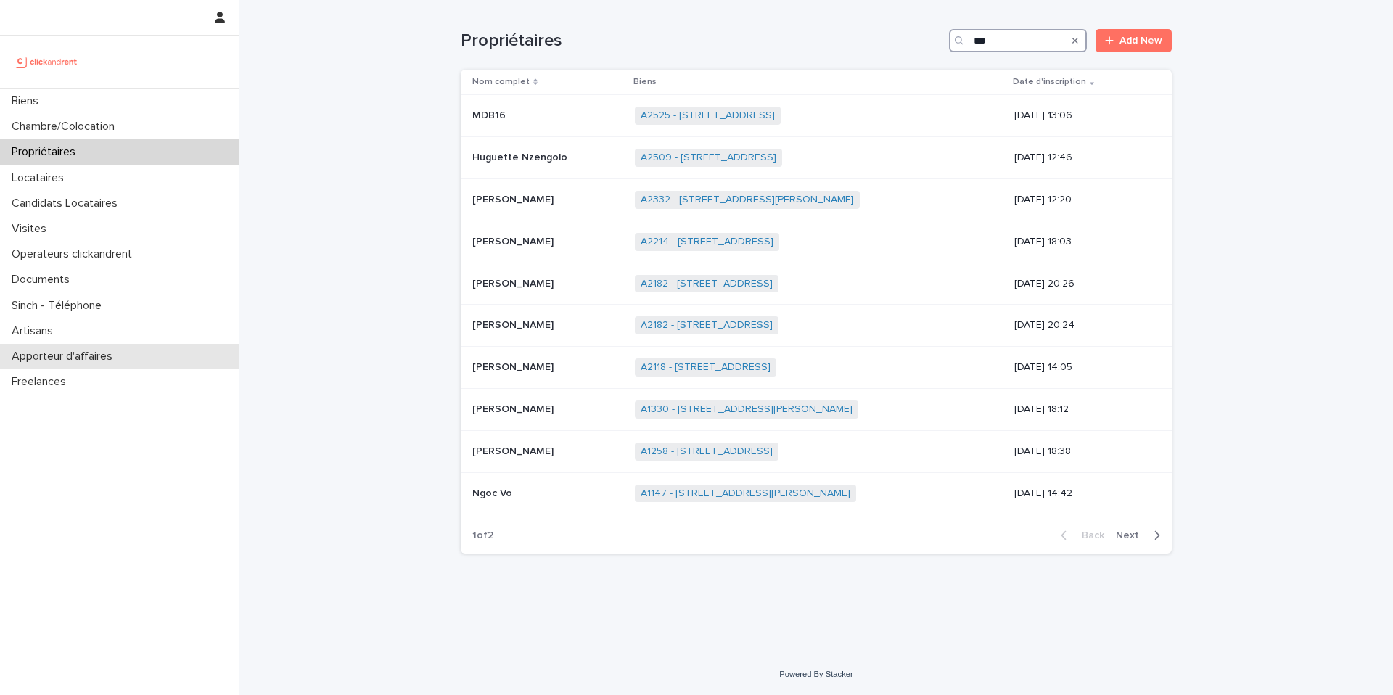
type input "***"
click at [100, 112] on div "Biens" at bounding box center [119, 101] width 239 height 25
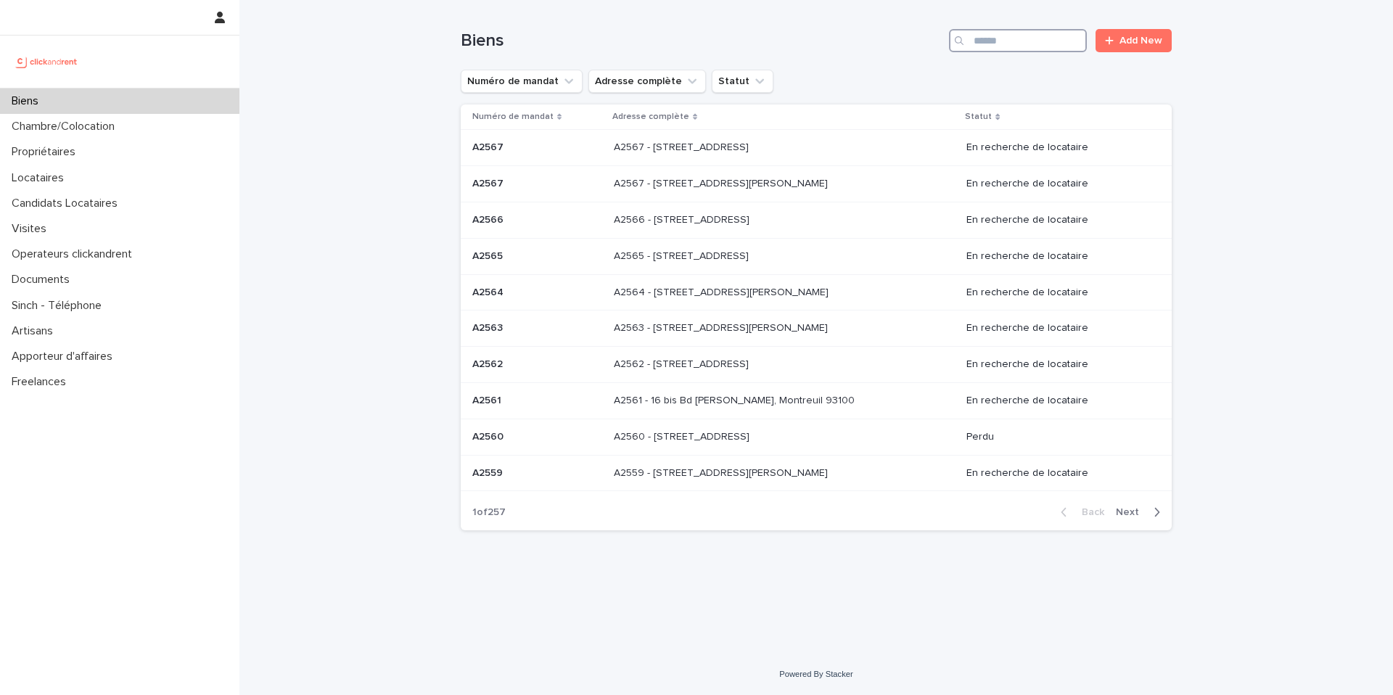
click at [1044, 51] on input "Search" at bounding box center [1018, 40] width 138 height 23
type input "*****"
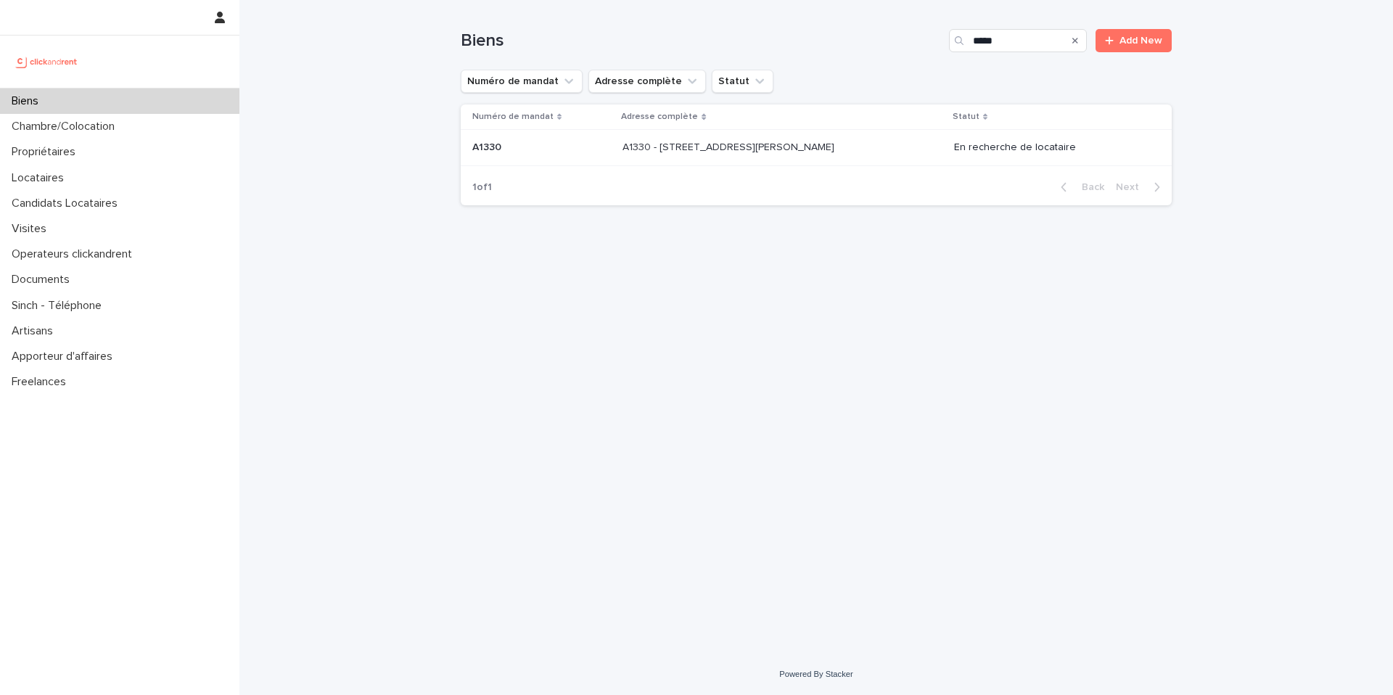
click at [571, 149] on p at bounding box center [541, 147] width 139 height 12
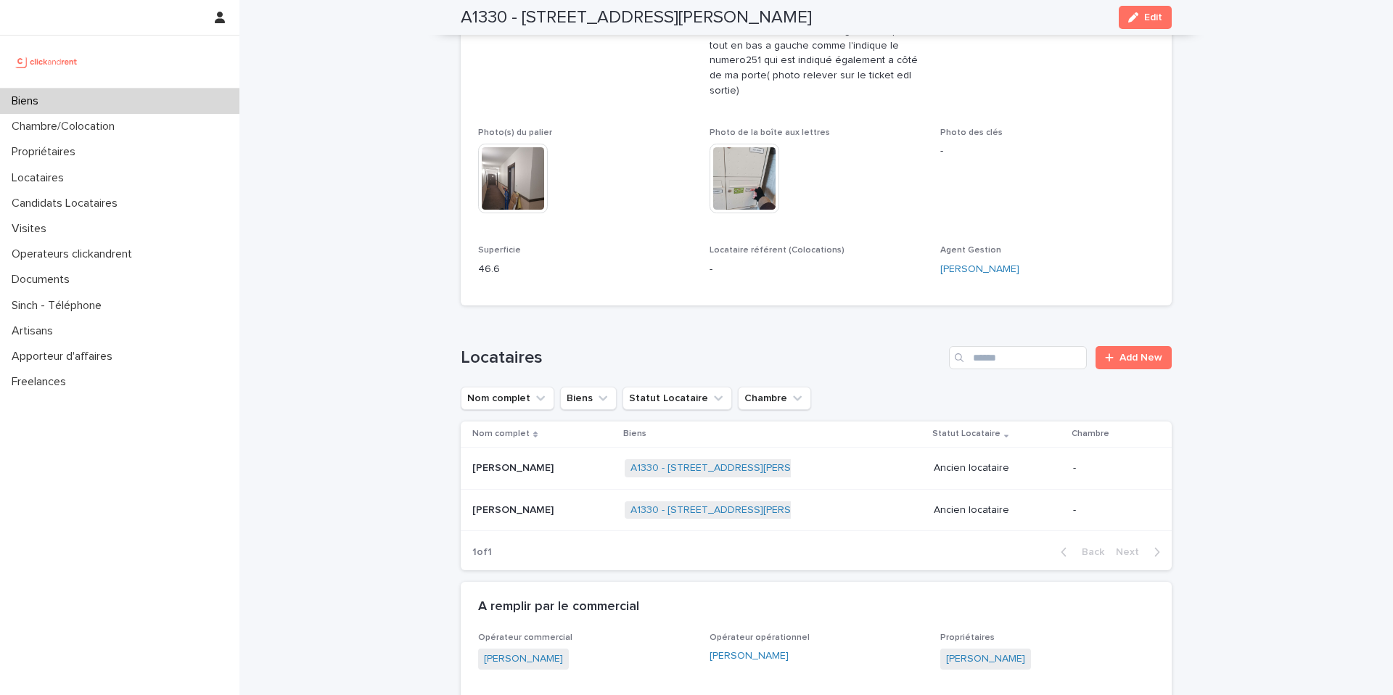
scroll to position [628, 0]
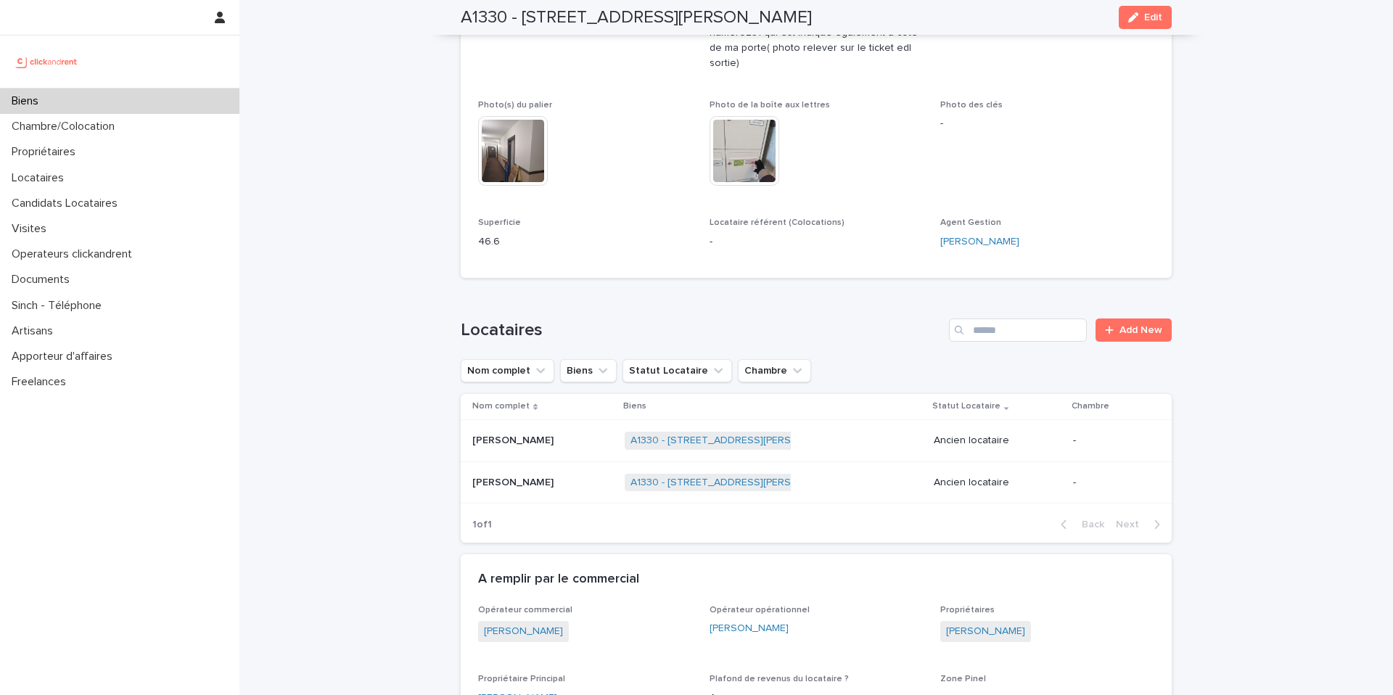
click at [561, 477] on p at bounding box center [542, 483] width 141 height 12
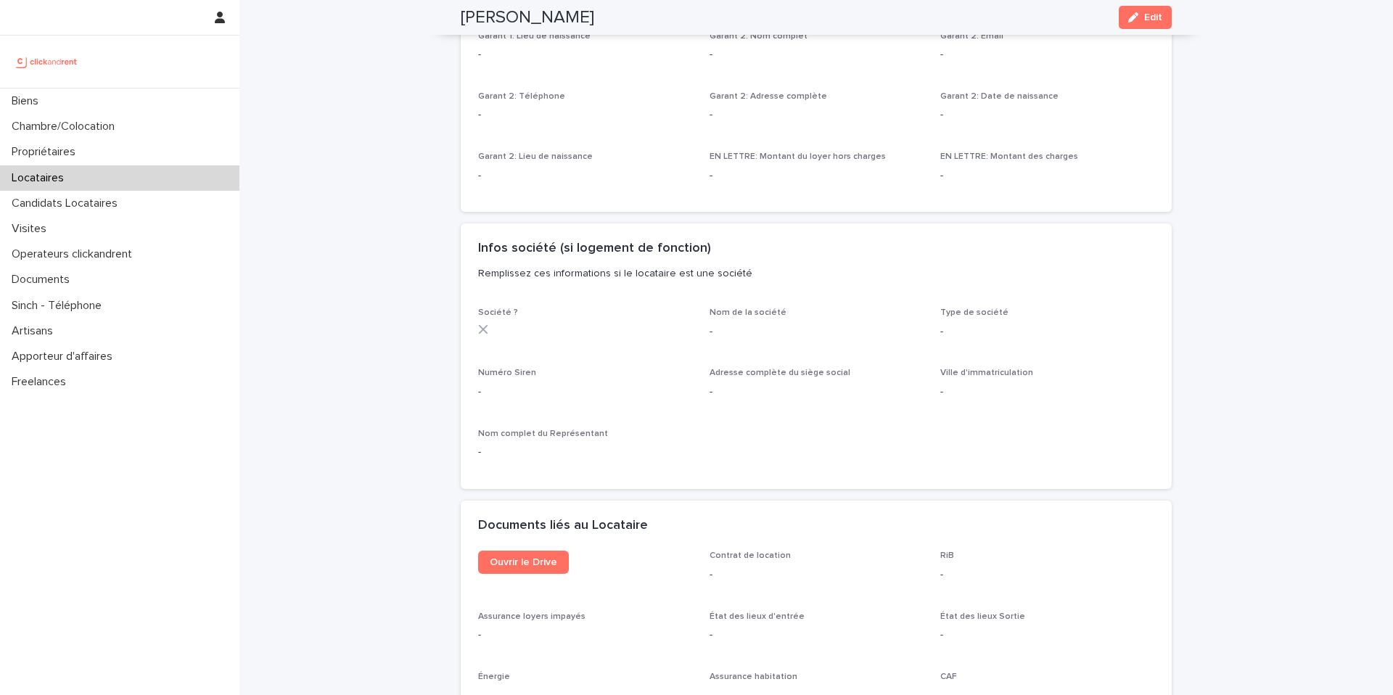
scroll to position [1103, 0]
click at [524, 568] on link "Ouvrir le Drive" at bounding box center [523, 562] width 91 height 23
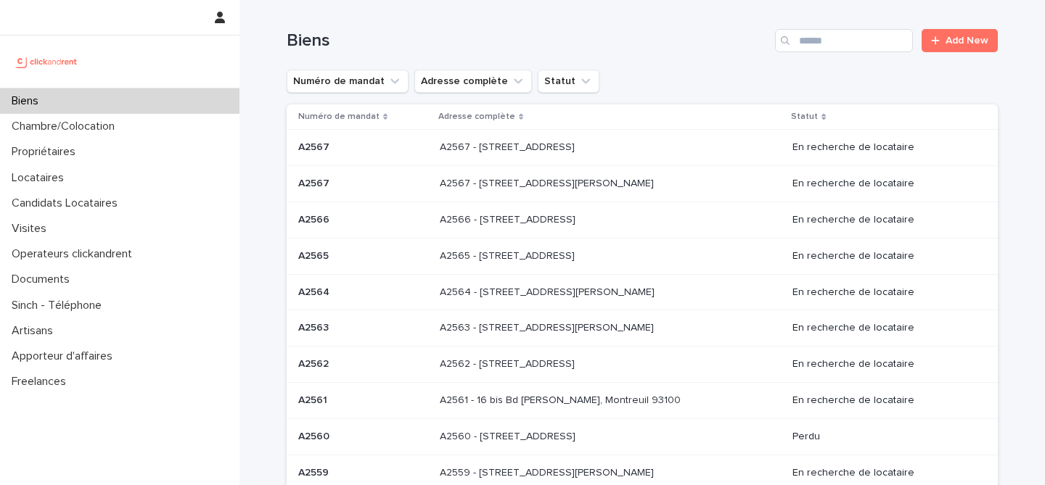
click at [130, 112] on div "Biens" at bounding box center [119, 101] width 239 height 25
click at [854, 33] on input "Search" at bounding box center [844, 40] width 138 height 23
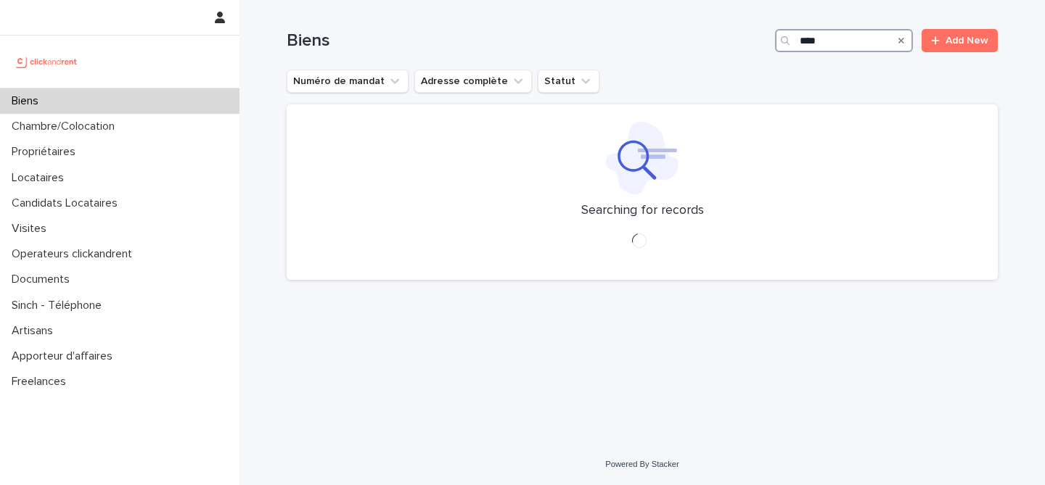
type input "*****"
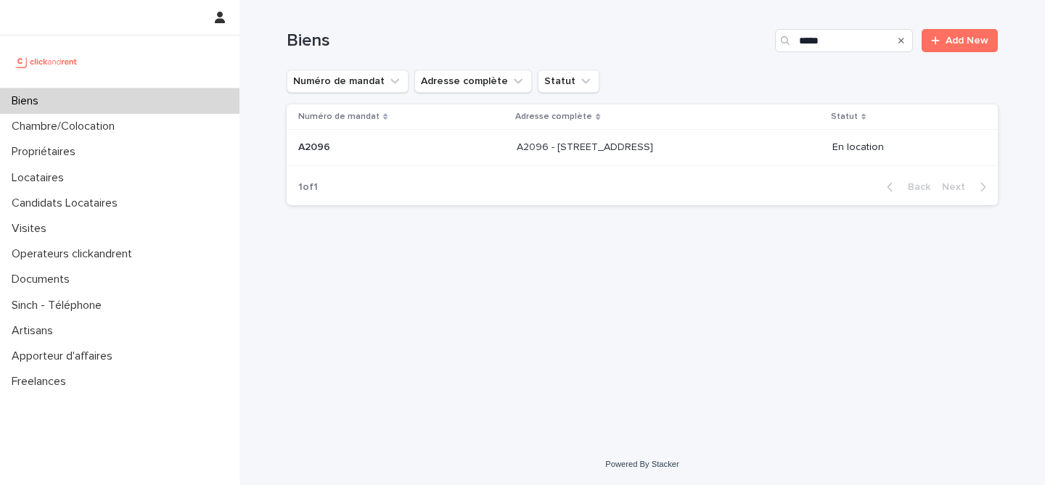
click at [704, 153] on p at bounding box center [638, 147] width 242 height 12
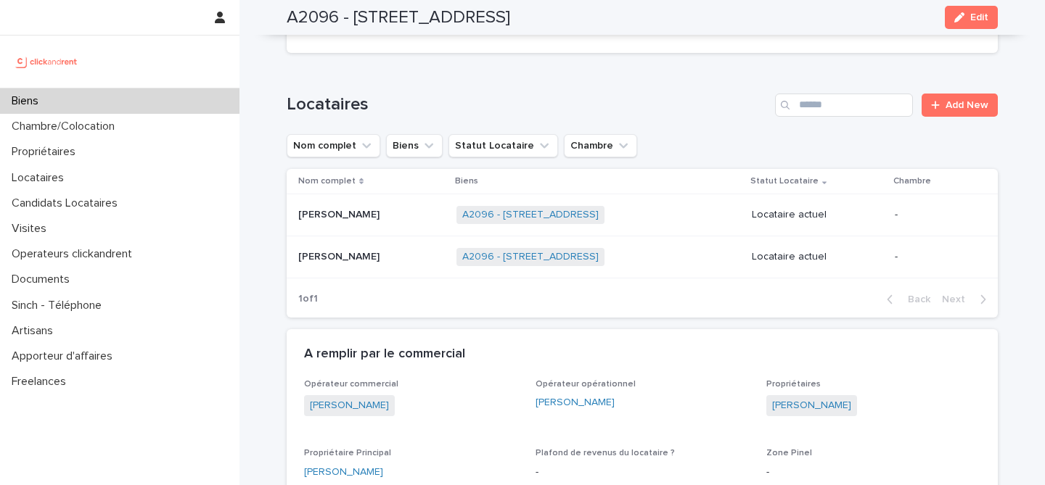
scroll to position [493, 0]
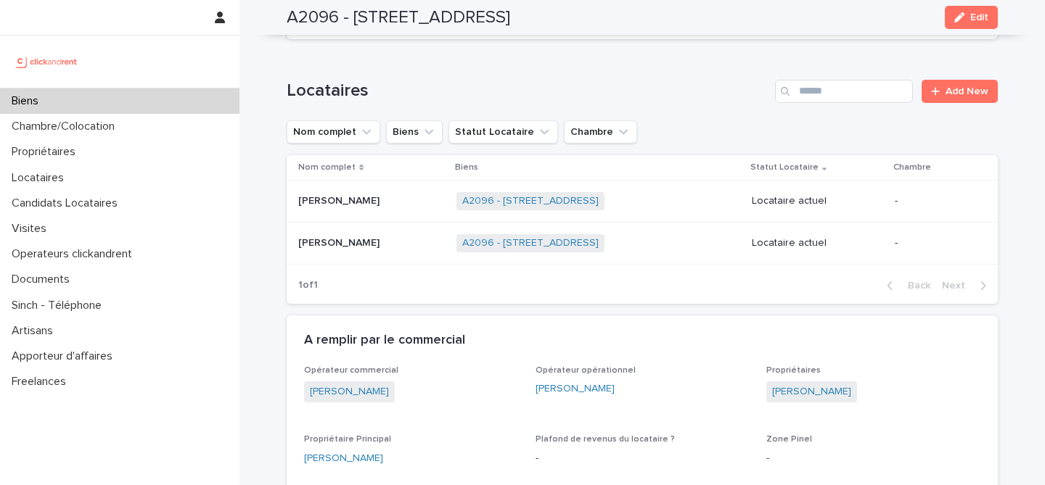
click at [347, 210] on div "Laura Bontemps Laura Bontemps" at bounding box center [371, 201] width 147 height 24
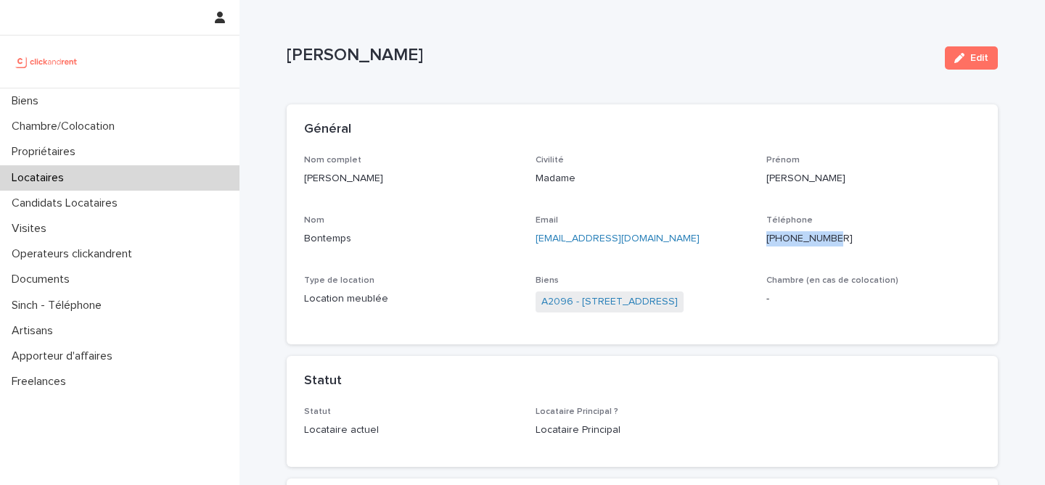
drag, startPoint x: 847, startPoint y: 233, endPoint x: 763, endPoint y: 234, distance: 83.4
click at [763, 234] on div "Nom complet Laura Bontemps Civilité Madame Prénom Laura Nom Bontemps Email l.bo…" at bounding box center [642, 241] width 676 height 173
copy p "+33787582467"
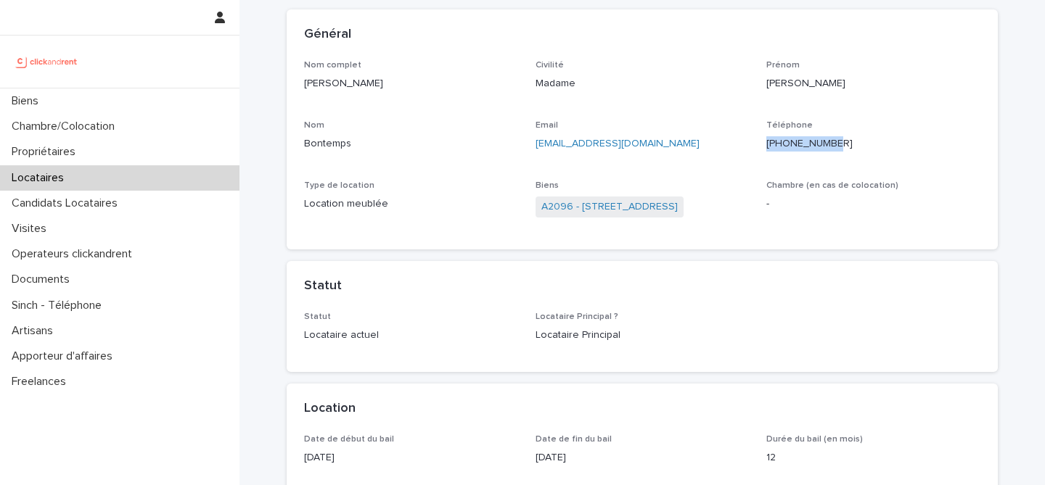
scroll to position [109, 0]
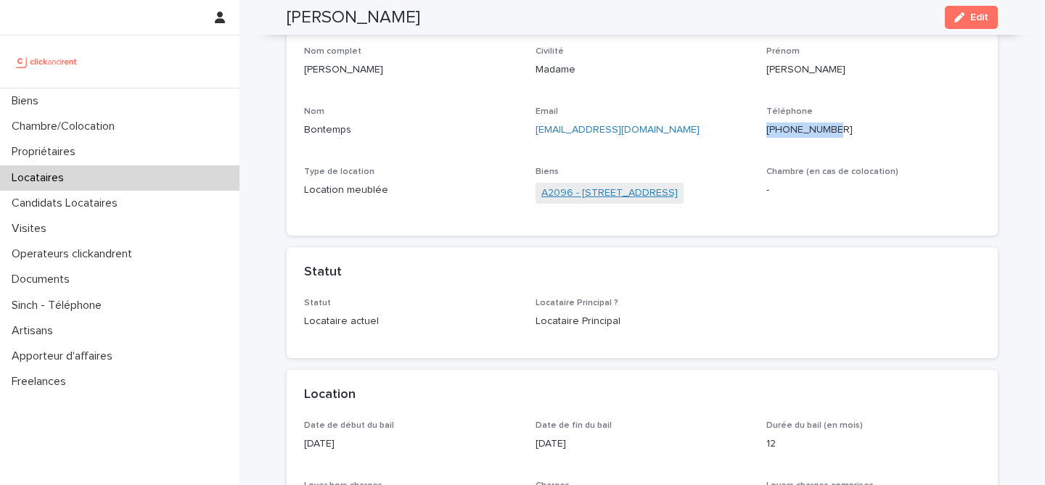
click at [612, 193] on link "A2096 - 80 Rue Vaquette, Amiens 80000" at bounding box center [609, 193] width 136 height 15
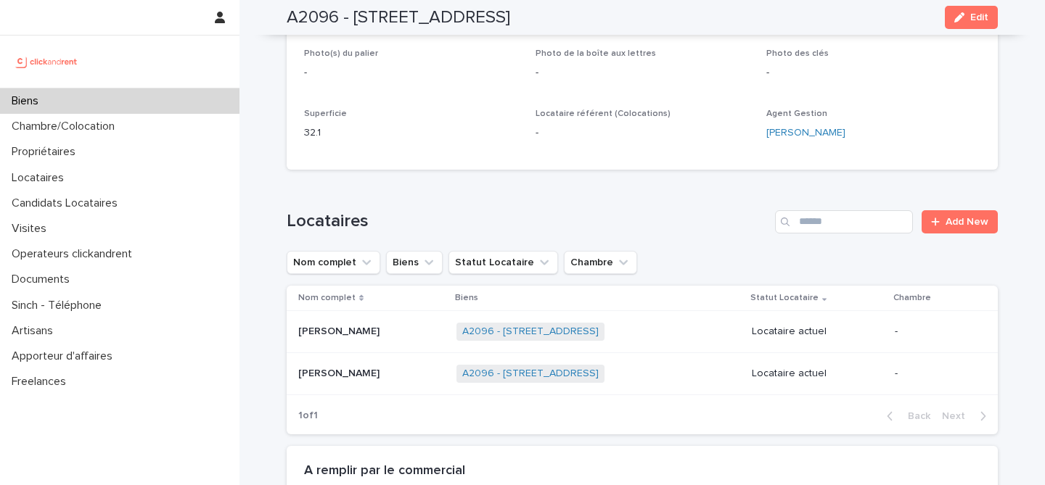
scroll to position [383, 0]
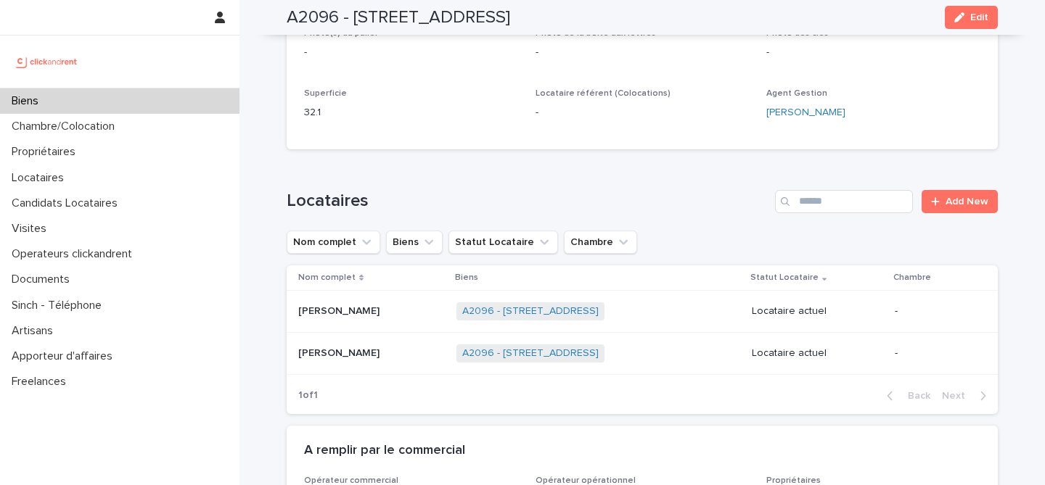
click at [359, 354] on p at bounding box center [371, 354] width 147 height 12
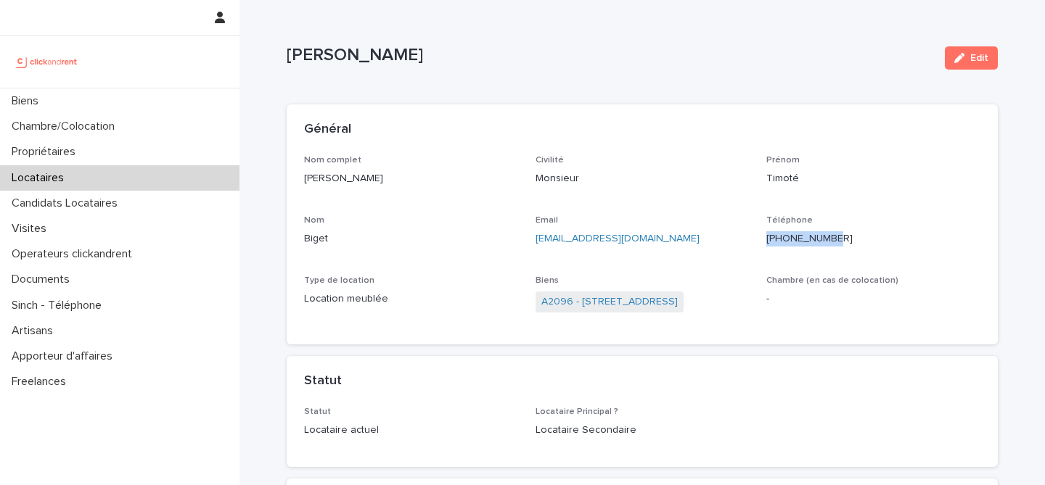
drag, startPoint x: 839, startPoint y: 239, endPoint x: 759, endPoint y: 237, distance: 79.8
click at [759, 237] on div "Nom complet Timoté Biget Civilité Monsieur Prénom Timoté Nom Biget Email timote…" at bounding box center [642, 241] width 676 height 173
copy p "+33671773379"
click at [614, 181] on p "Monsieur" at bounding box center [642, 178] width 214 height 15
